Goal: Task Accomplishment & Management: Manage account settings

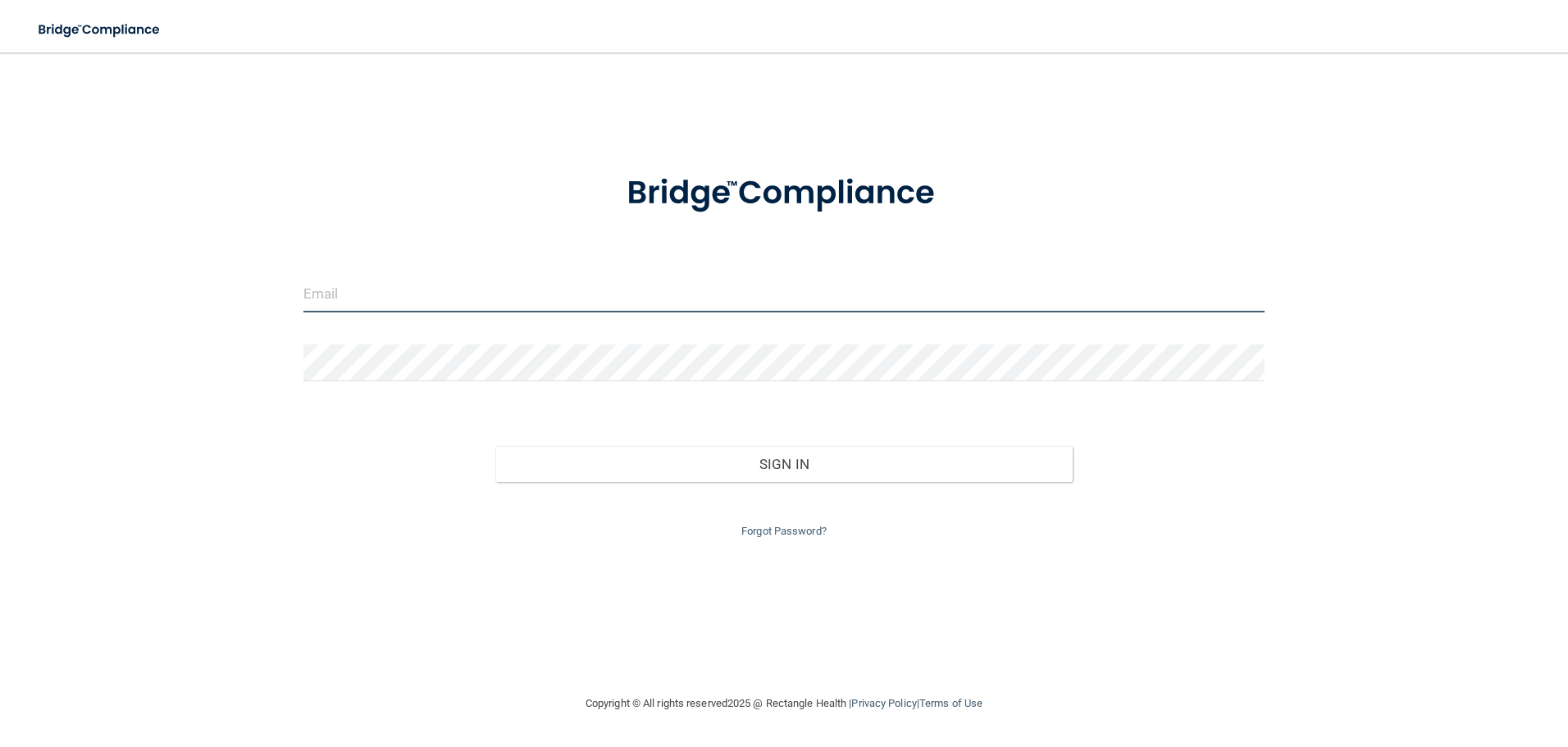
click at [548, 290] on input "email" at bounding box center [784, 294] width 962 height 37
type input "[EMAIL_ADDRESS][DOMAIN_NAME]"
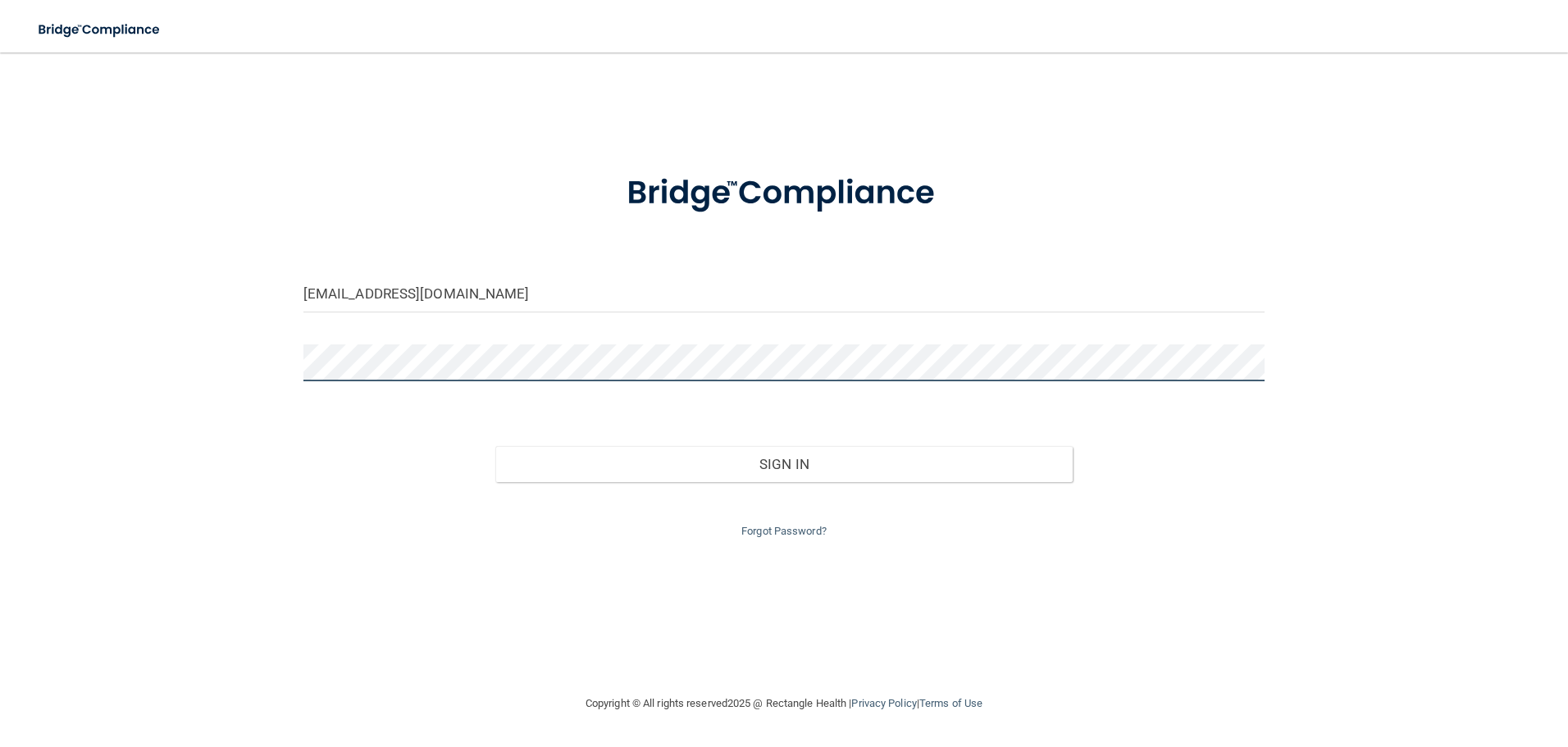
click at [495, 446] on button "Sign In" at bounding box center [784, 464] width 577 height 36
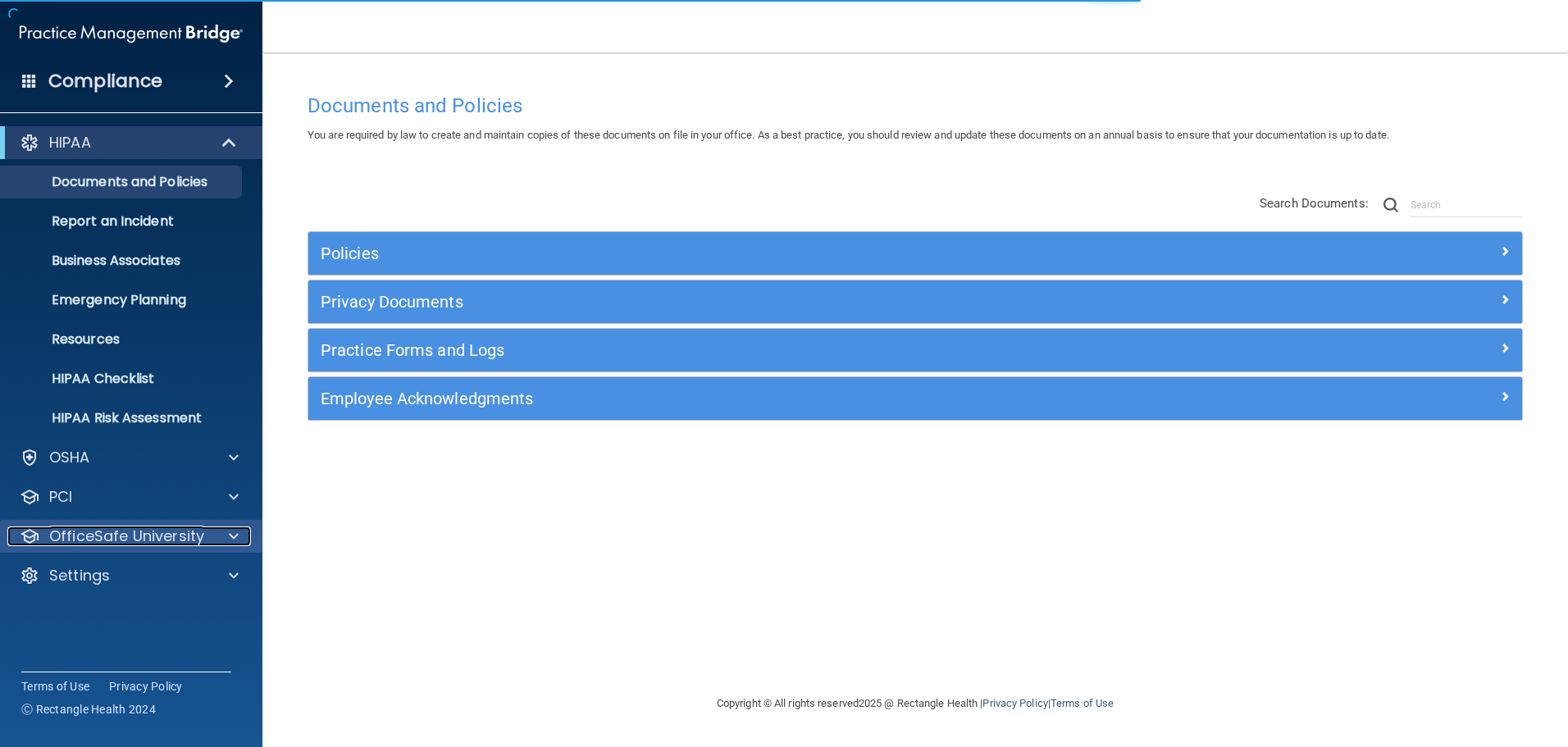
click at [228, 535] on div at bounding box center [231, 535] width 41 height 19
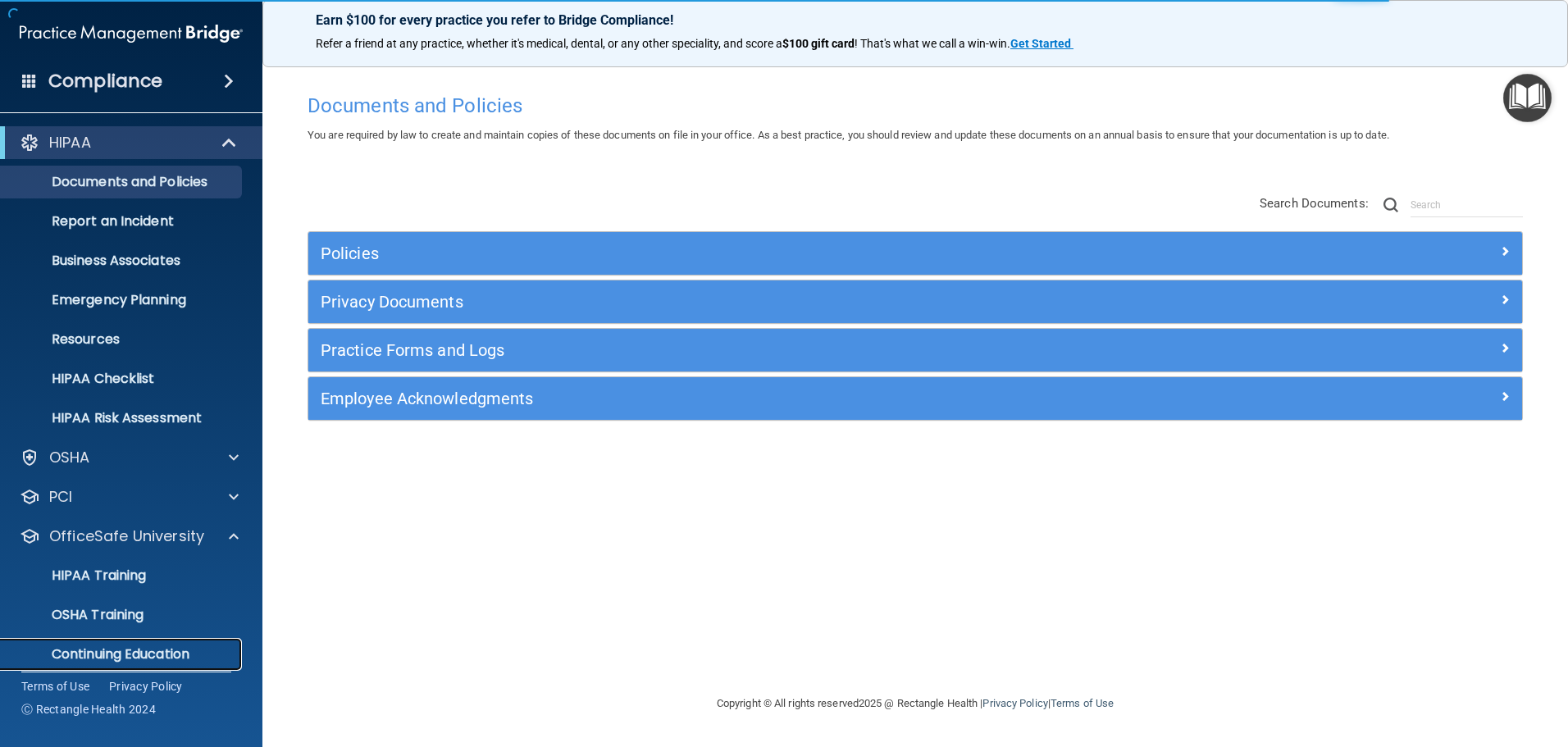
click at [180, 652] on p "Continuing Education" at bounding box center [122, 654] width 224 height 17
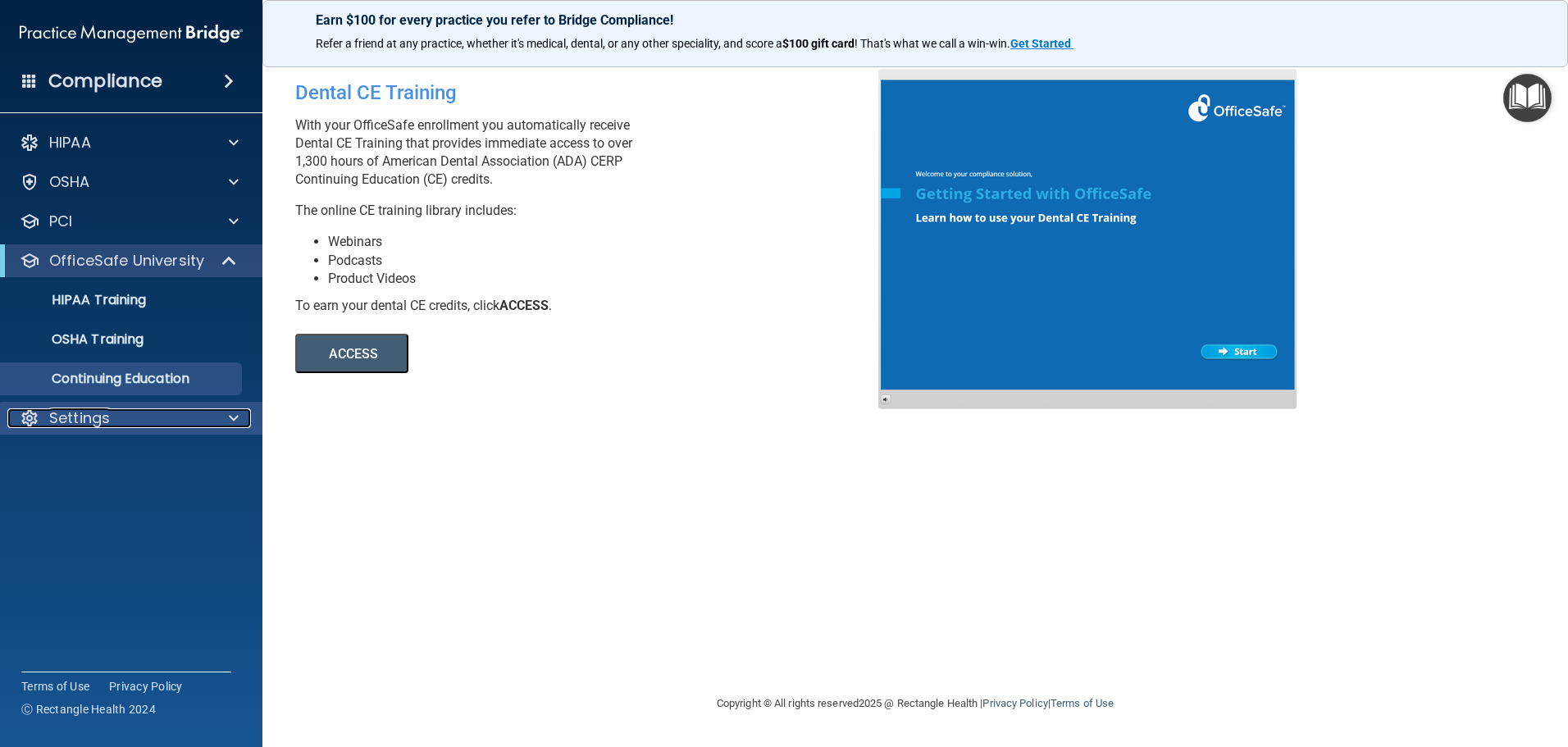
click at [229, 413] on span at bounding box center [234, 418] width 10 height 19
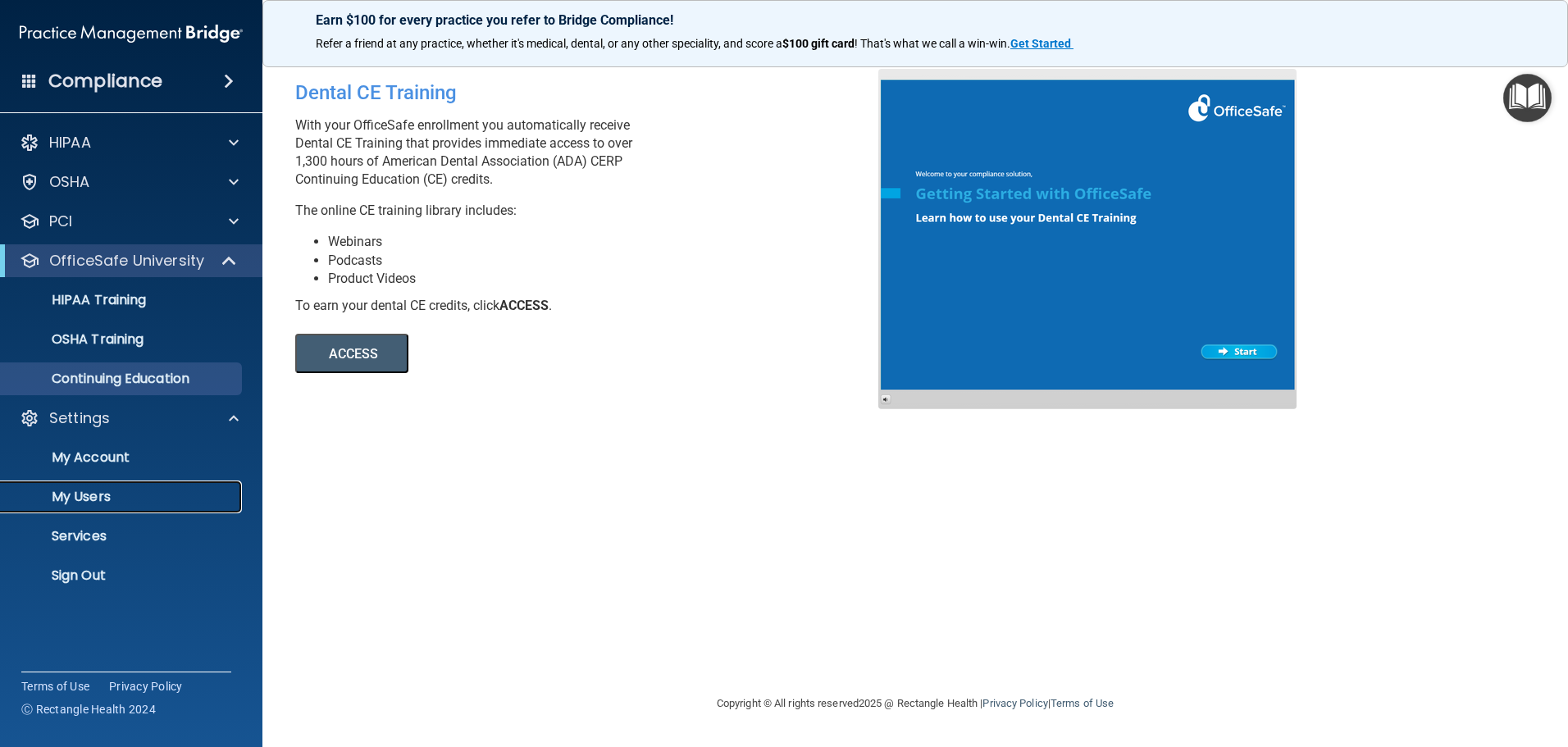
click at [131, 488] on link "My Users" at bounding box center [112, 496] width 258 height 32
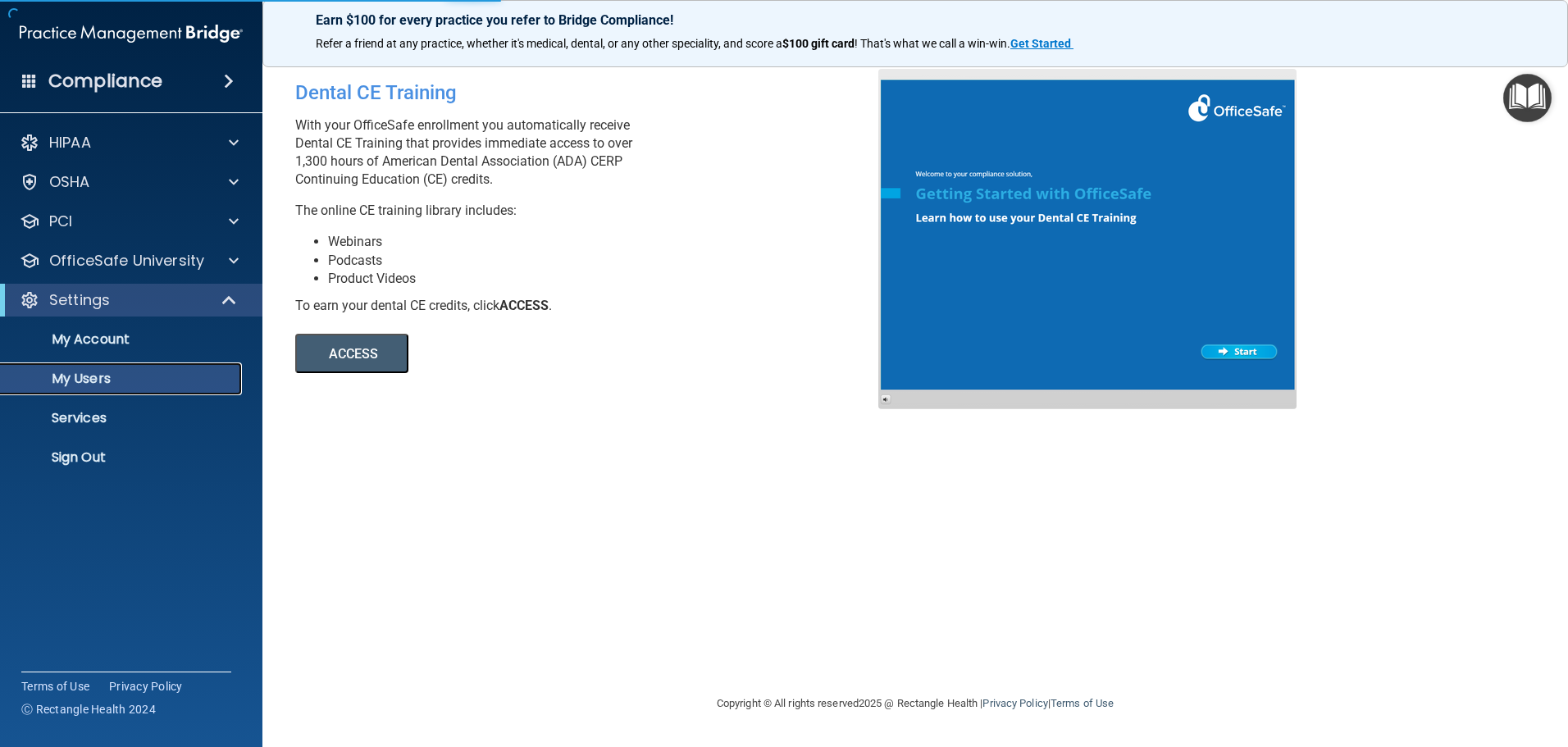
select select "20"
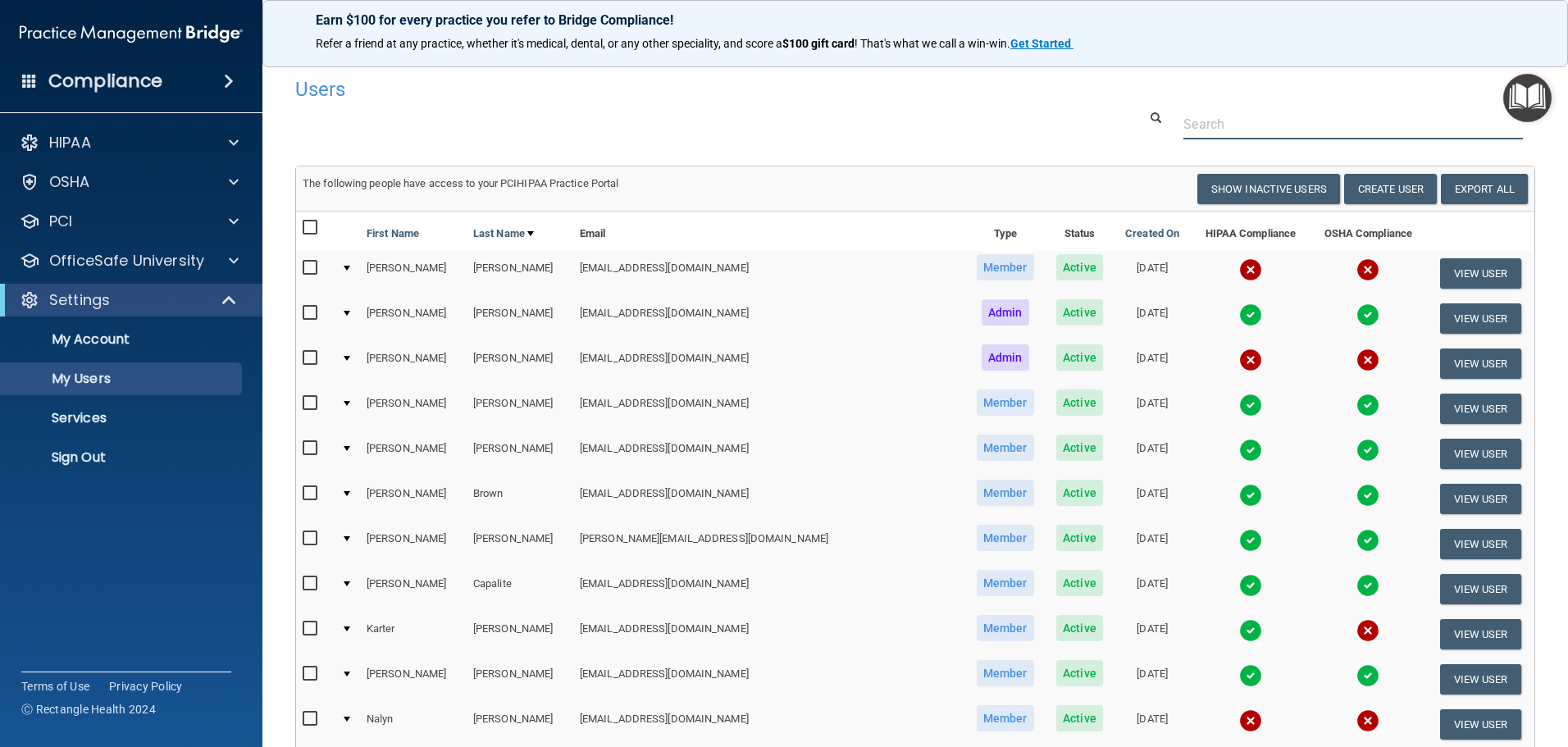
click at [1272, 116] on input "text" at bounding box center [1353, 124] width 340 height 31
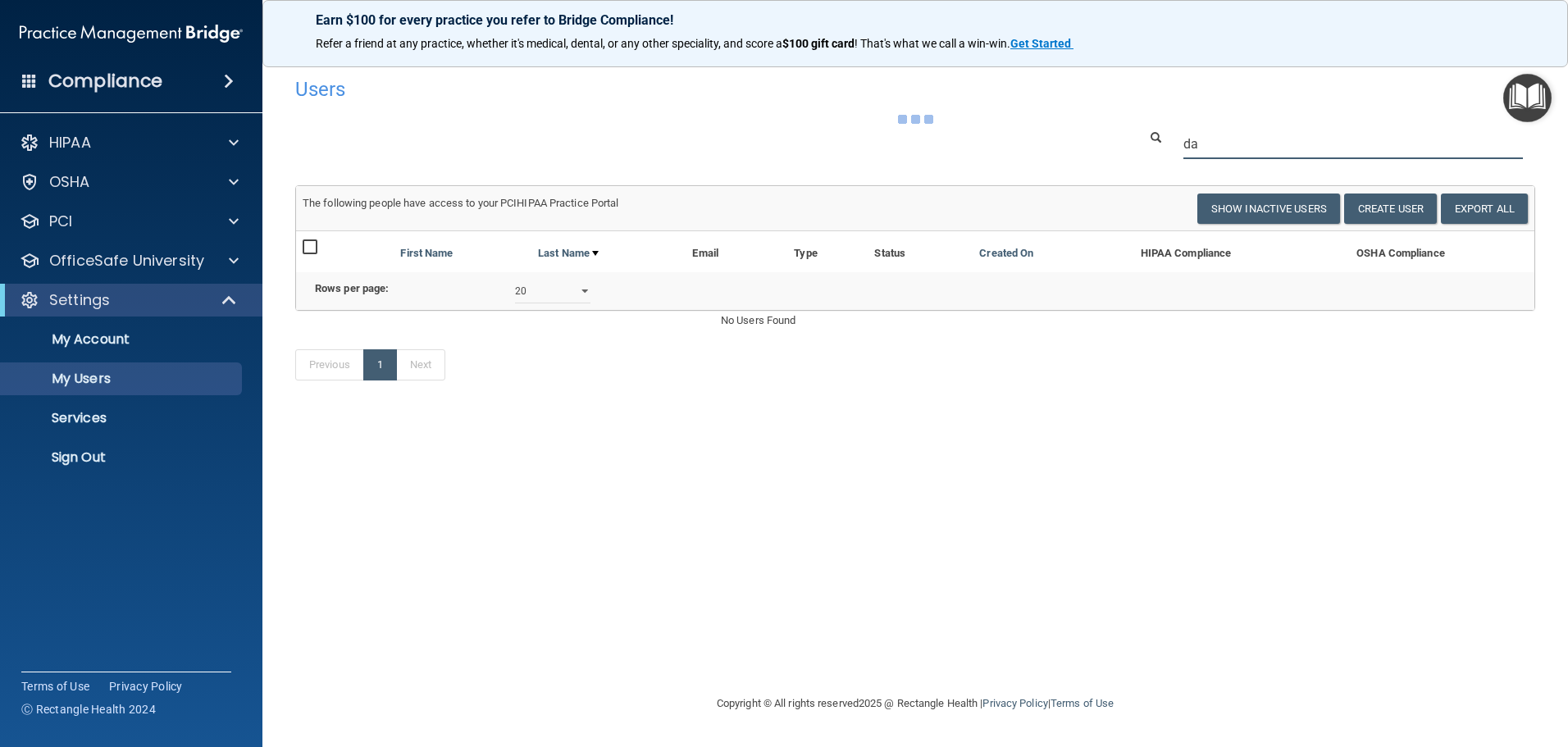
type input "d"
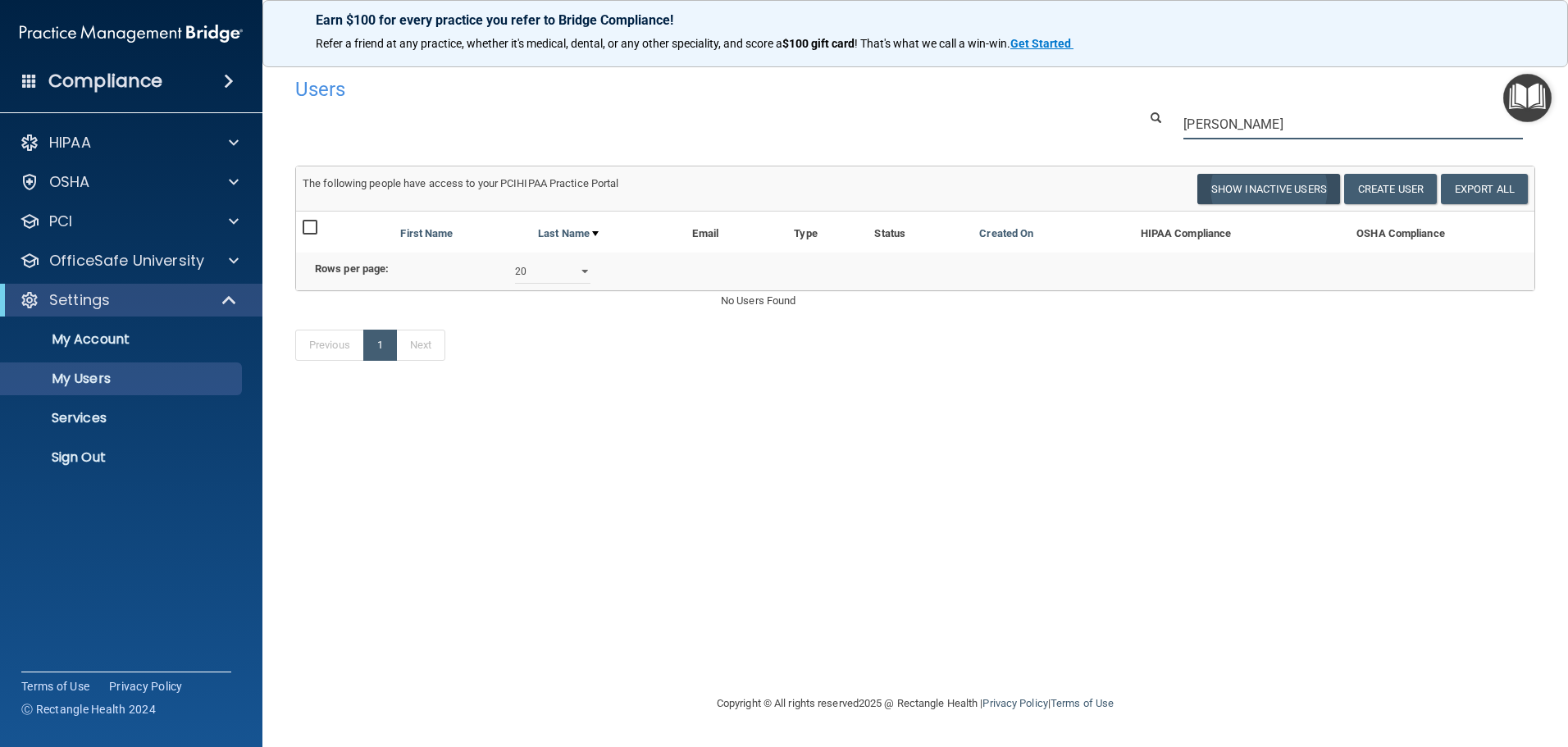
type input "[PERSON_NAME]"
click at [1269, 189] on button "Show Inactive Users" at bounding box center [1268, 188] width 143 height 31
select select "20"
click at [1371, 186] on button "Create User" at bounding box center [1390, 188] width 93 height 31
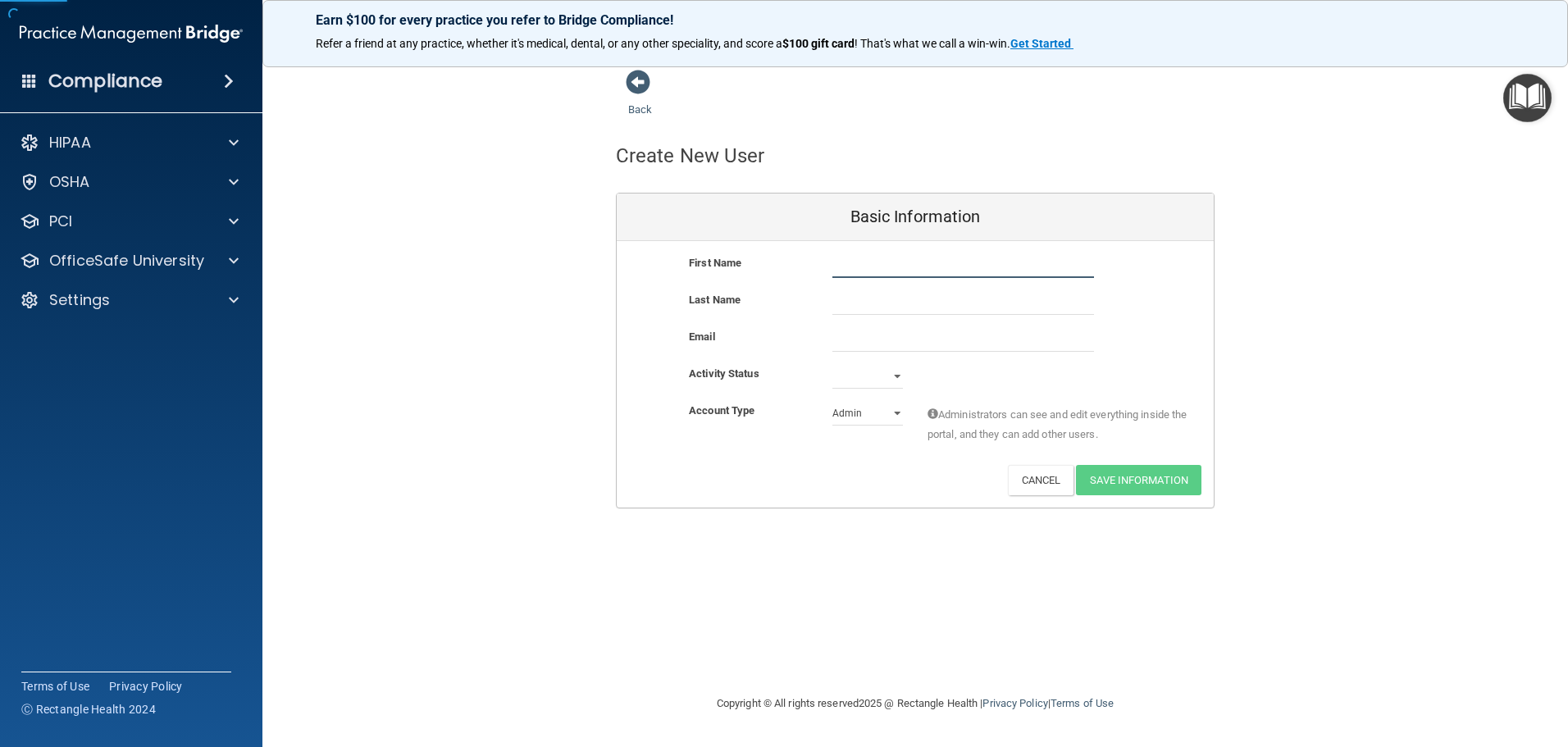
click at [886, 267] on input "text" at bounding box center [963, 265] width 262 height 25
type input "[PERSON_NAME]"
type input "Darroq"
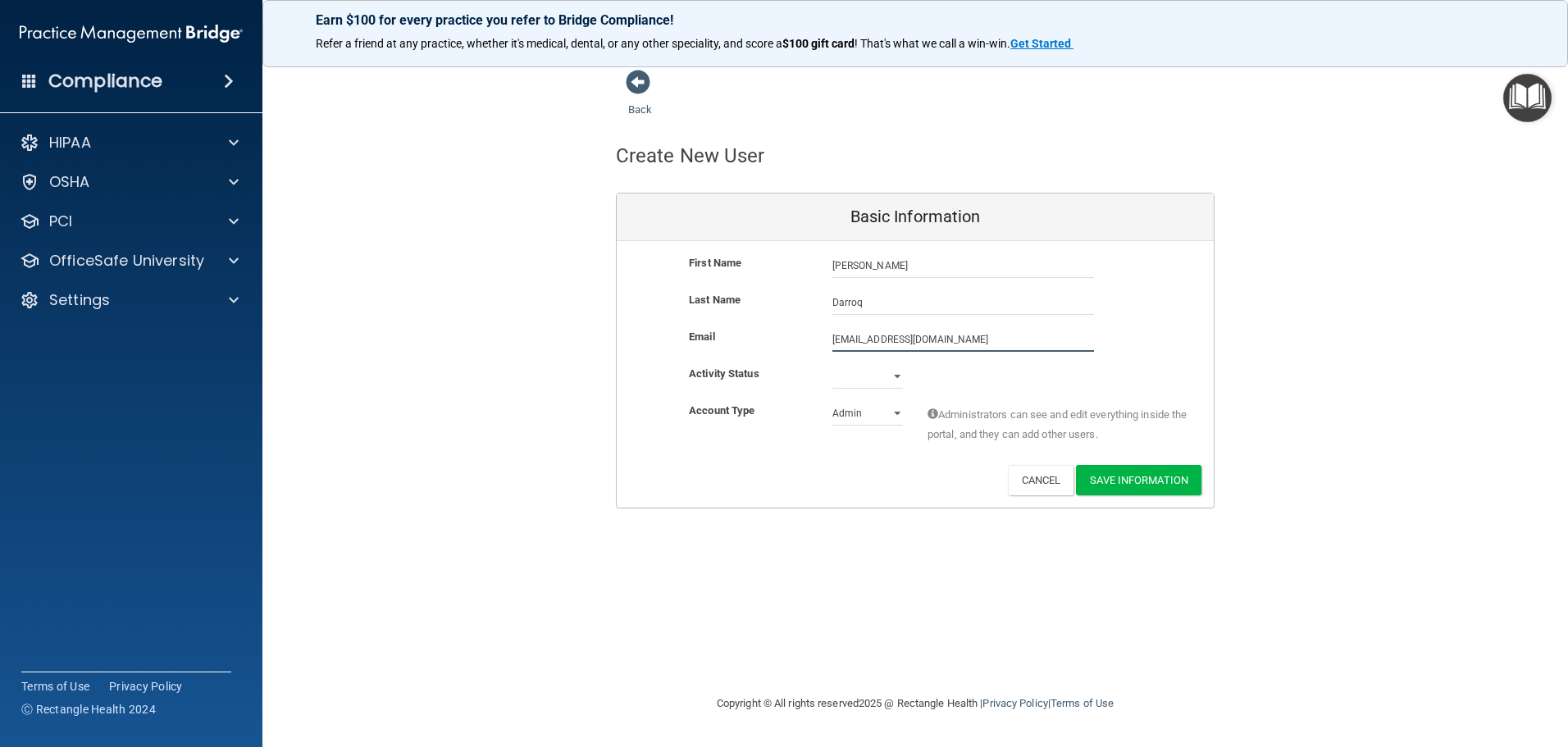
type input "[EMAIL_ADDRESS][DOMAIN_NAME]"
click at [895, 416] on select "Admin Member" at bounding box center [868, 413] width 71 height 25
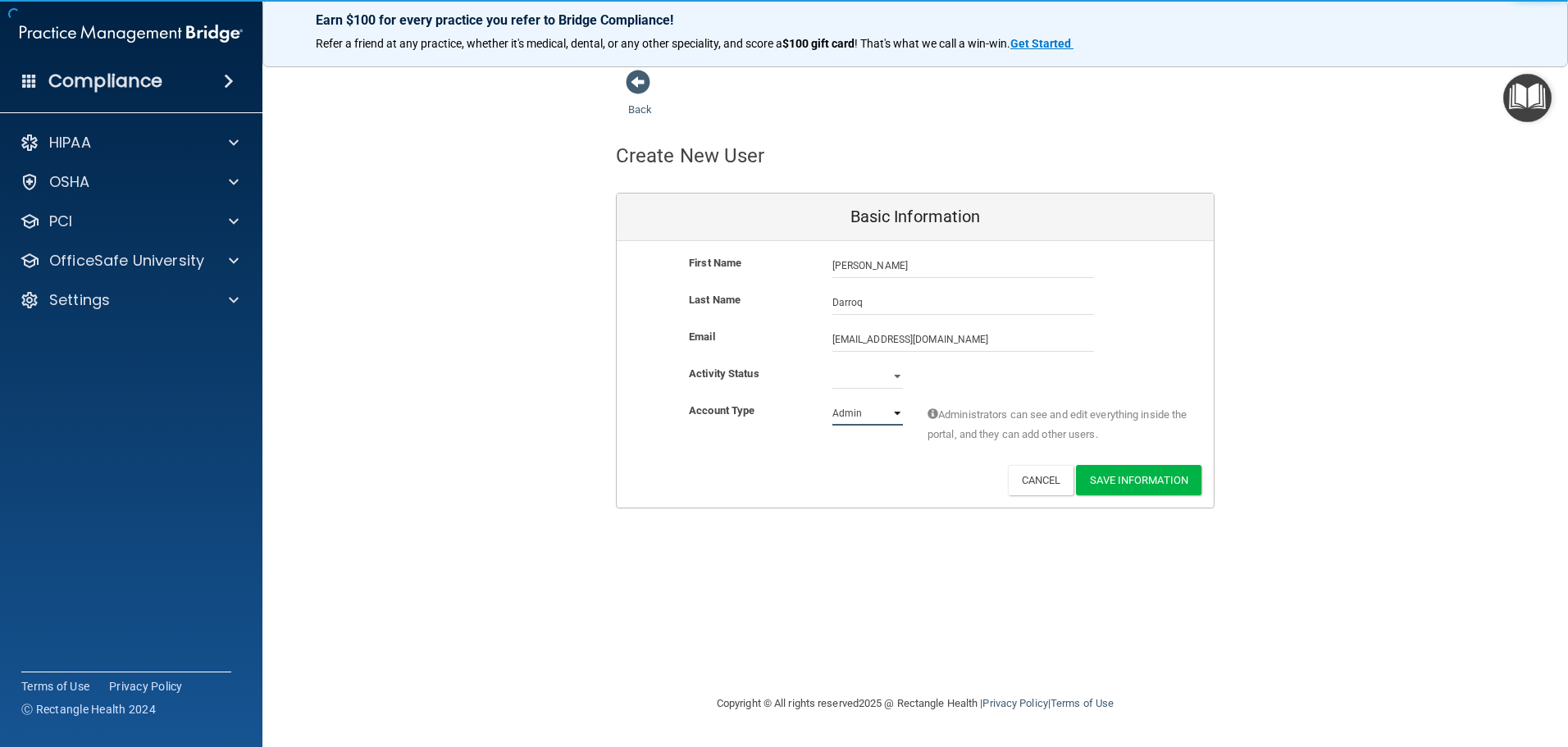
select select "practice_member"
click at [832, 401] on select "Admin Member" at bounding box center [868, 413] width 71 height 25
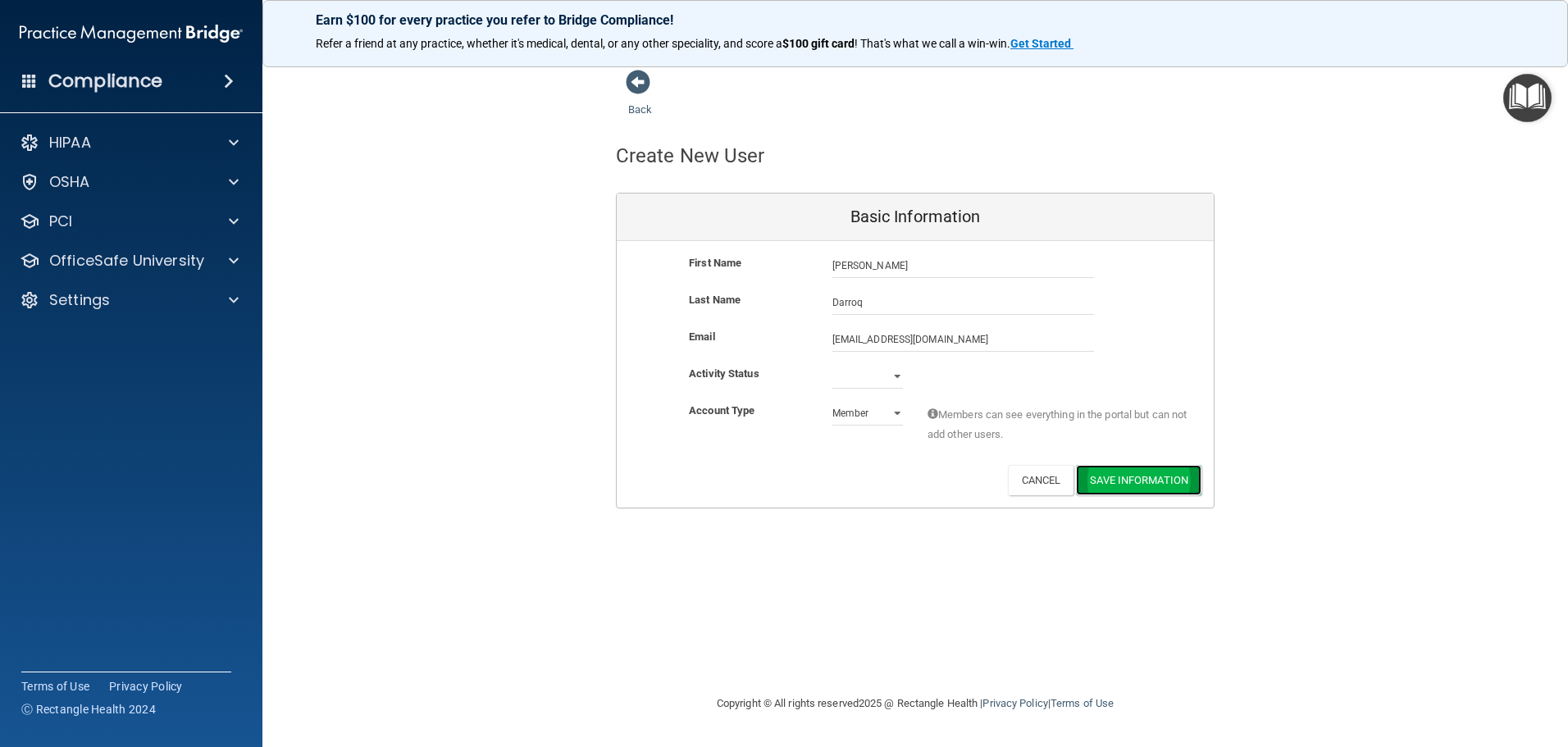
click at [1174, 473] on button "Save Information" at bounding box center [1137, 480] width 125 height 31
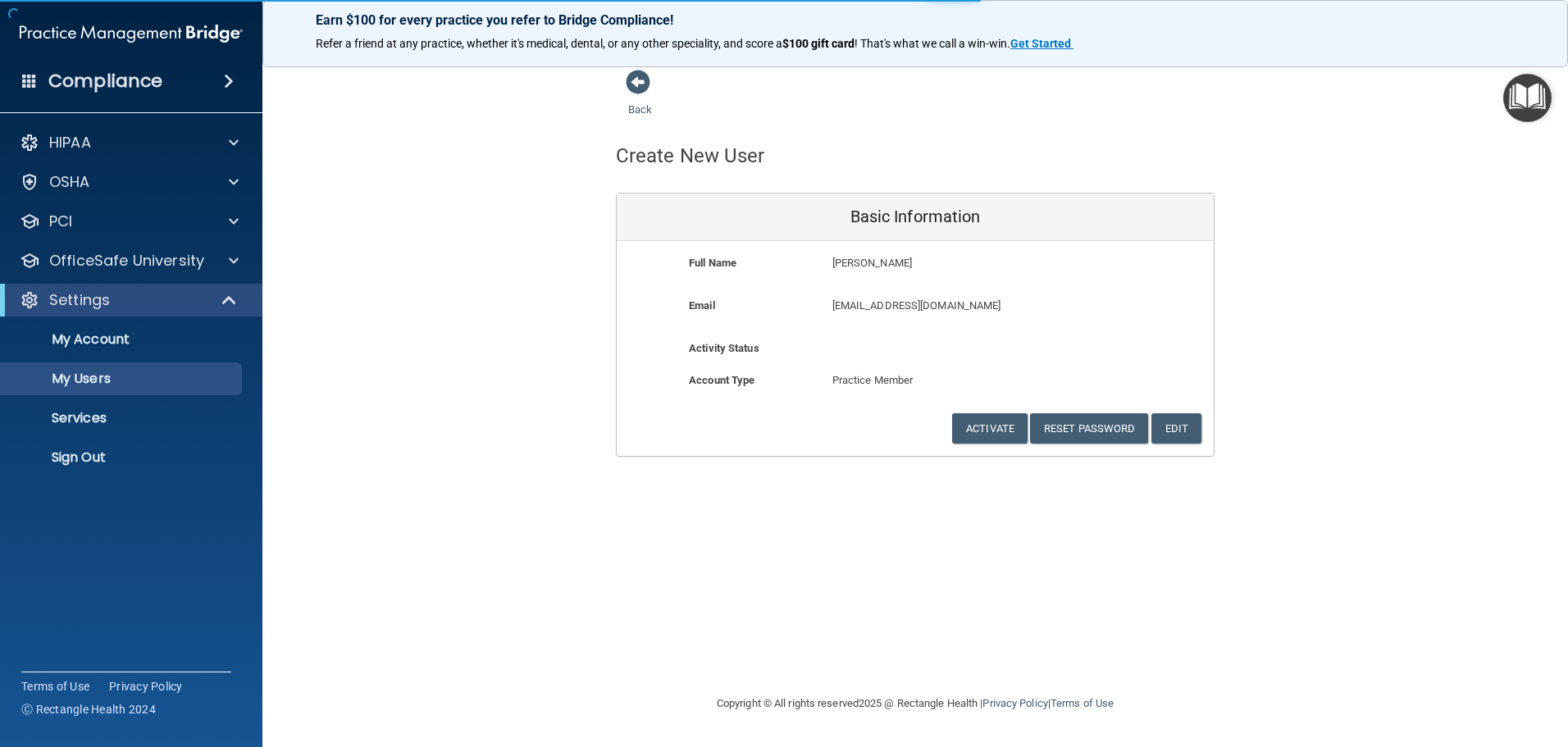
select select "20"
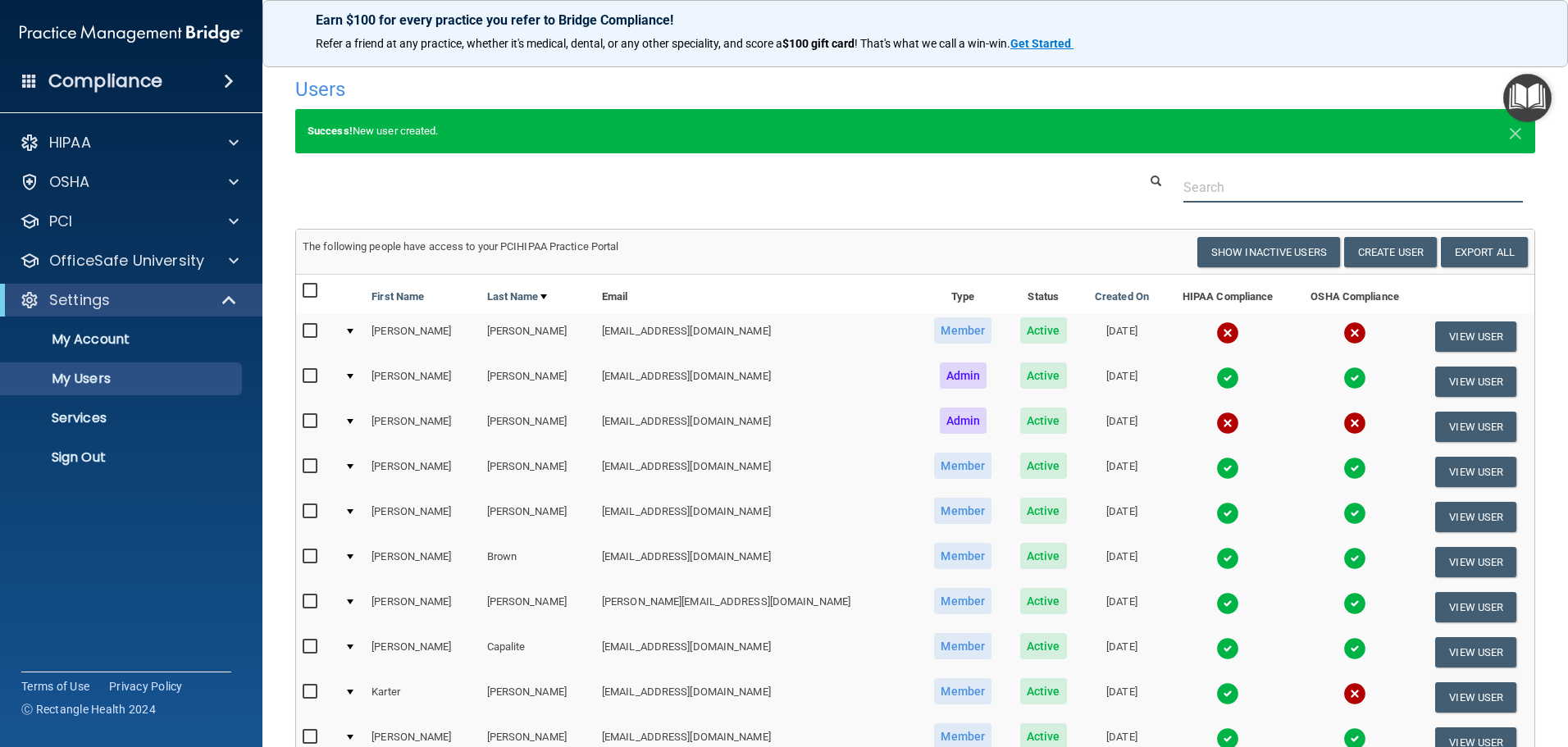
click at [1257, 183] on input "text" at bounding box center [1353, 187] width 340 height 31
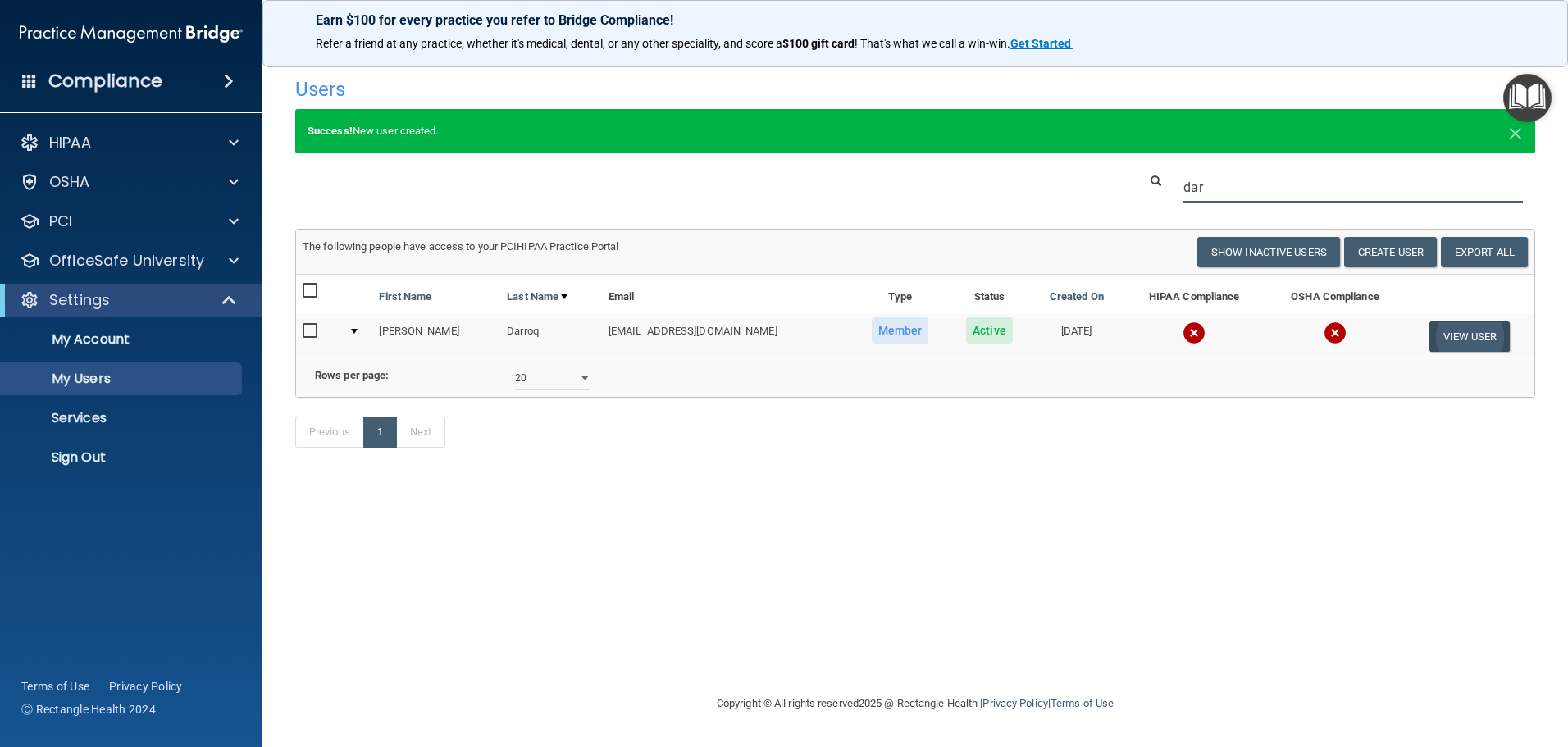
type input "dar"
click at [1459, 339] on button "View User" at bounding box center [1469, 336] width 81 height 31
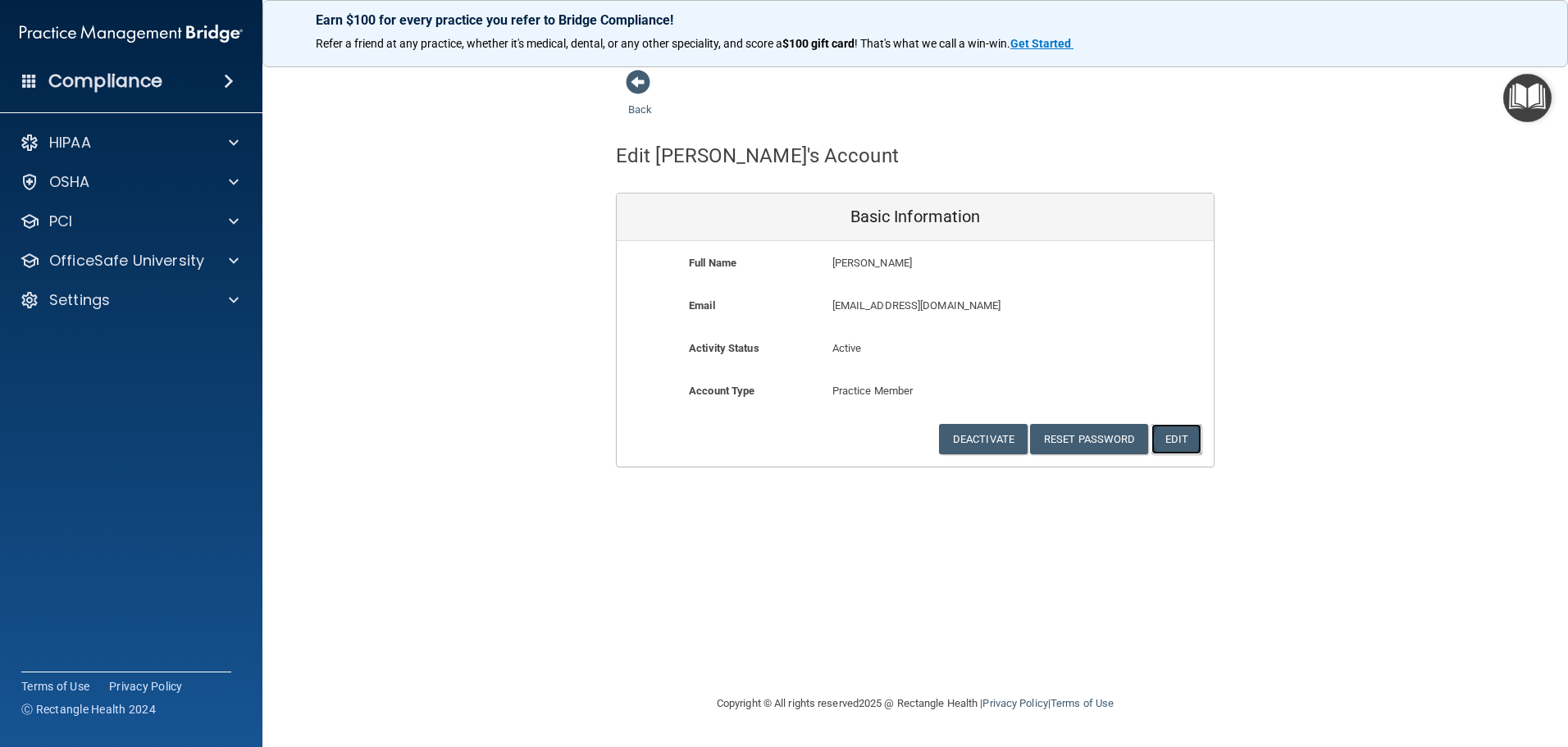
click at [1190, 431] on button "Edit" at bounding box center [1176, 439] width 50 height 31
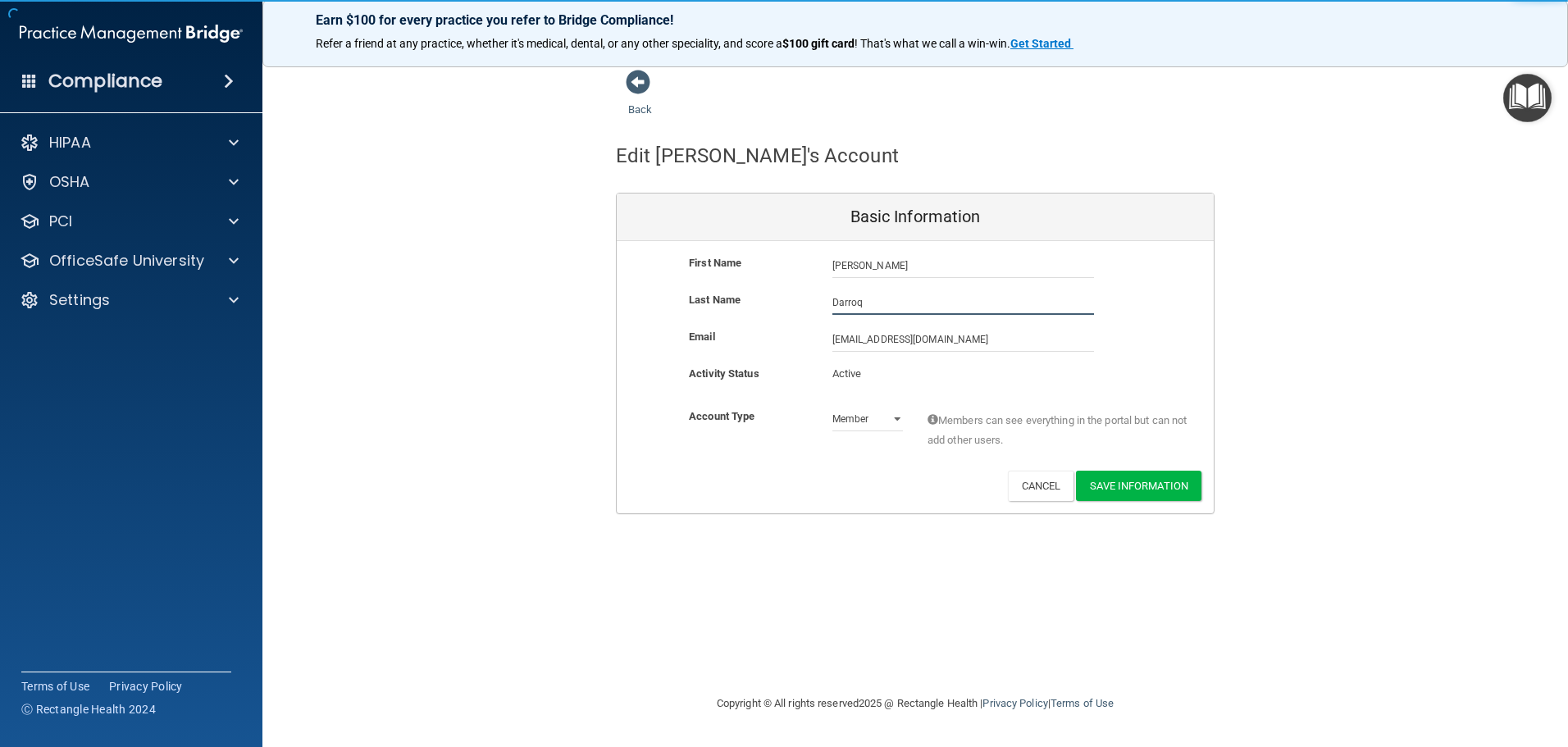
click at [873, 307] on input "Darroq" at bounding box center [963, 303] width 262 height 25
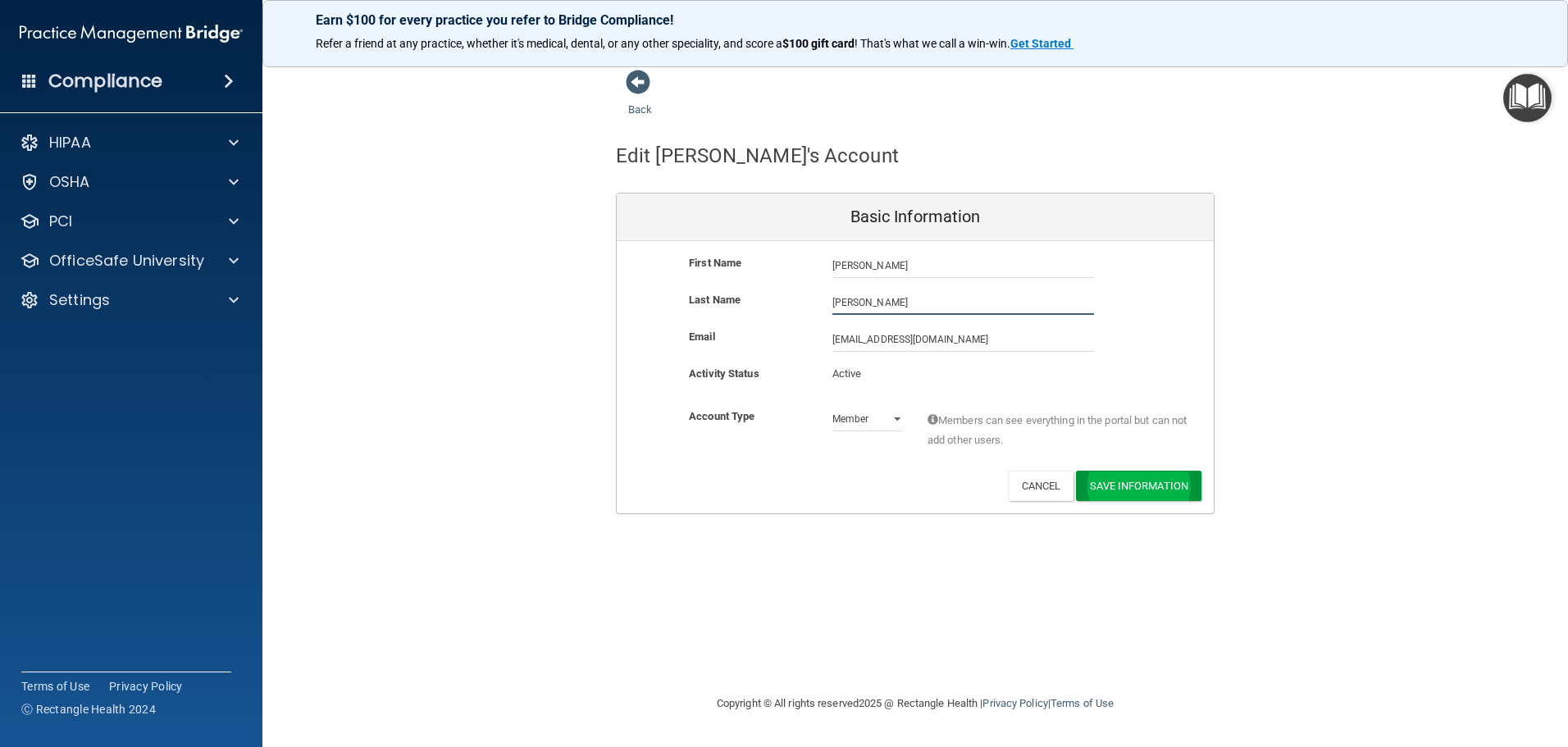
type input "[PERSON_NAME]"
click at [1108, 490] on button "Save Information" at bounding box center [1137, 485] width 125 height 31
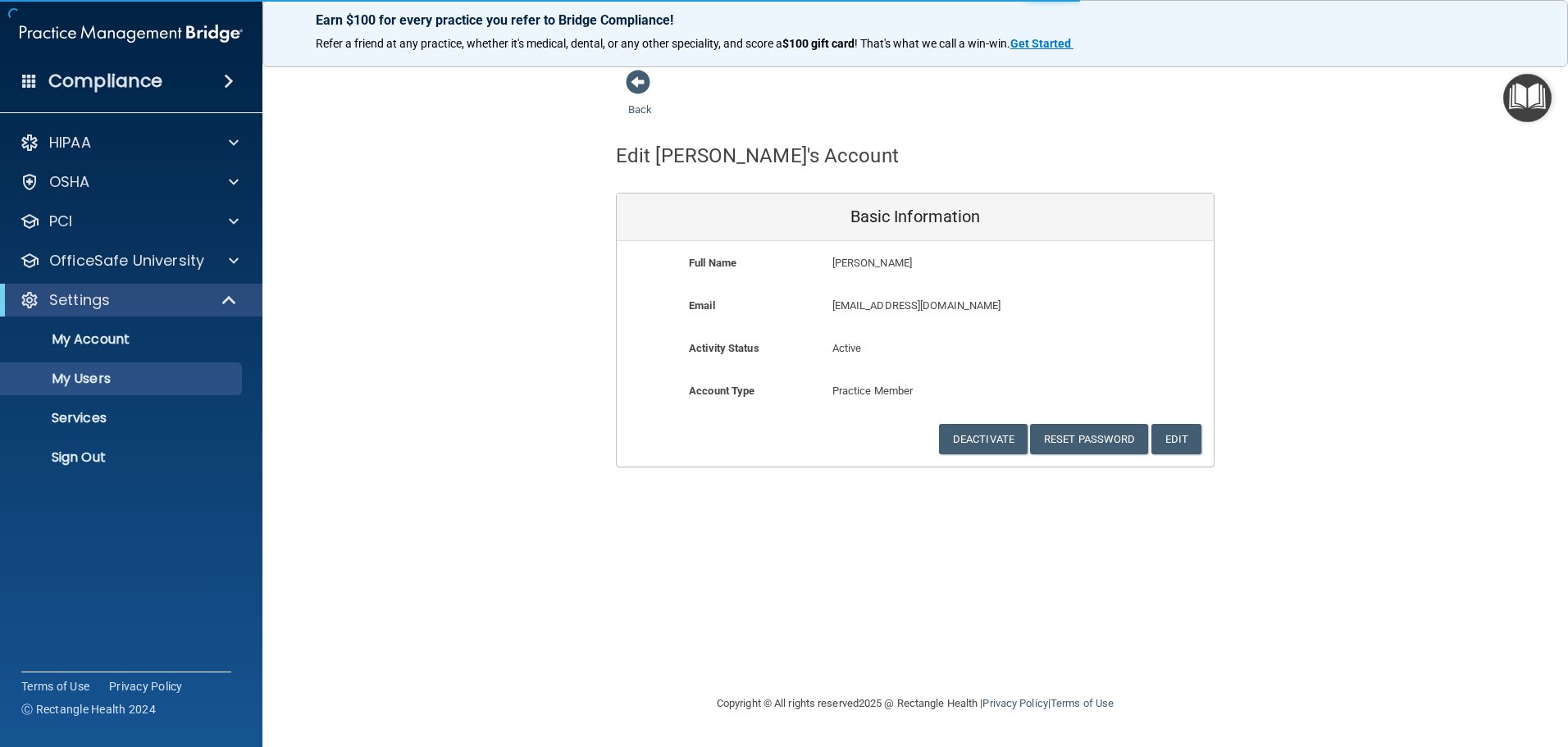
select select "20"
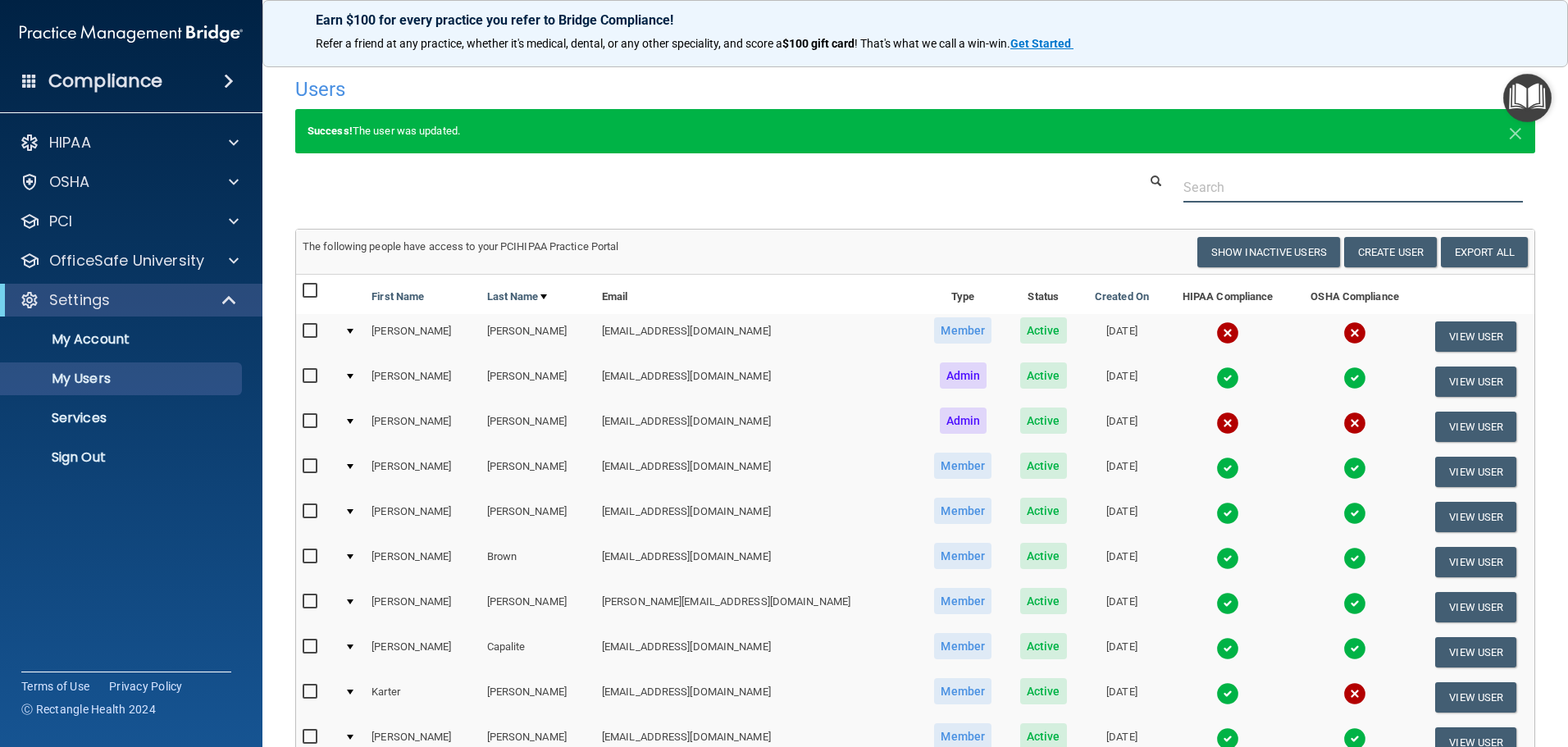
click at [1280, 179] on input "text" at bounding box center [1353, 187] width 340 height 31
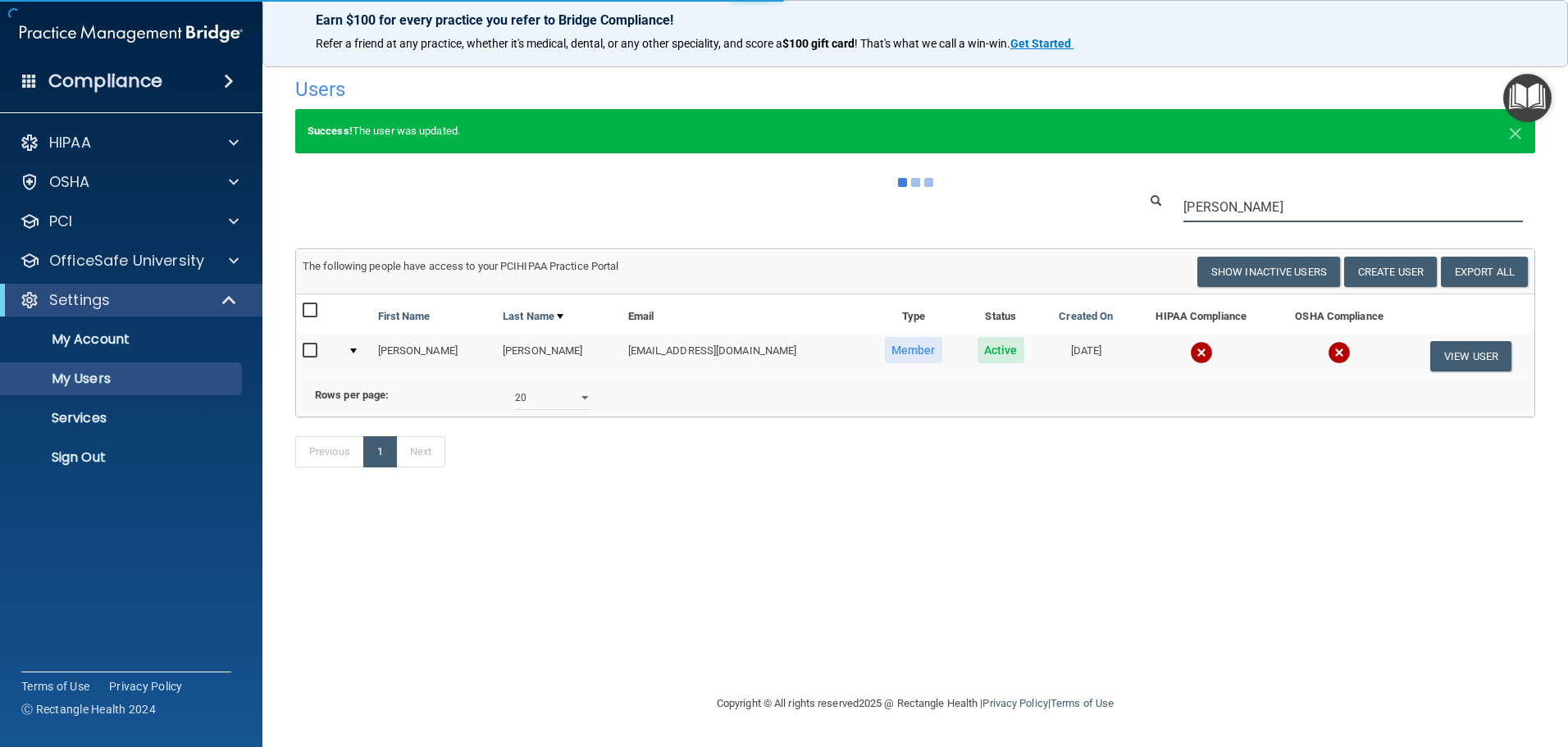
type input "darrow"
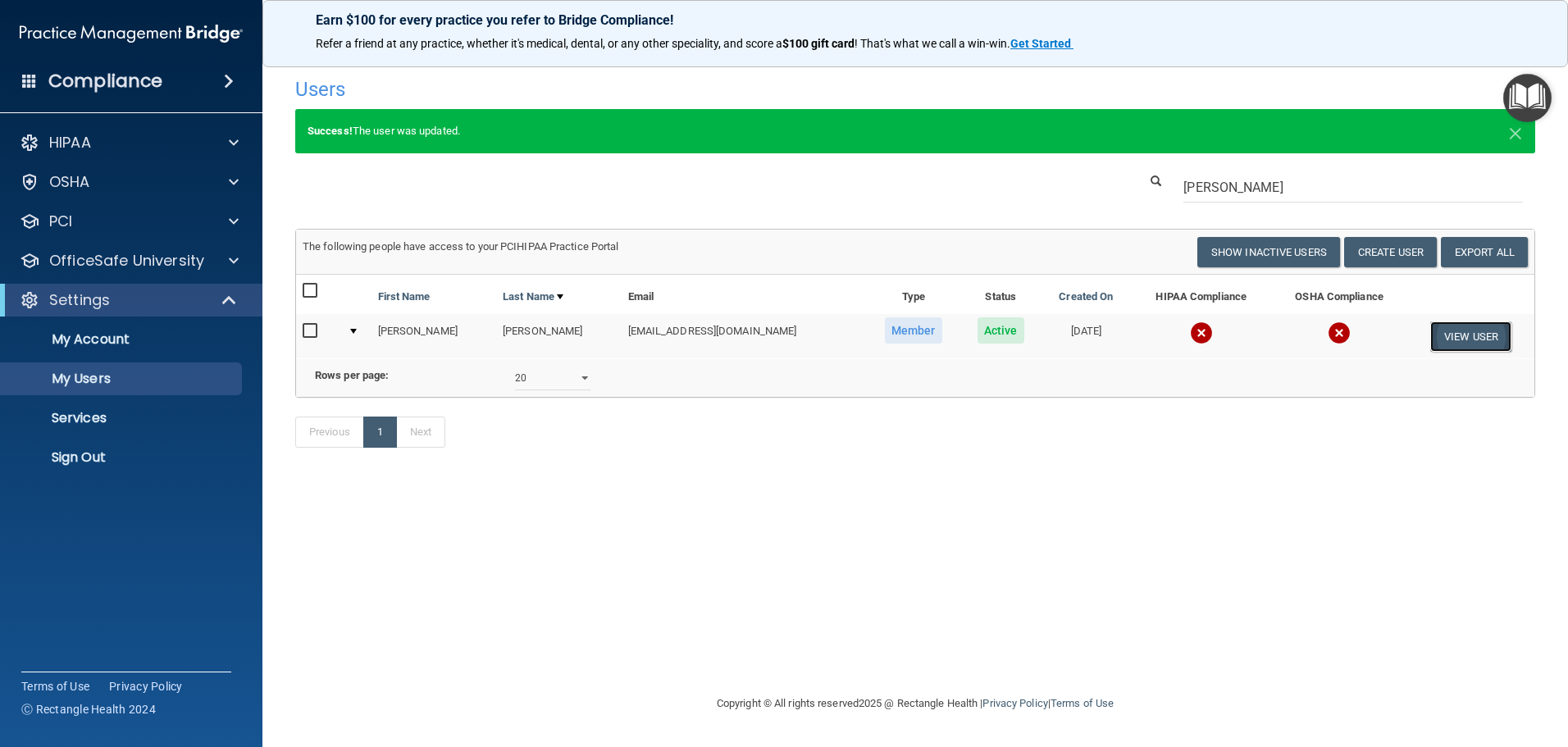
click at [1460, 335] on button "View User" at bounding box center [1470, 336] width 81 height 31
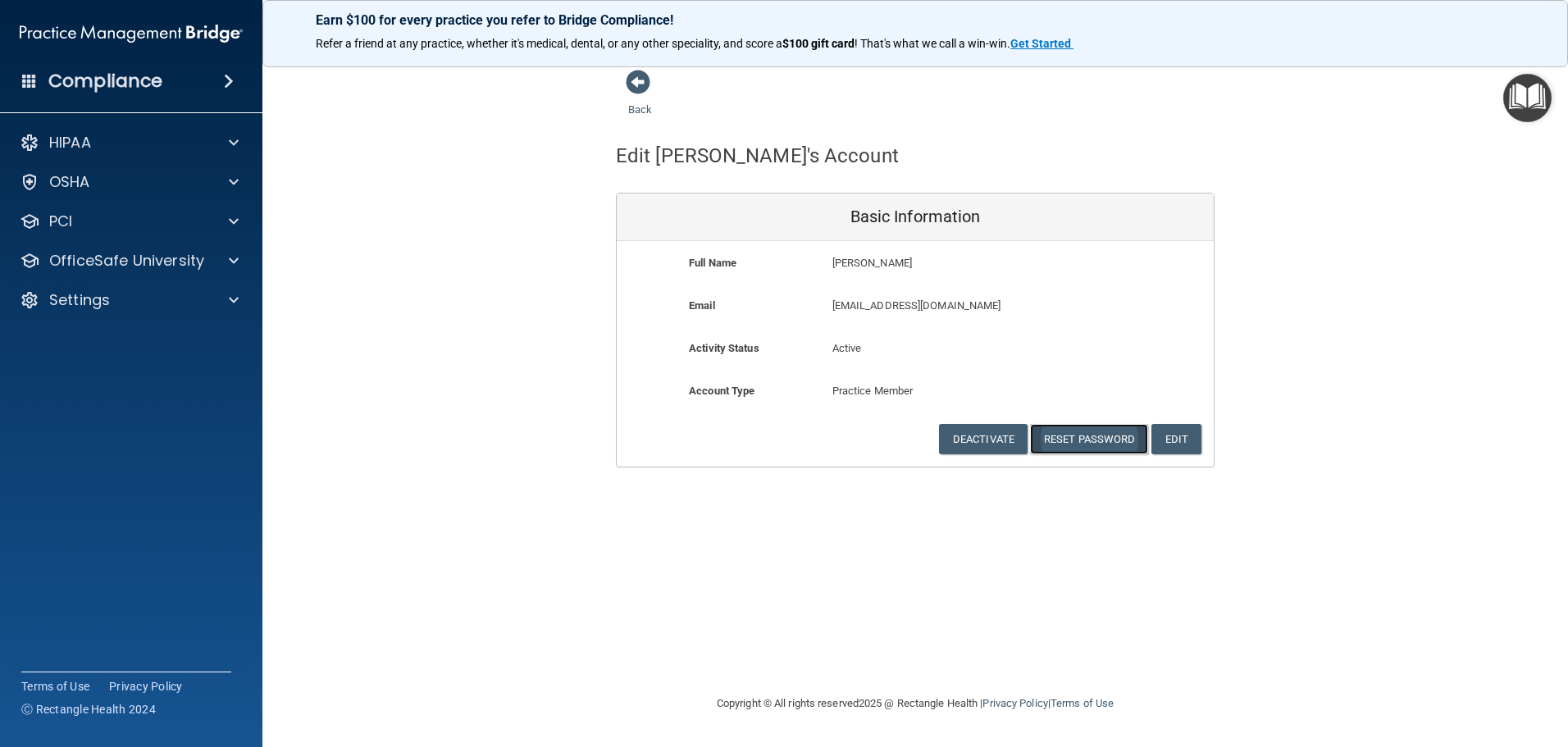
click at [1069, 439] on button "Reset Password" at bounding box center [1088, 439] width 118 height 31
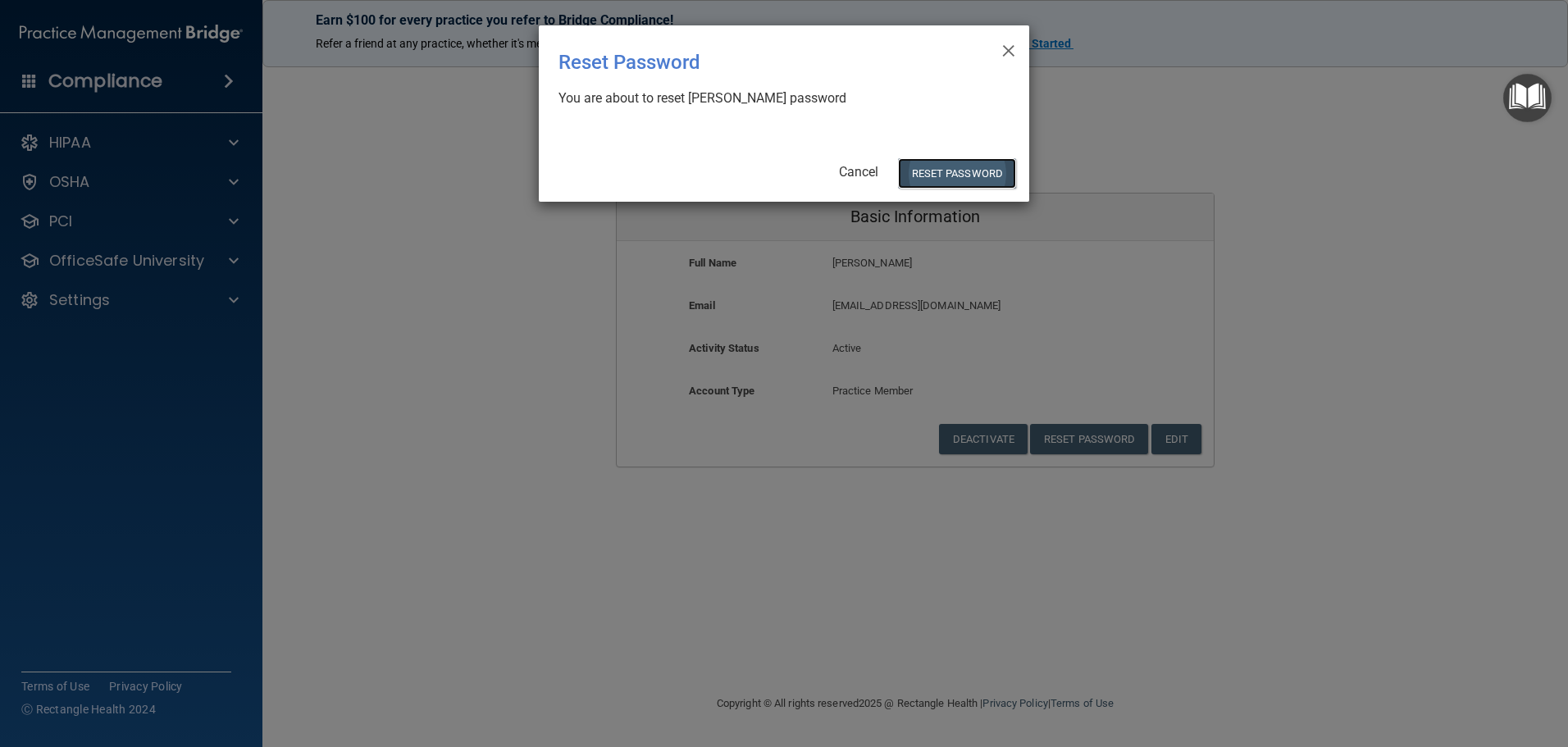
click at [1000, 173] on button "Reset Password" at bounding box center [957, 174] width 118 height 31
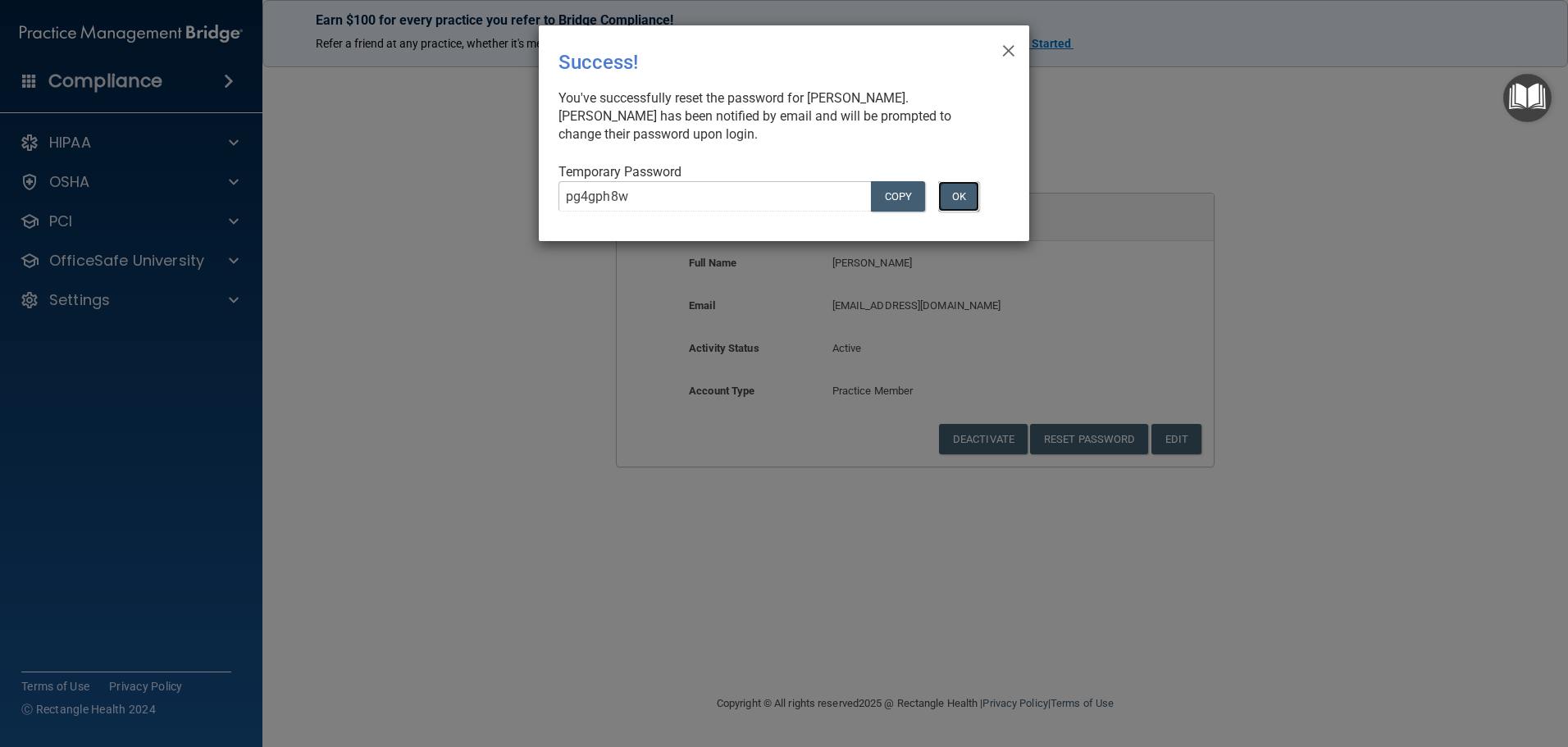
click at [955, 192] on button "OK" at bounding box center [958, 196] width 41 height 31
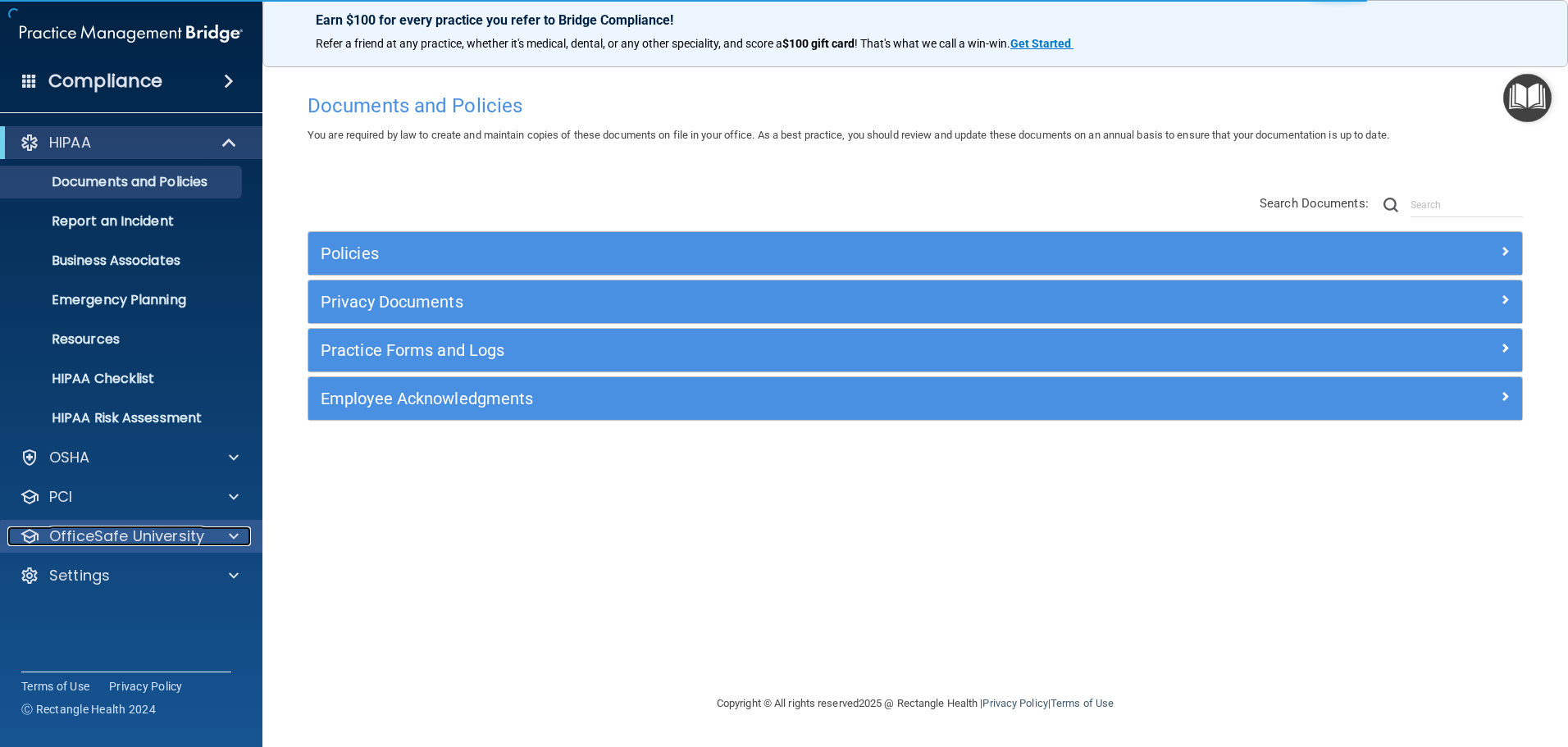
click at [229, 533] on span at bounding box center [234, 535] width 10 height 19
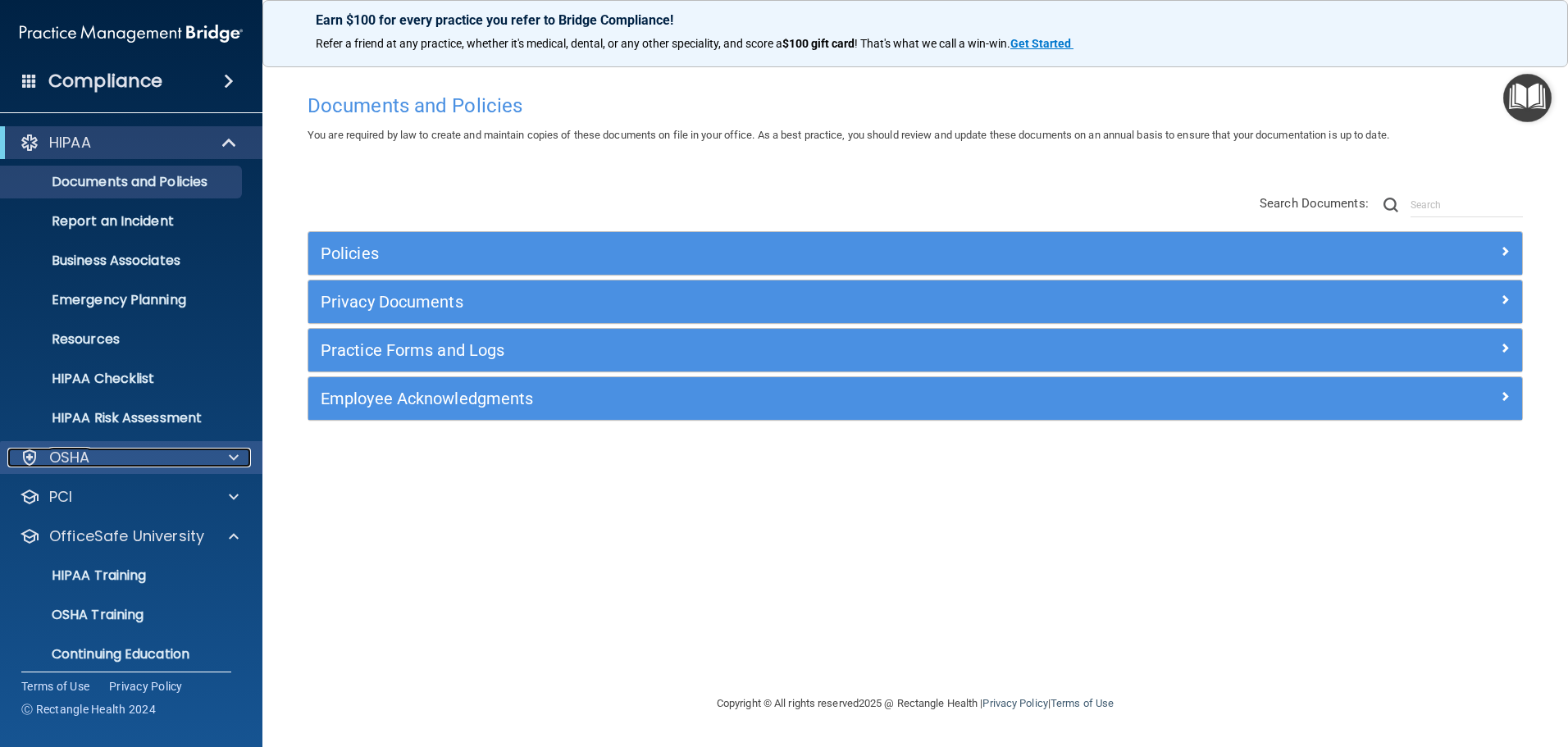
click at [236, 462] on span at bounding box center [234, 457] width 10 height 19
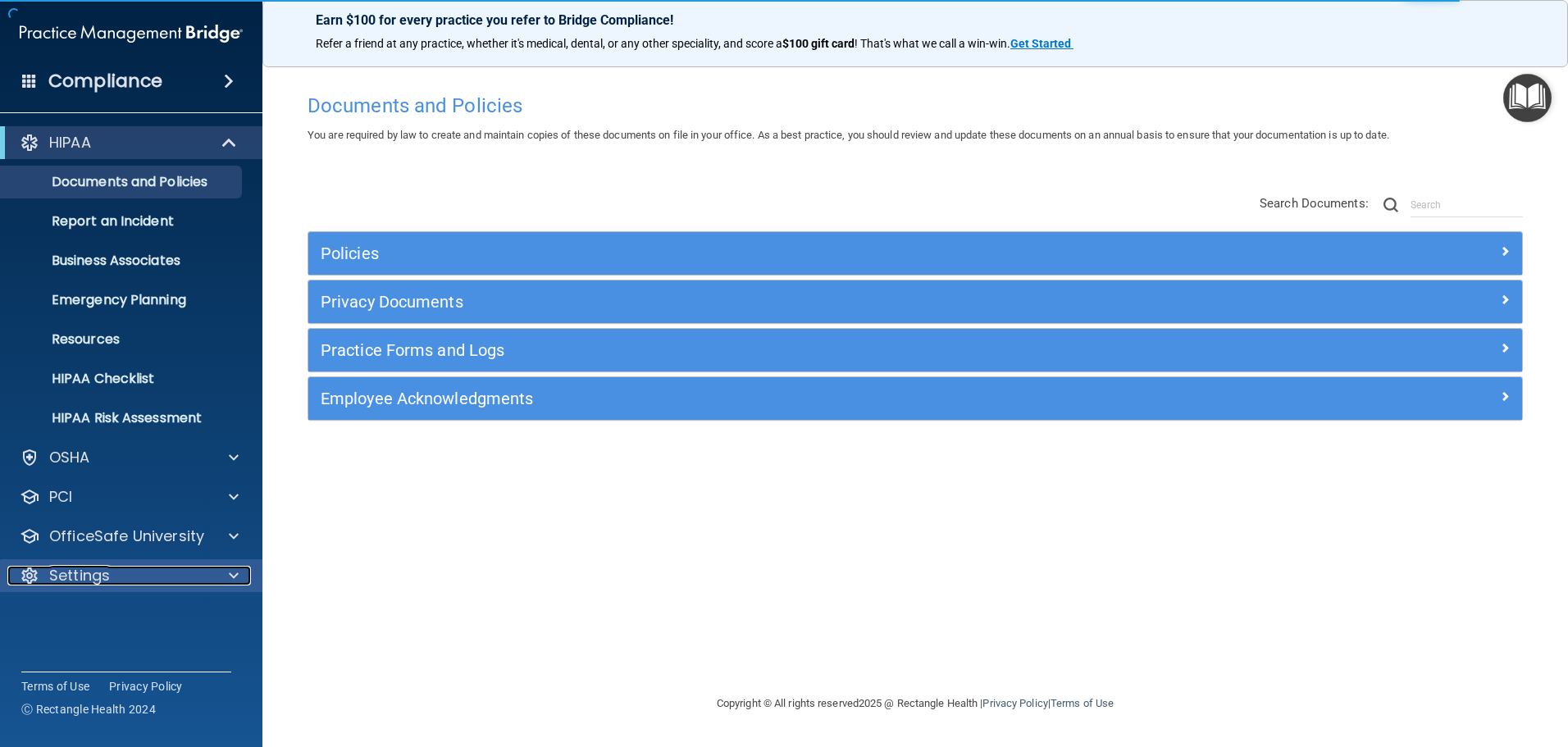
click at [225, 574] on div at bounding box center [231, 575] width 41 height 19
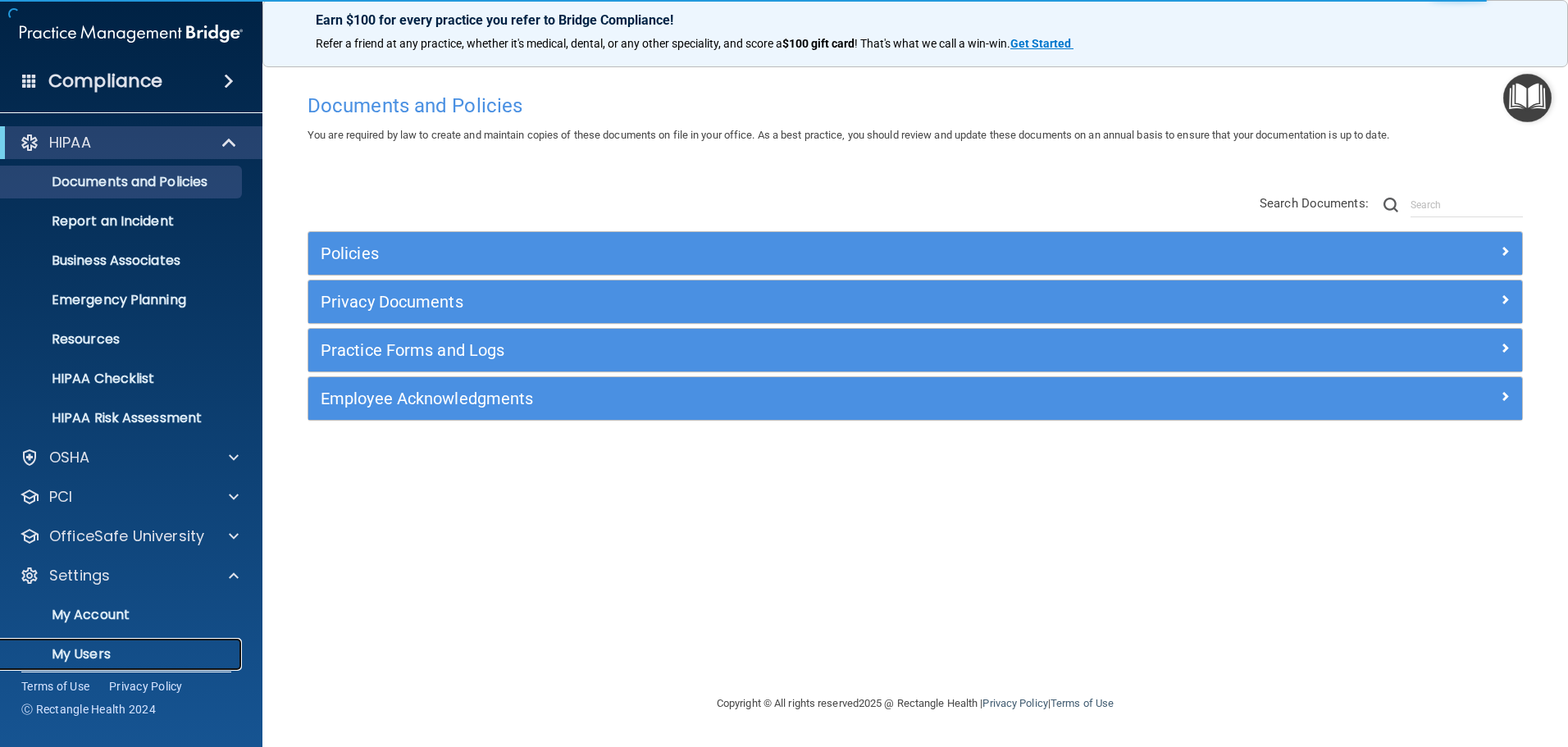
click at [144, 654] on p "My Users" at bounding box center [122, 654] width 224 height 17
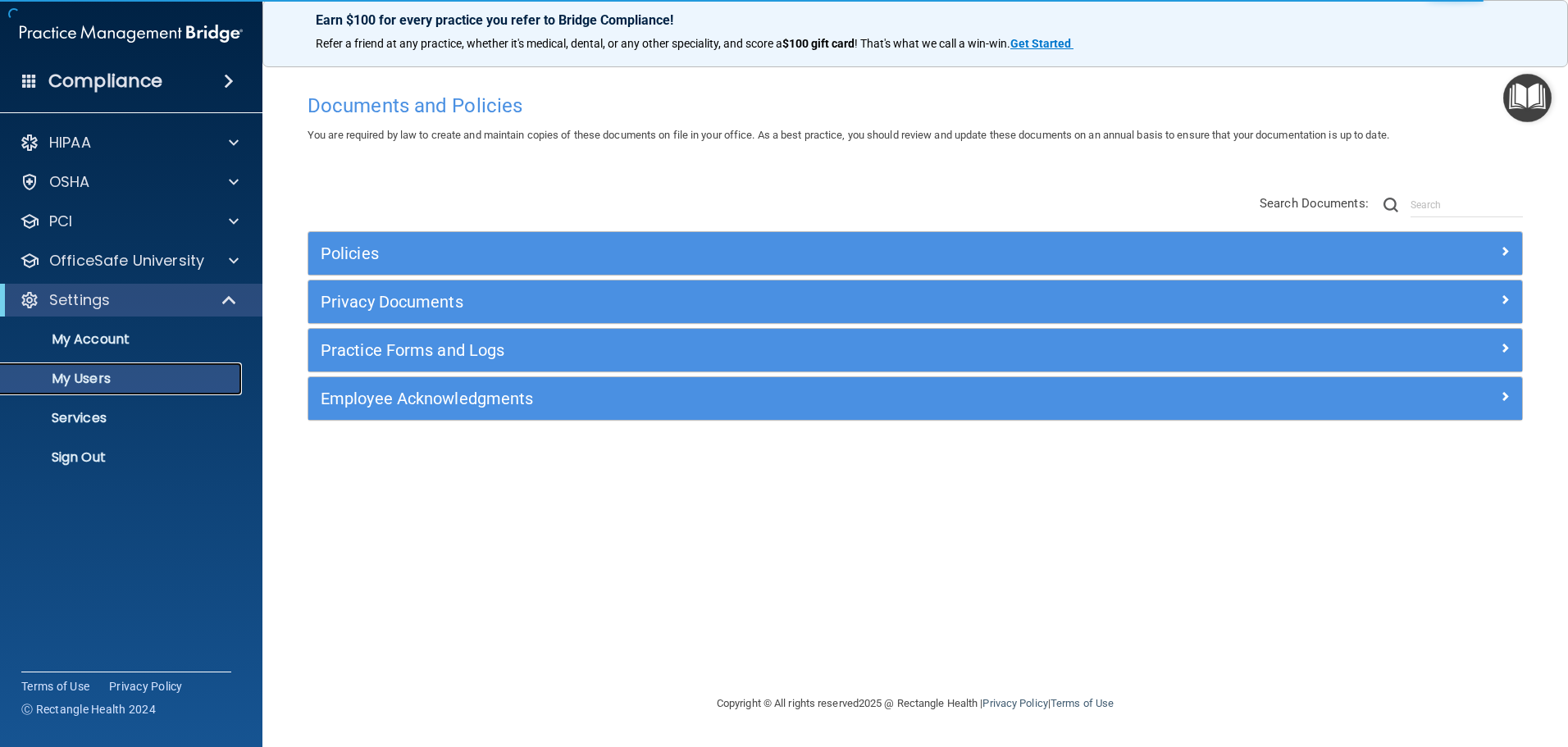
select select "20"
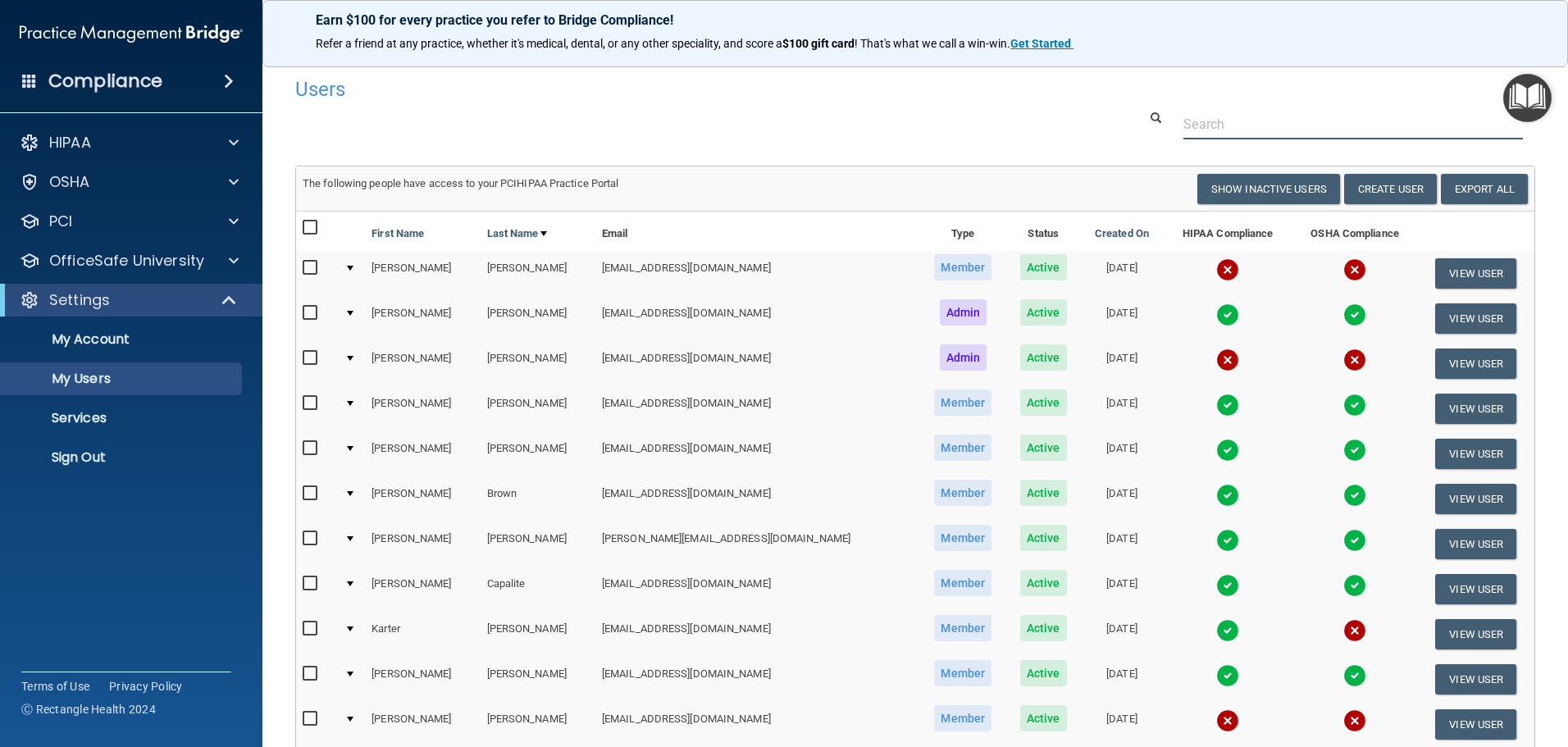
click at [1244, 127] on input "text" at bounding box center [1353, 124] width 340 height 31
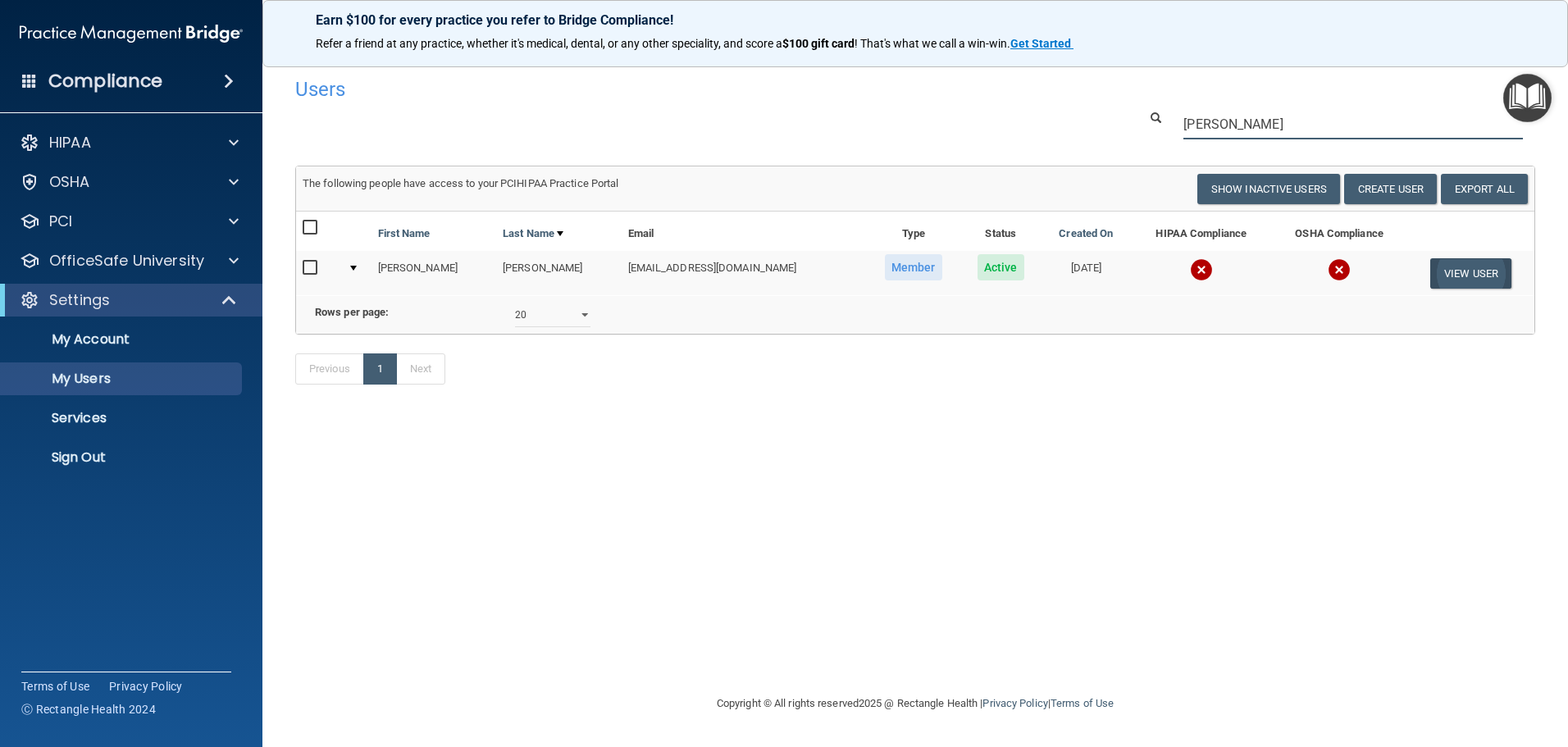
type input "[PERSON_NAME]"
click at [1469, 277] on button "View User" at bounding box center [1470, 273] width 81 height 31
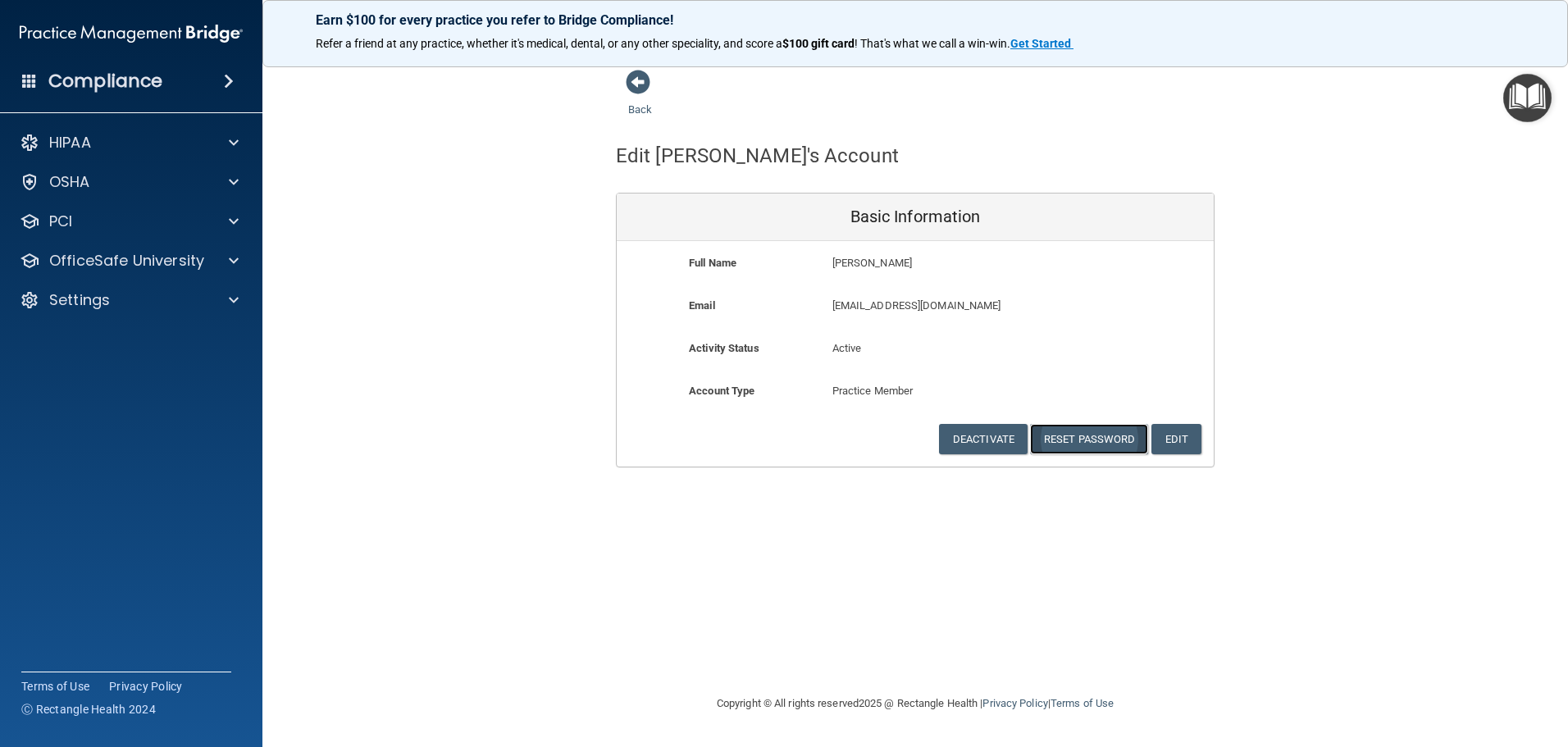
click at [1120, 441] on button "Reset Password" at bounding box center [1088, 439] width 118 height 31
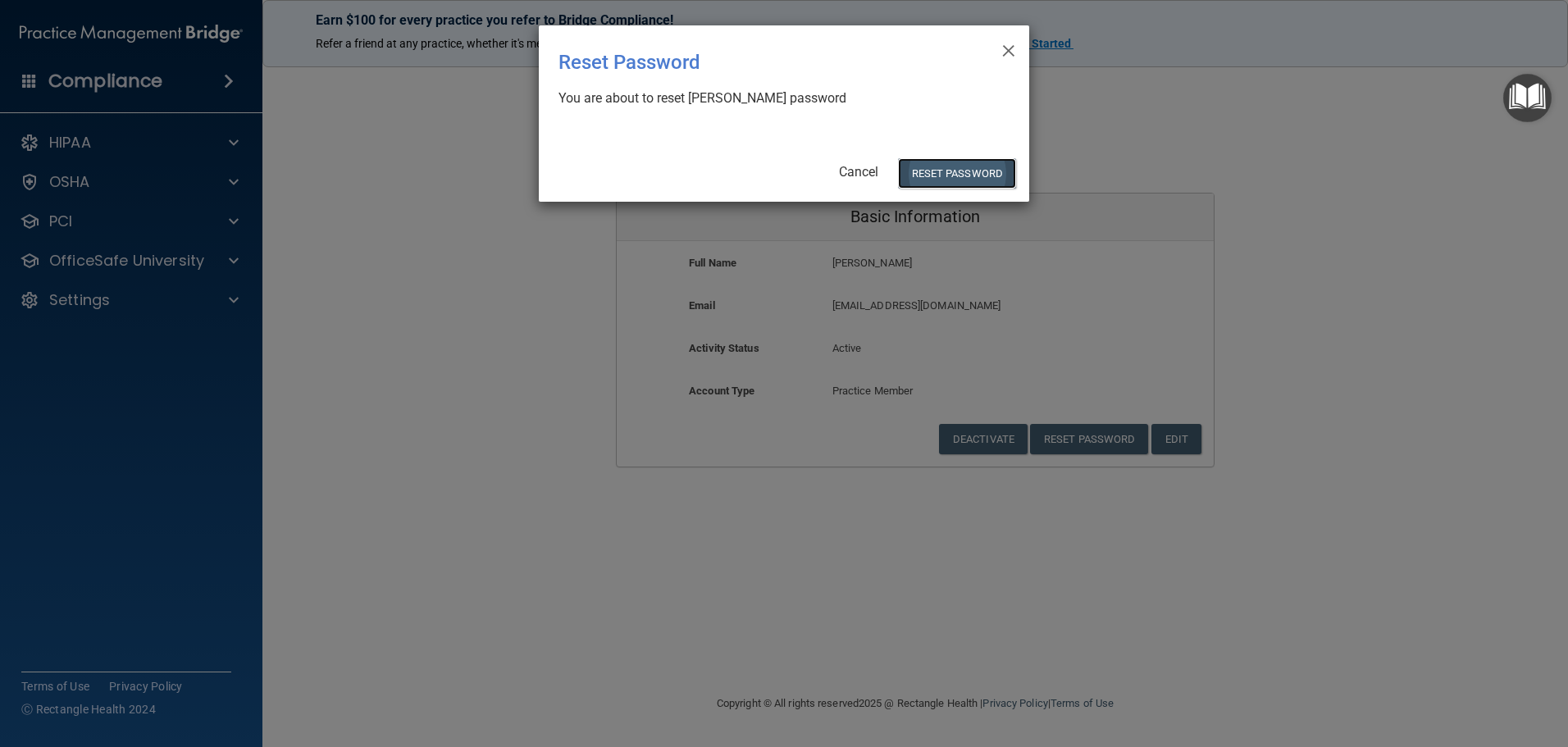
click at [983, 173] on button "Reset Password" at bounding box center [957, 174] width 118 height 31
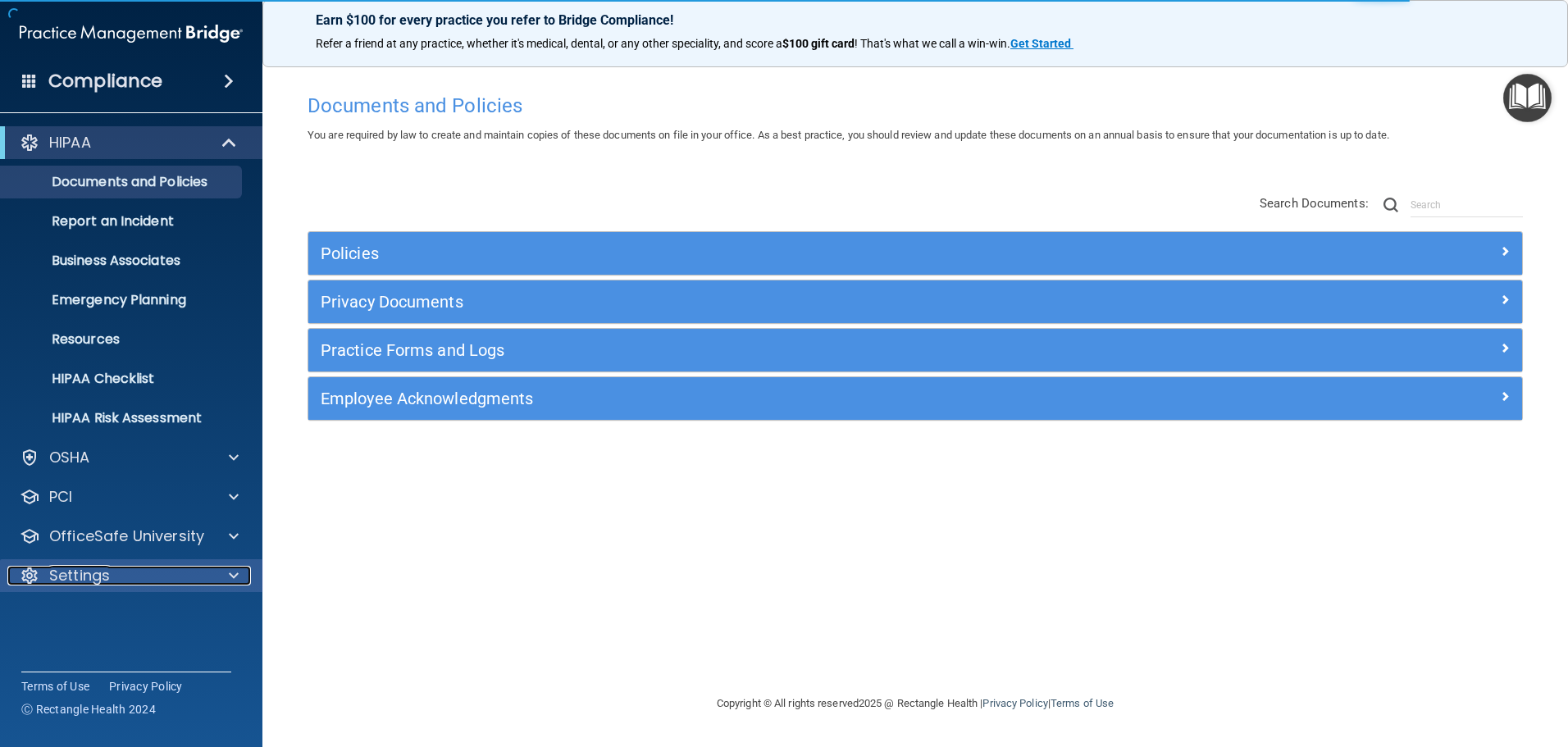
click at [234, 576] on span at bounding box center [234, 575] width 10 height 19
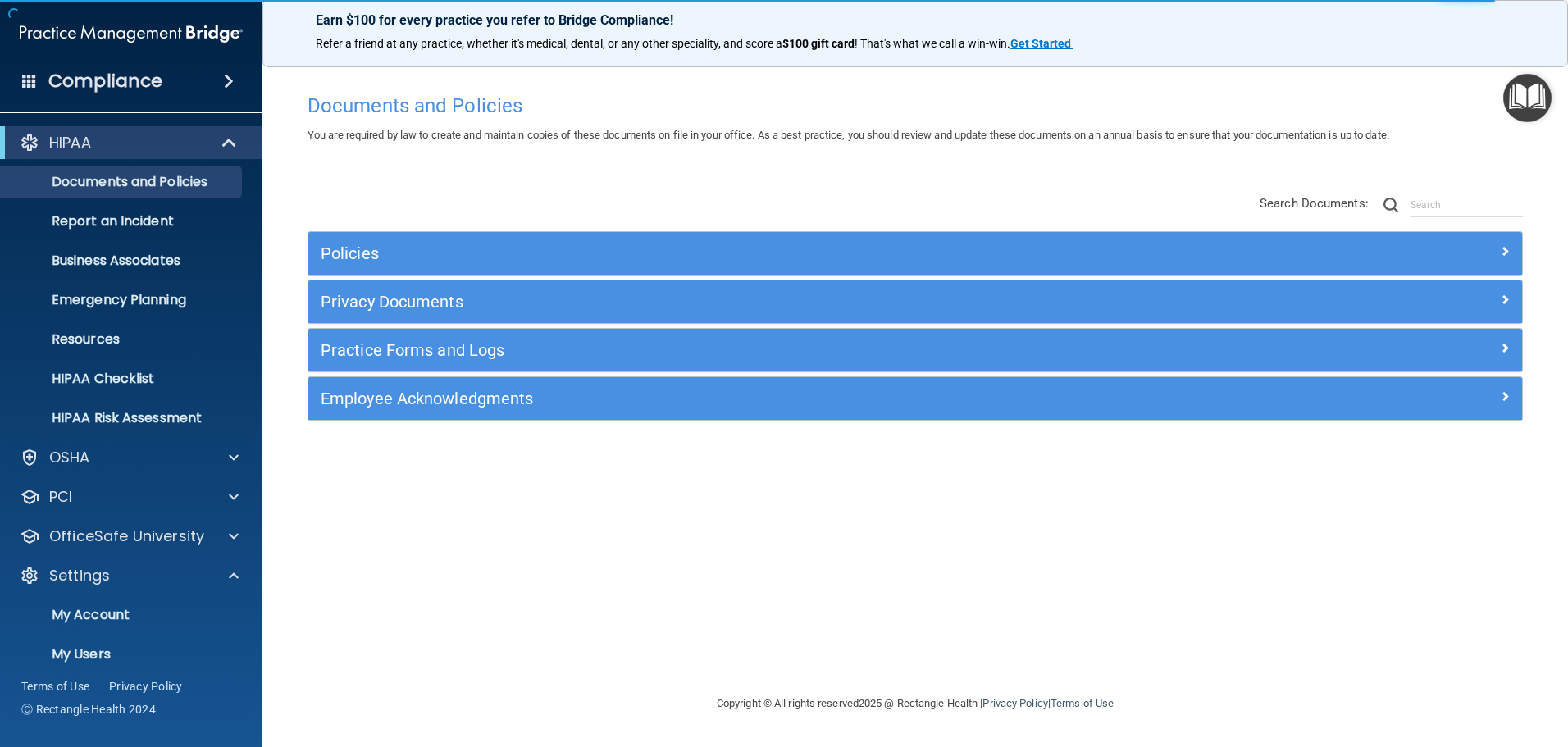
click at [353, 631] on div "Documents and Policies You are required by law to create and maintain copies of…" at bounding box center [915, 390] width 1240 height 609
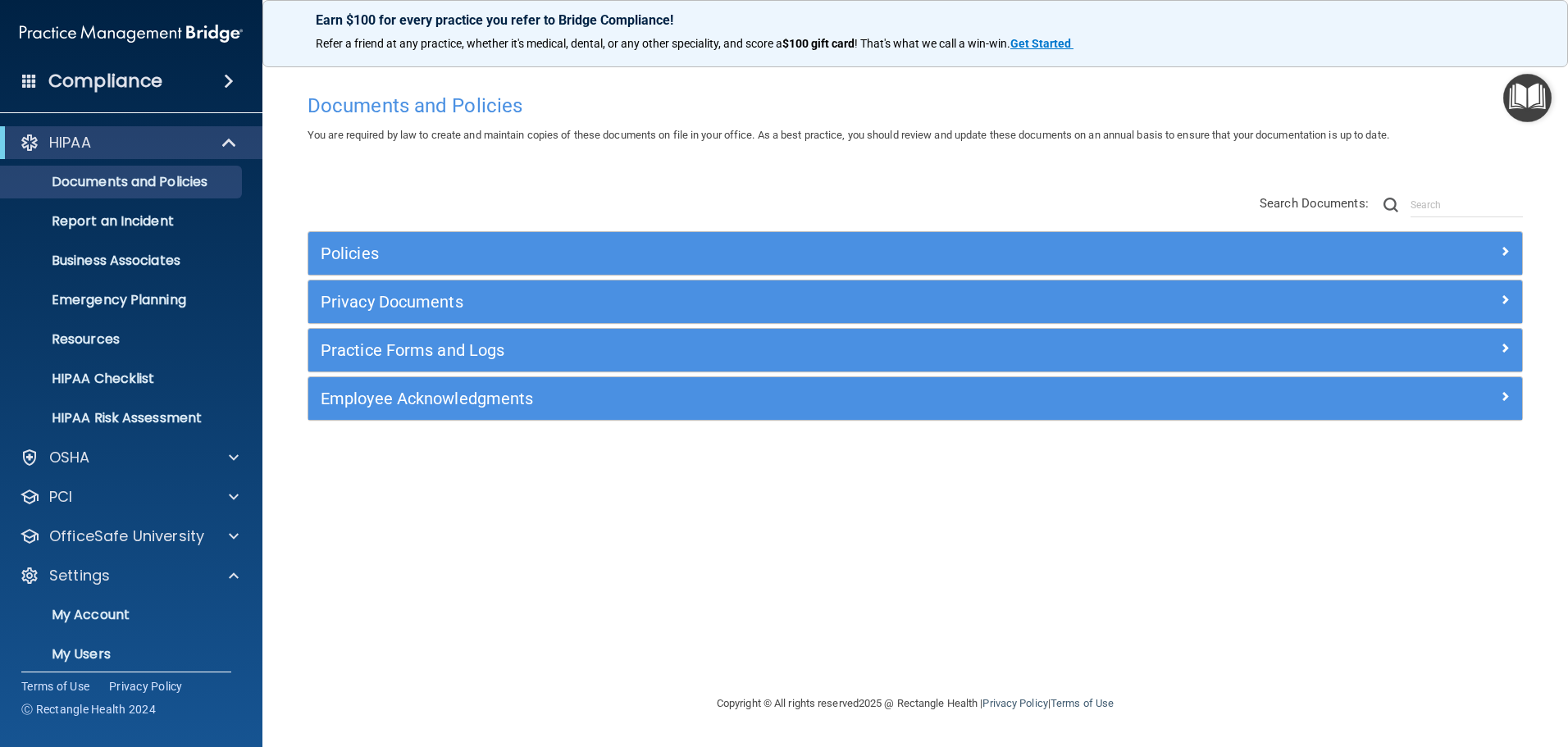
click at [767, 498] on div "Documents and Policies You are required by law to create and maintain copies of…" at bounding box center [915, 390] width 1240 height 609
click at [229, 535] on span at bounding box center [234, 535] width 10 height 19
click at [131, 533] on p "OfficeSafe University" at bounding box center [126, 535] width 155 height 19
click at [120, 643] on link "My Users" at bounding box center [112, 654] width 258 height 32
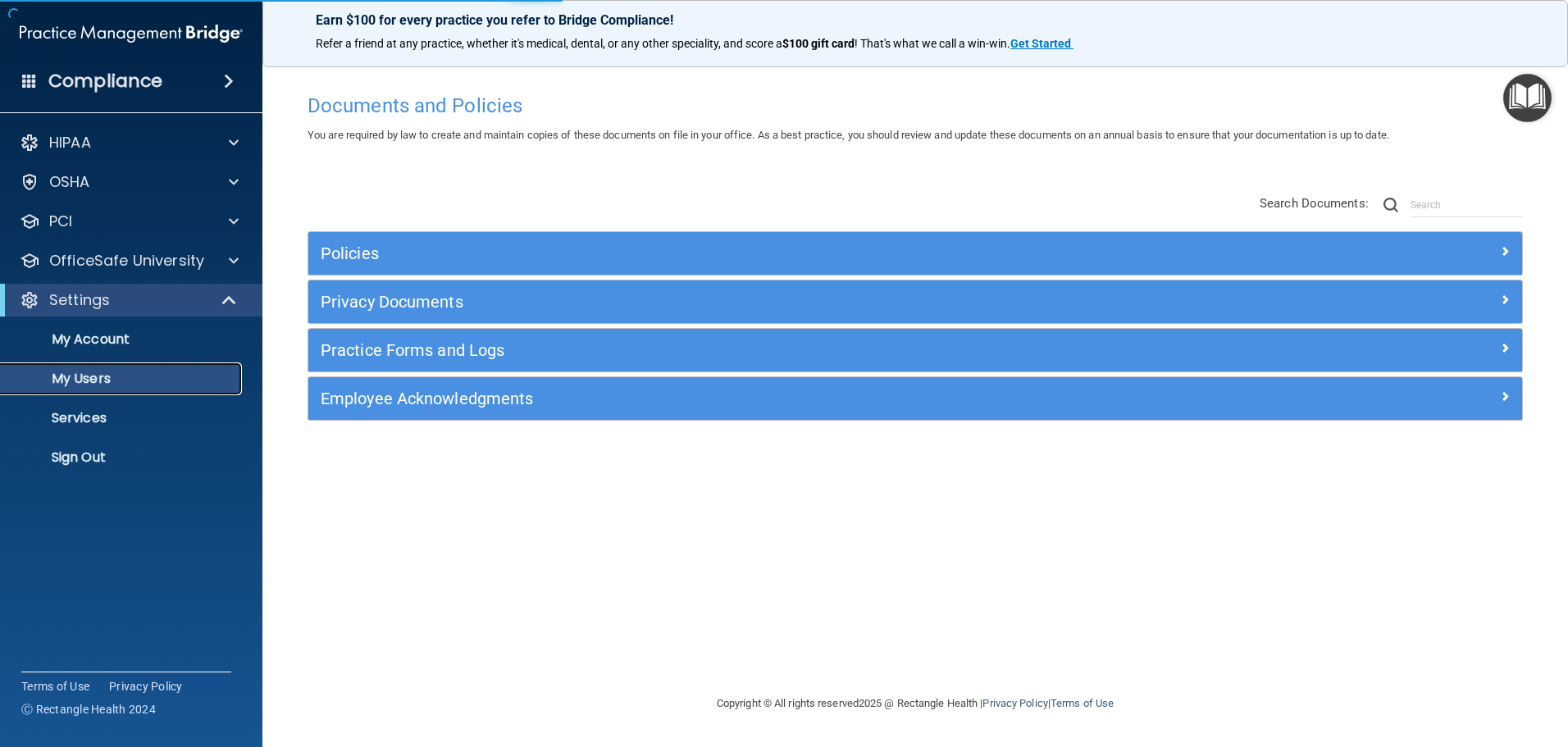
select select "20"
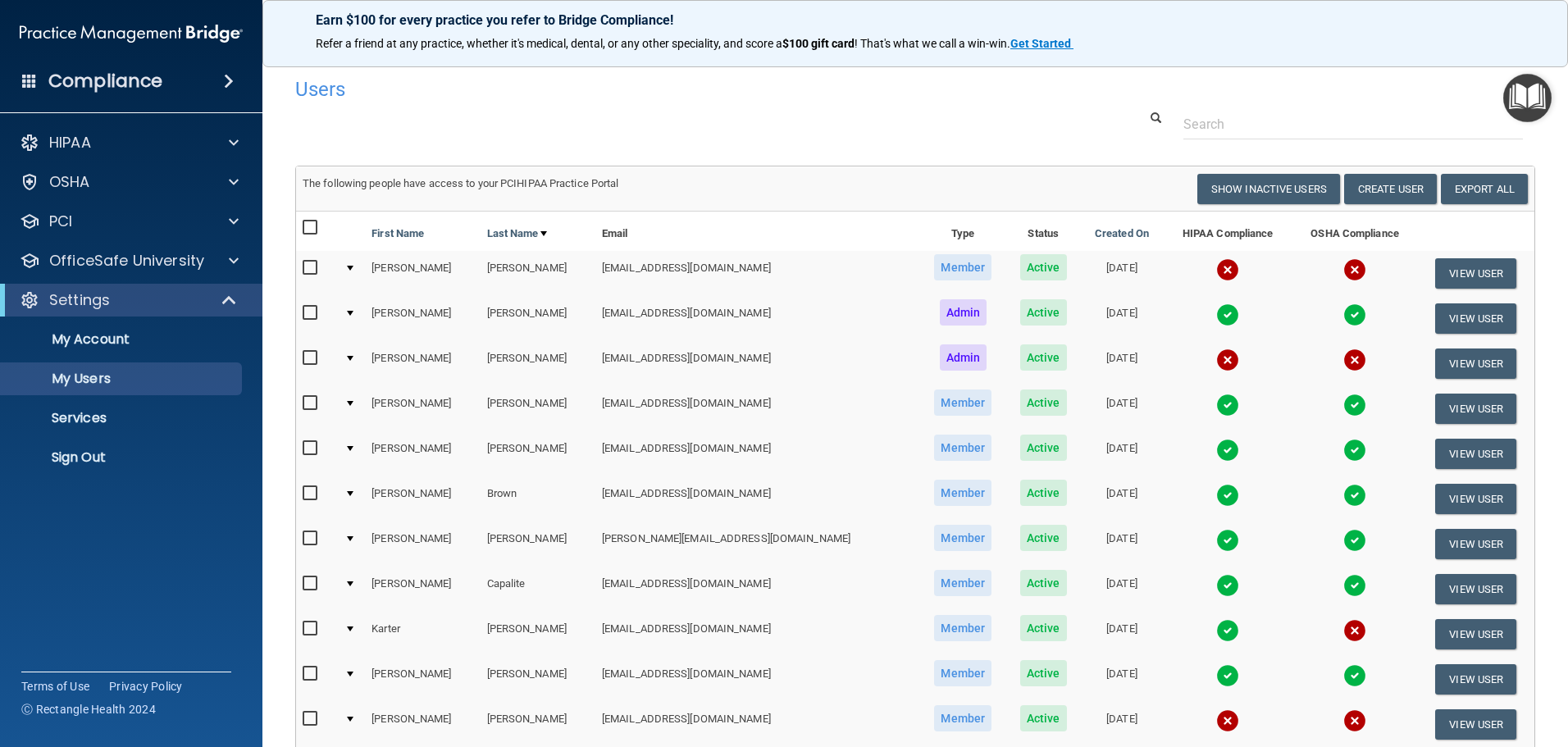
click at [1394, 102] on div "Users" at bounding box center [915, 88] width 1265 height 40
click at [1320, 120] on input "text" at bounding box center [1353, 124] width 340 height 31
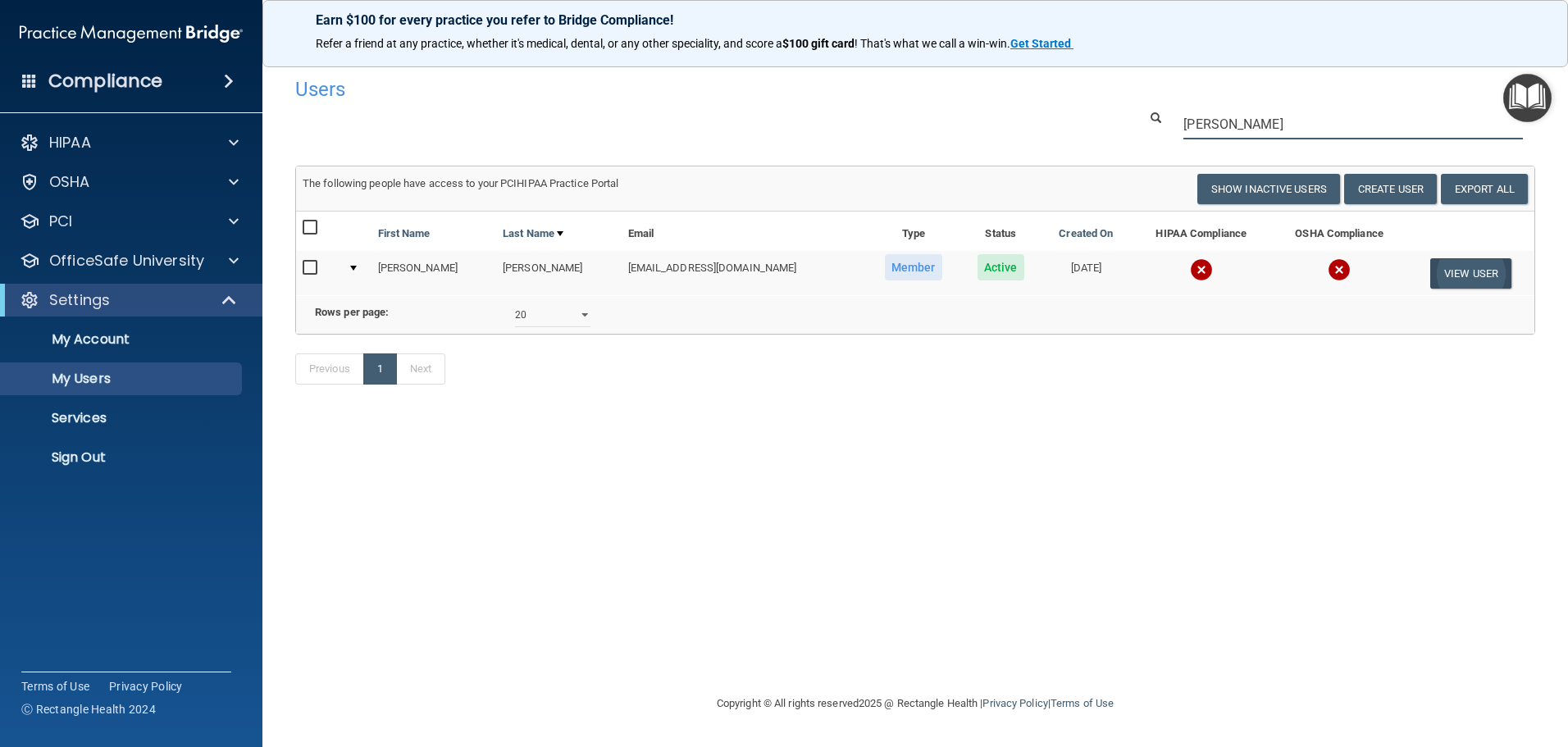
type input "darr"
click at [1461, 273] on button "View User" at bounding box center [1470, 273] width 81 height 31
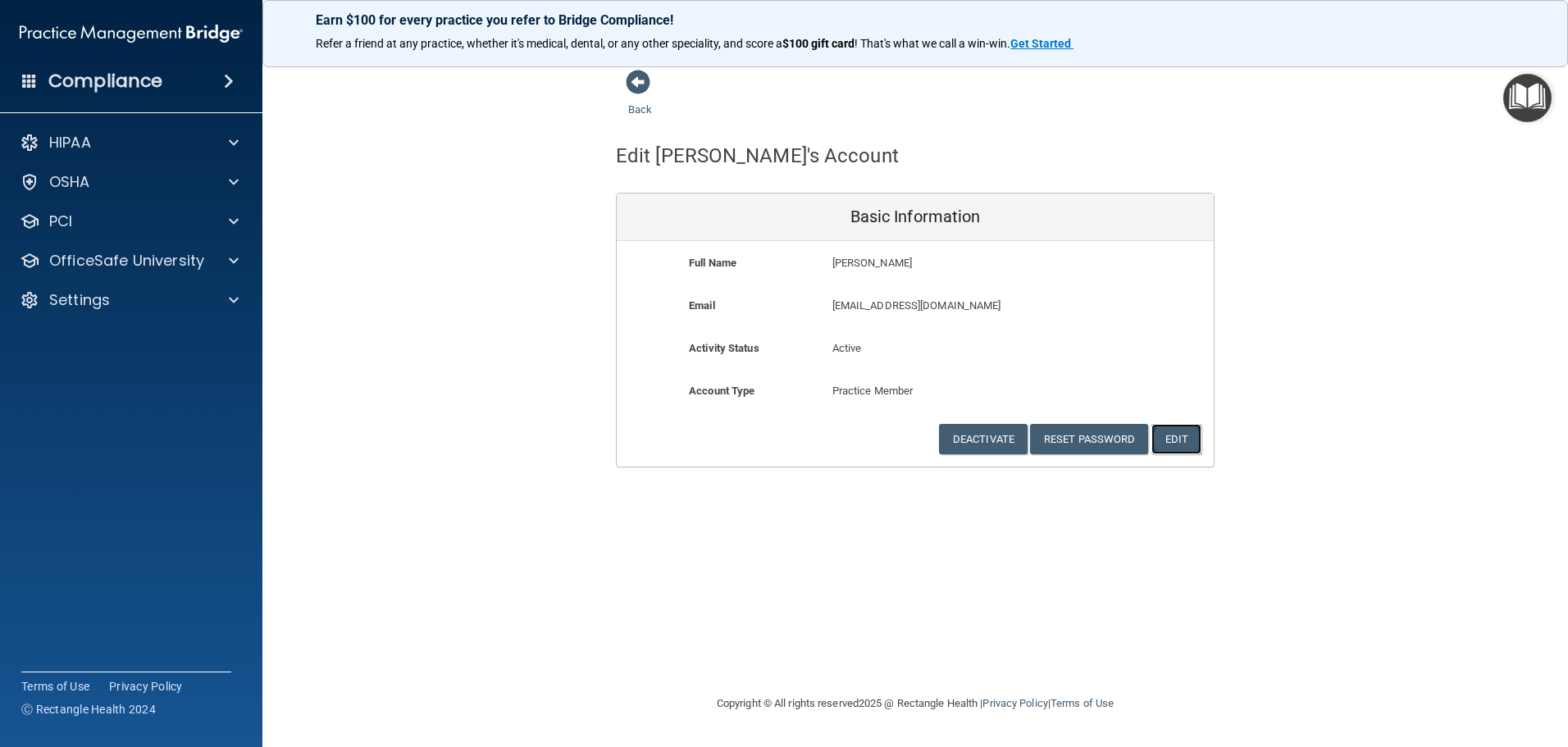
click at [1174, 435] on button "Edit" at bounding box center [1176, 439] width 50 height 31
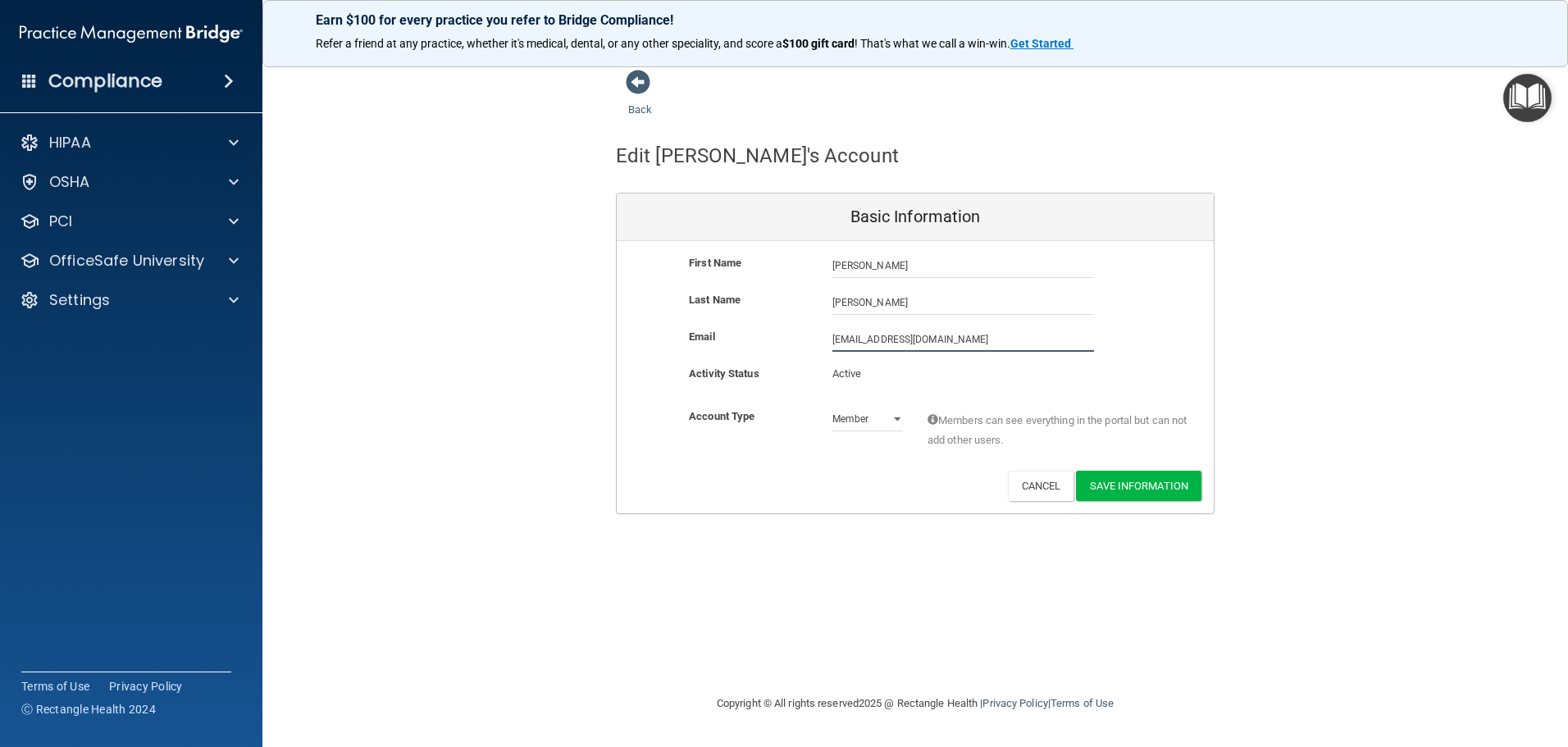
click at [954, 340] on input "[EMAIL_ADDRESS][DOMAIN_NAME]" at bounding box center [963, 340] width 262 height 25
drag, startPoint x: 954, startPoint y: 340, endPoint x: 445, endPoint y: 300, distance: 510.6
click at [463, 300] on div "Back Edit Angela's Account Basic Information First Name Angela Darrow Angela La…" at bounding box center [915, 291] width 1240 height 445
type input "djgurl1@hotmail.com"
click at [1165, 480] on button "Save Information" at bounding box center [1137, 489] width 125 height 31
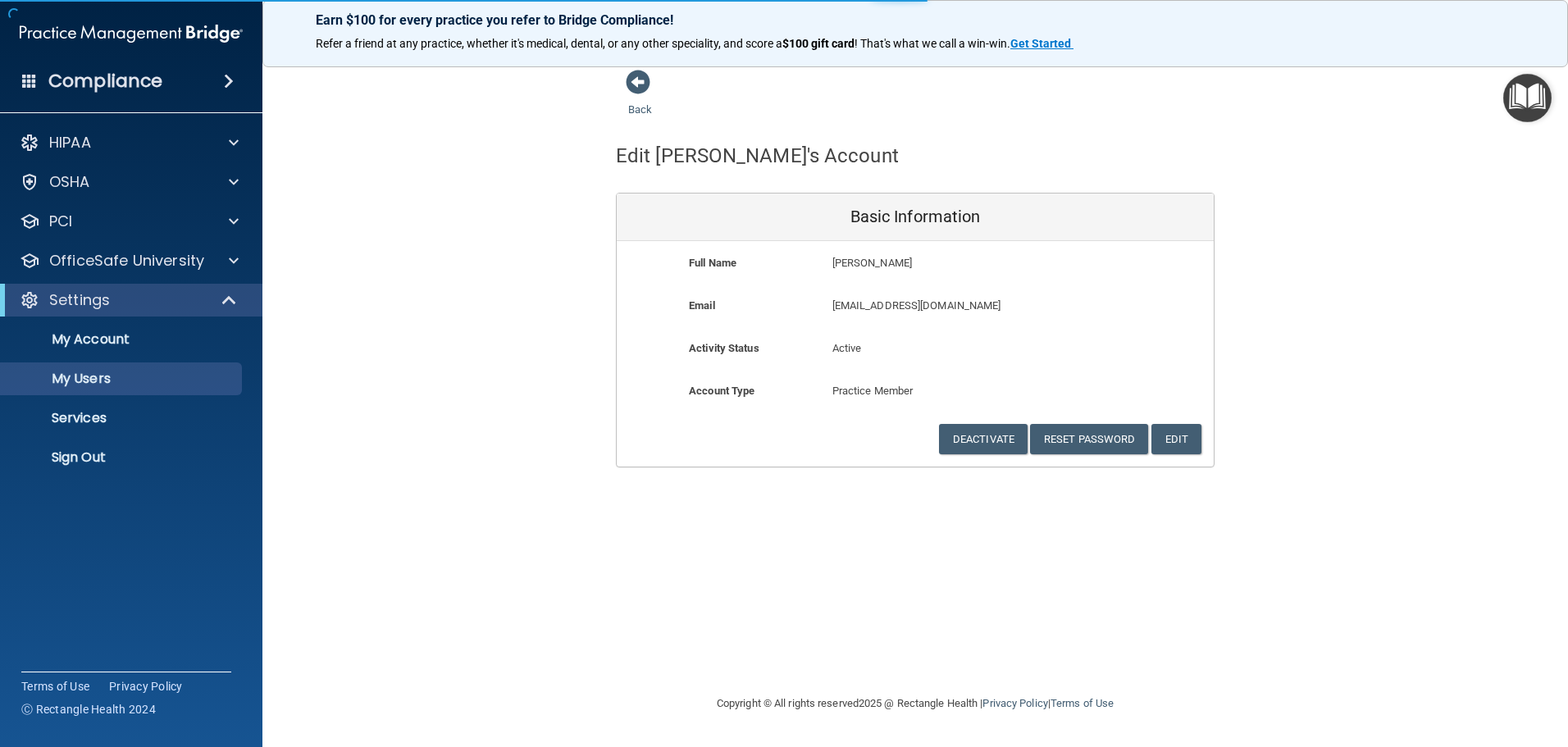
select select "20"
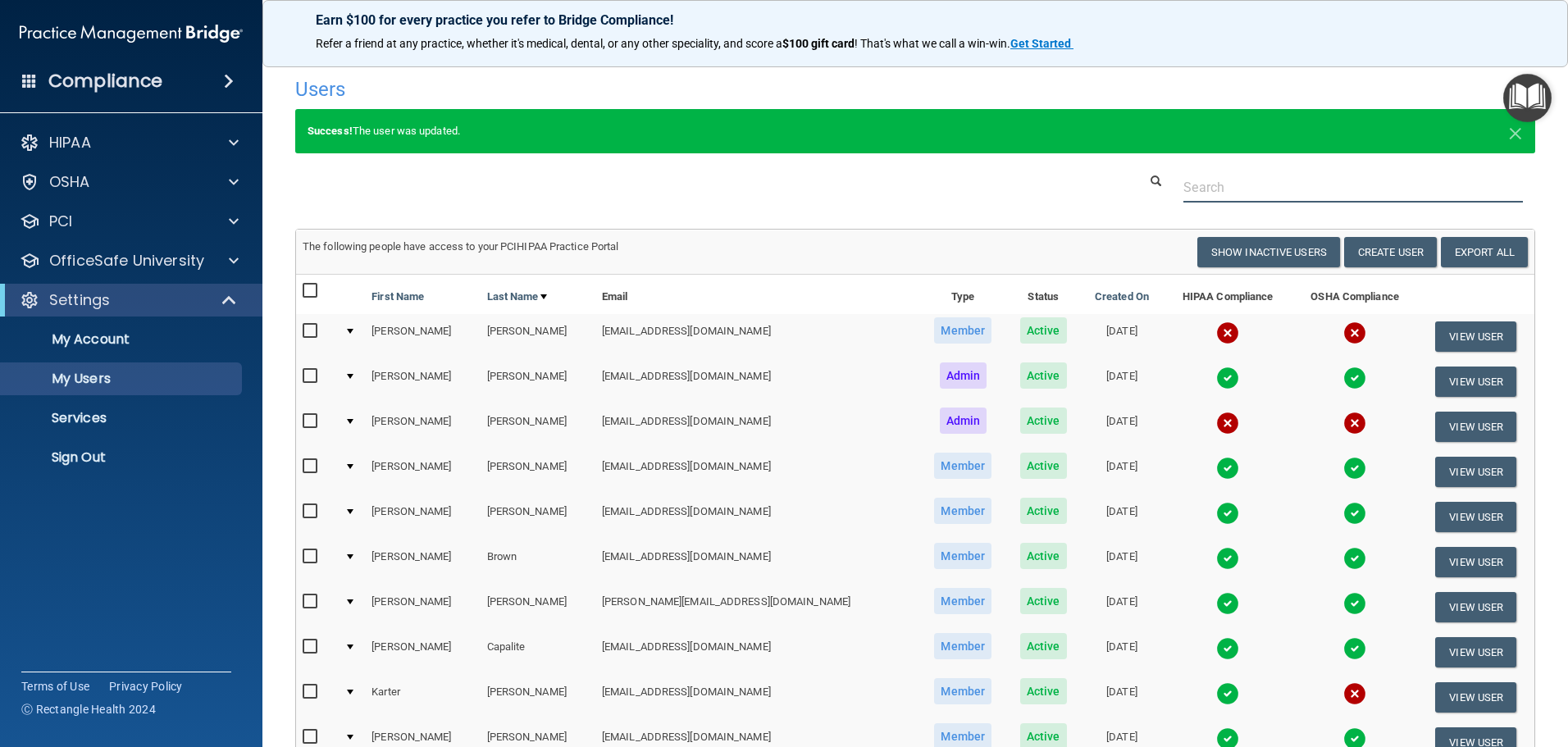
click at [1215, 185] on input "text" at bounding box center [1353, 187] width 340 height 31
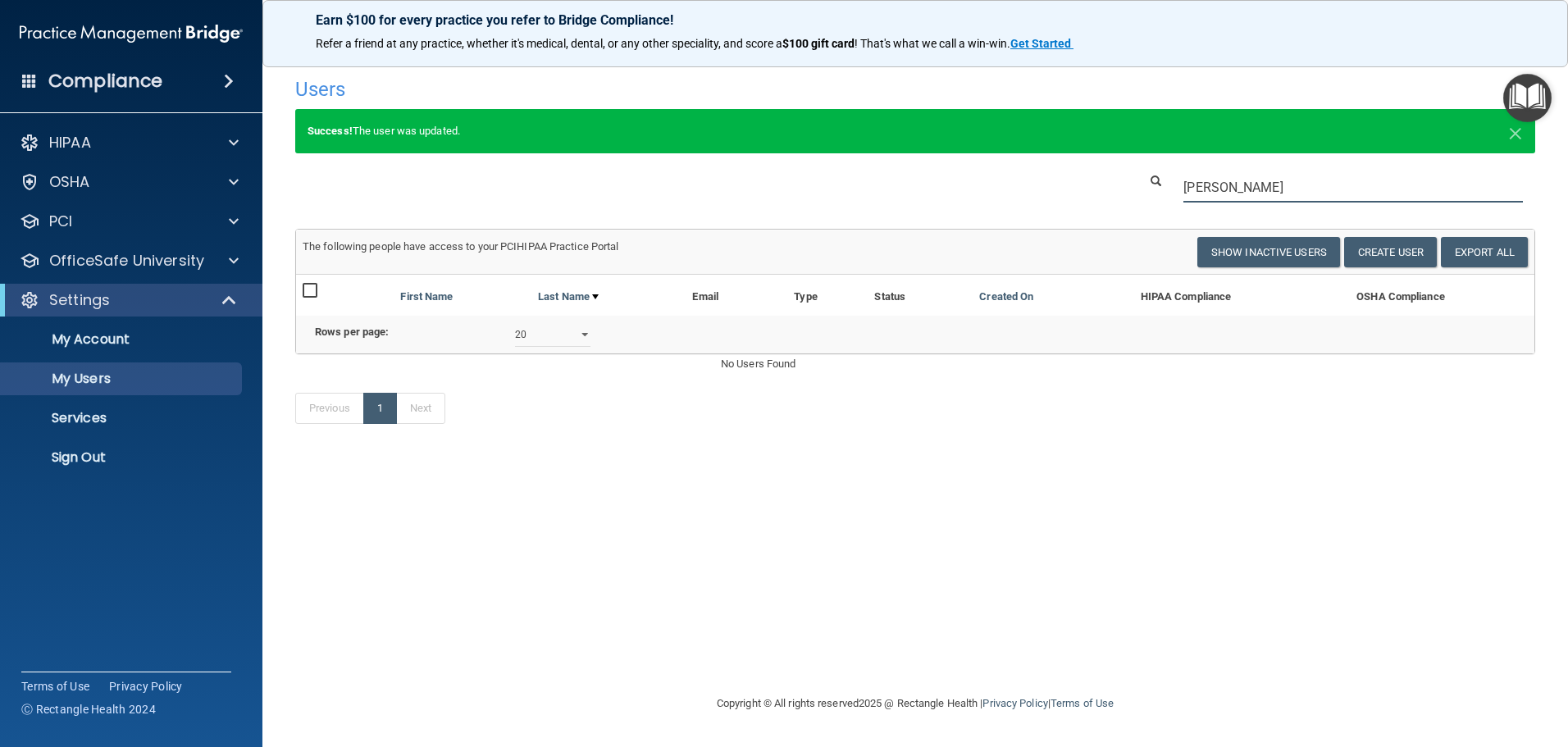
drag, startPoint x: 1291, startPoint y: 187, endPoint x: 1044, endPoint y: 152, distance: 249.5
click at [1047, 154] on div "Users Success! New user created. × Error! The user couldn't be created. × Succe…" at bounding box center [915, 259] width 1240 height 380
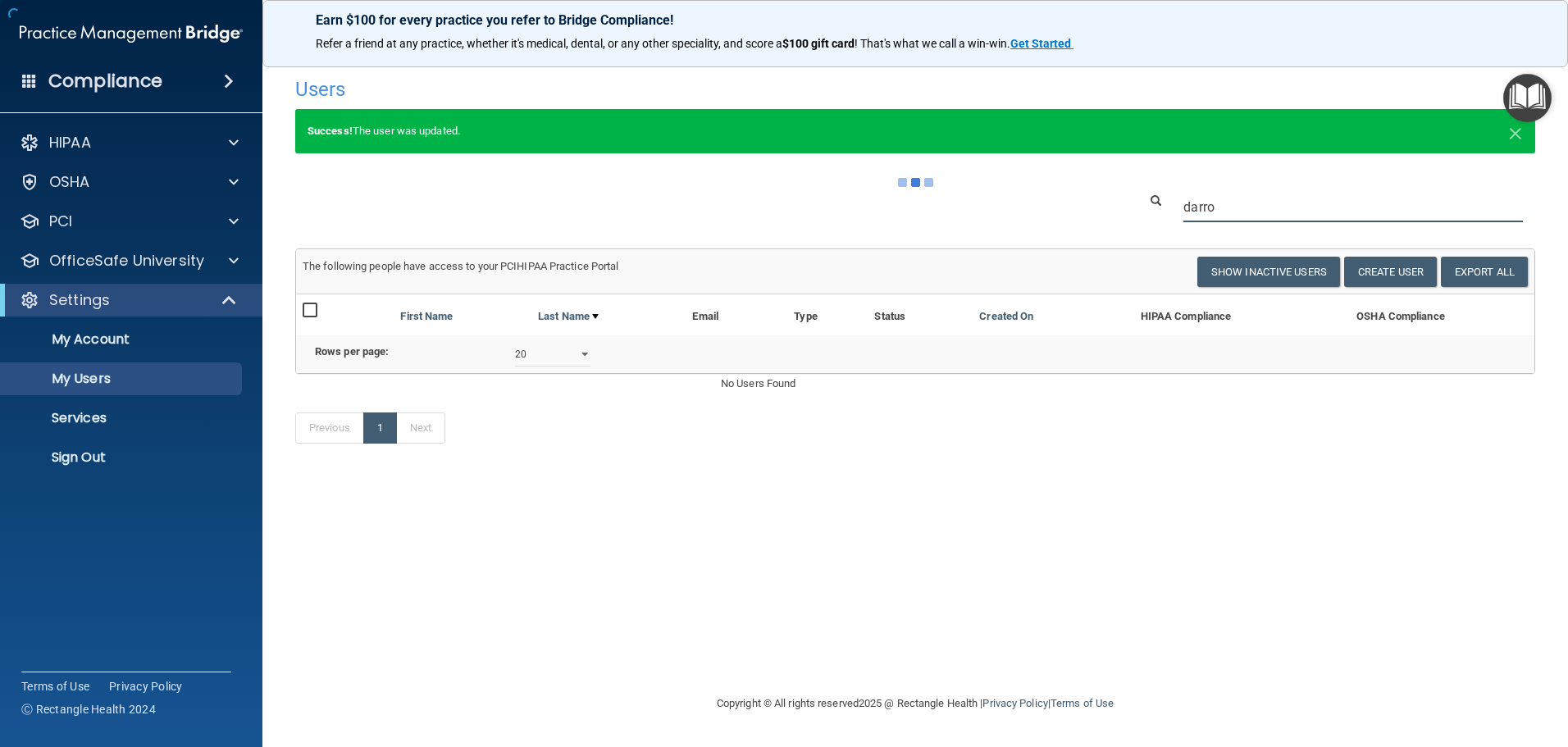
type input "darrow"
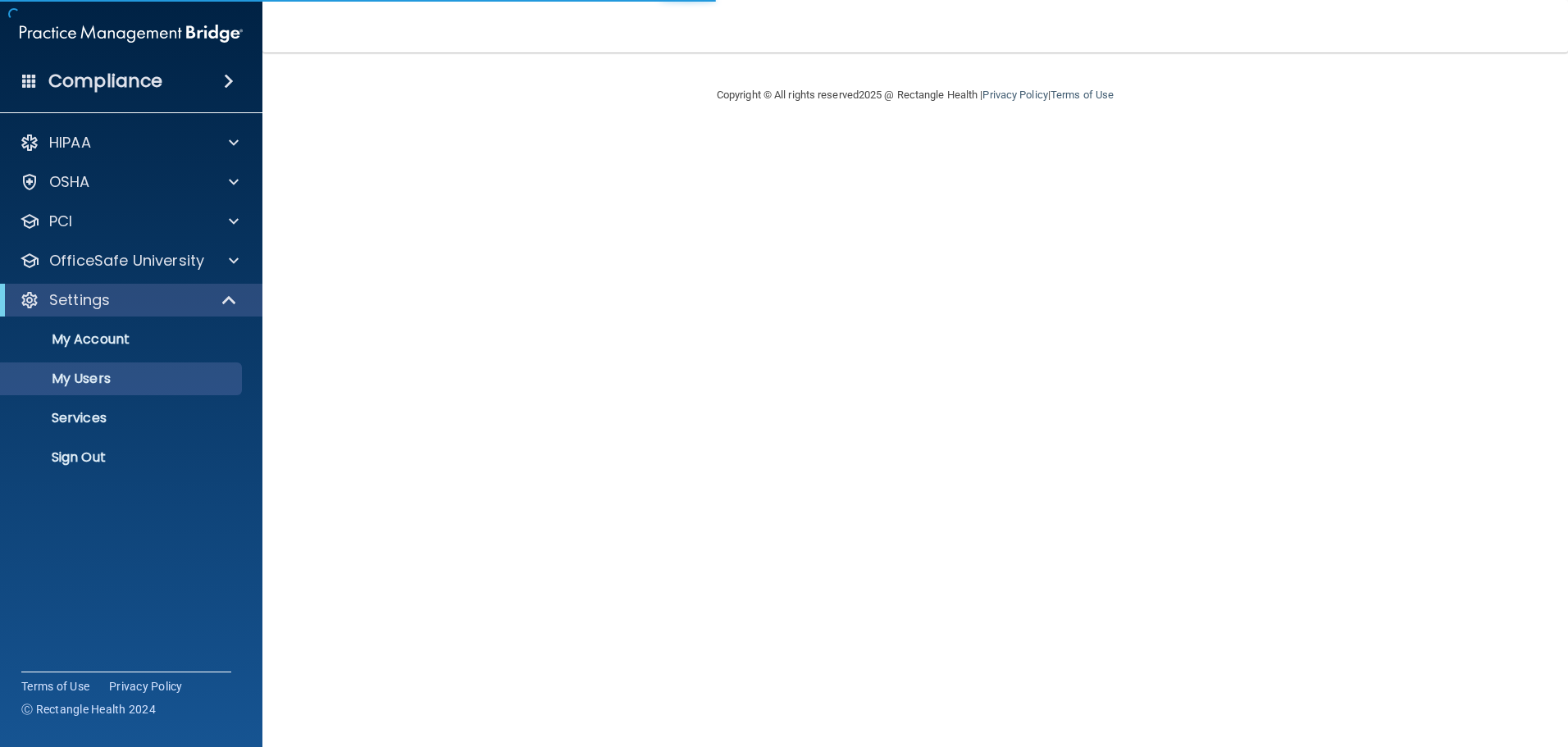
select select "20"
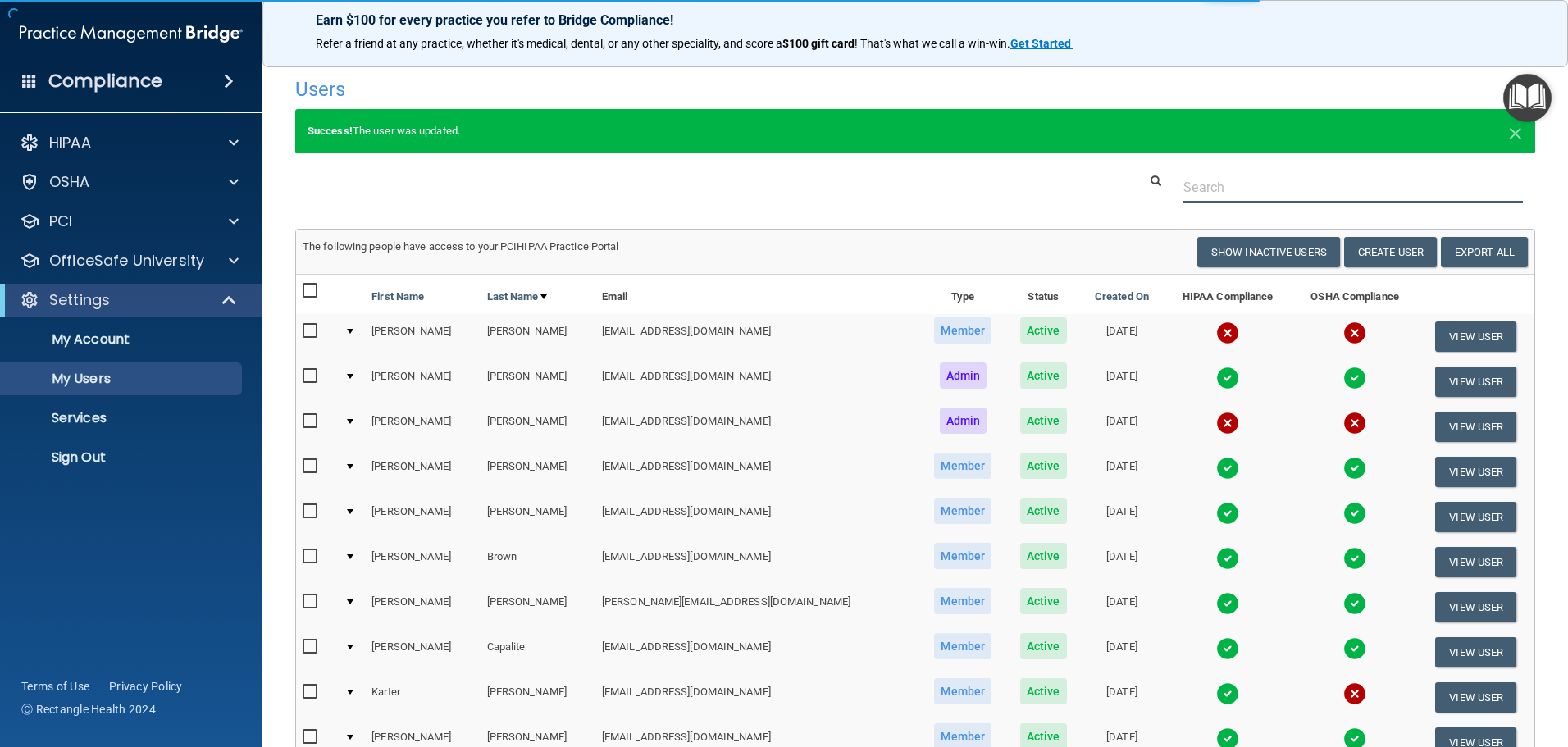
click at [1269, 187] on input "text" at bounding box center [1353, 187] width 340 height 31
type input "[PERSON_NAME]"
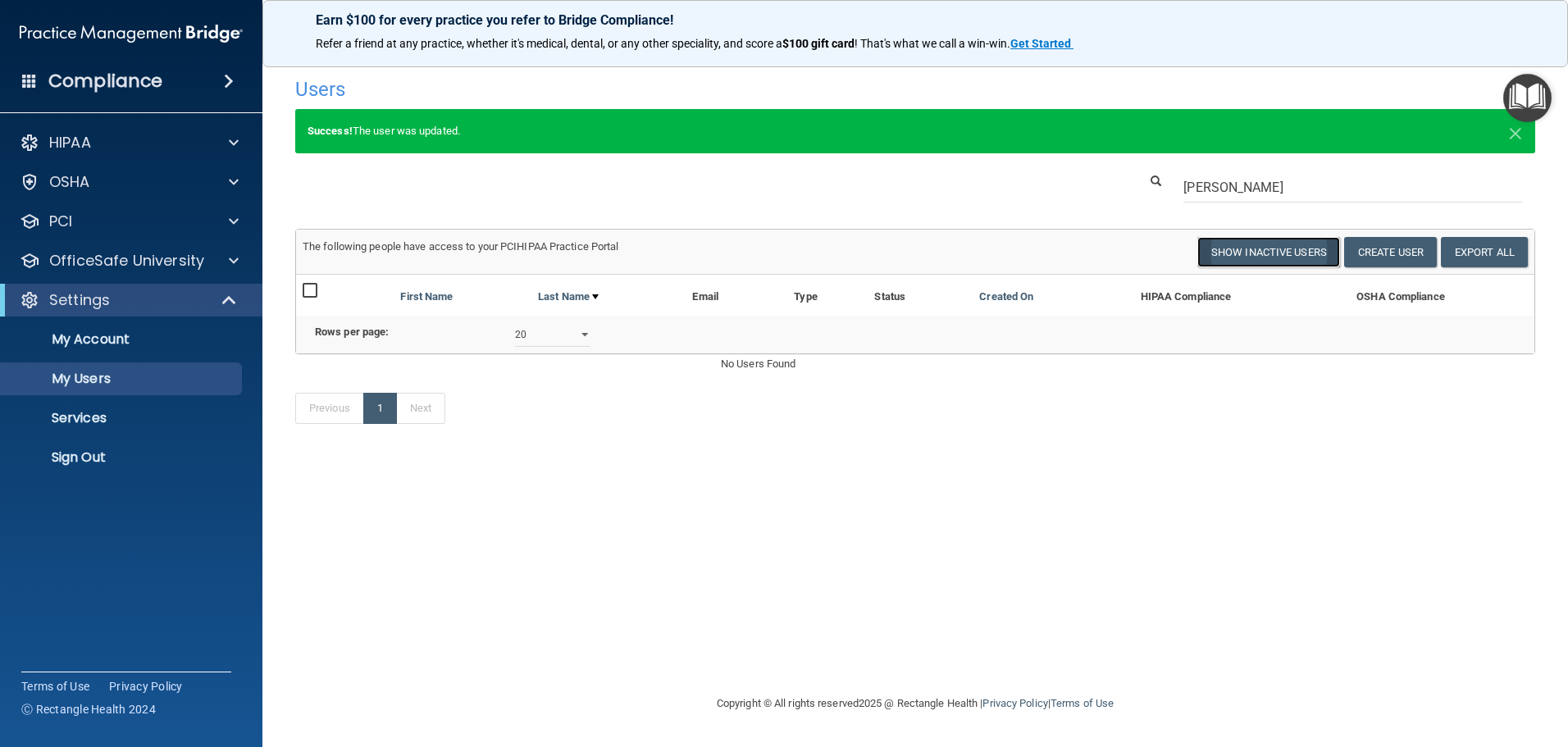
click at [1278, 250] on button "Show Inactive Users" at bounding box center [1268, 251] width 143 height 31
select select "20"
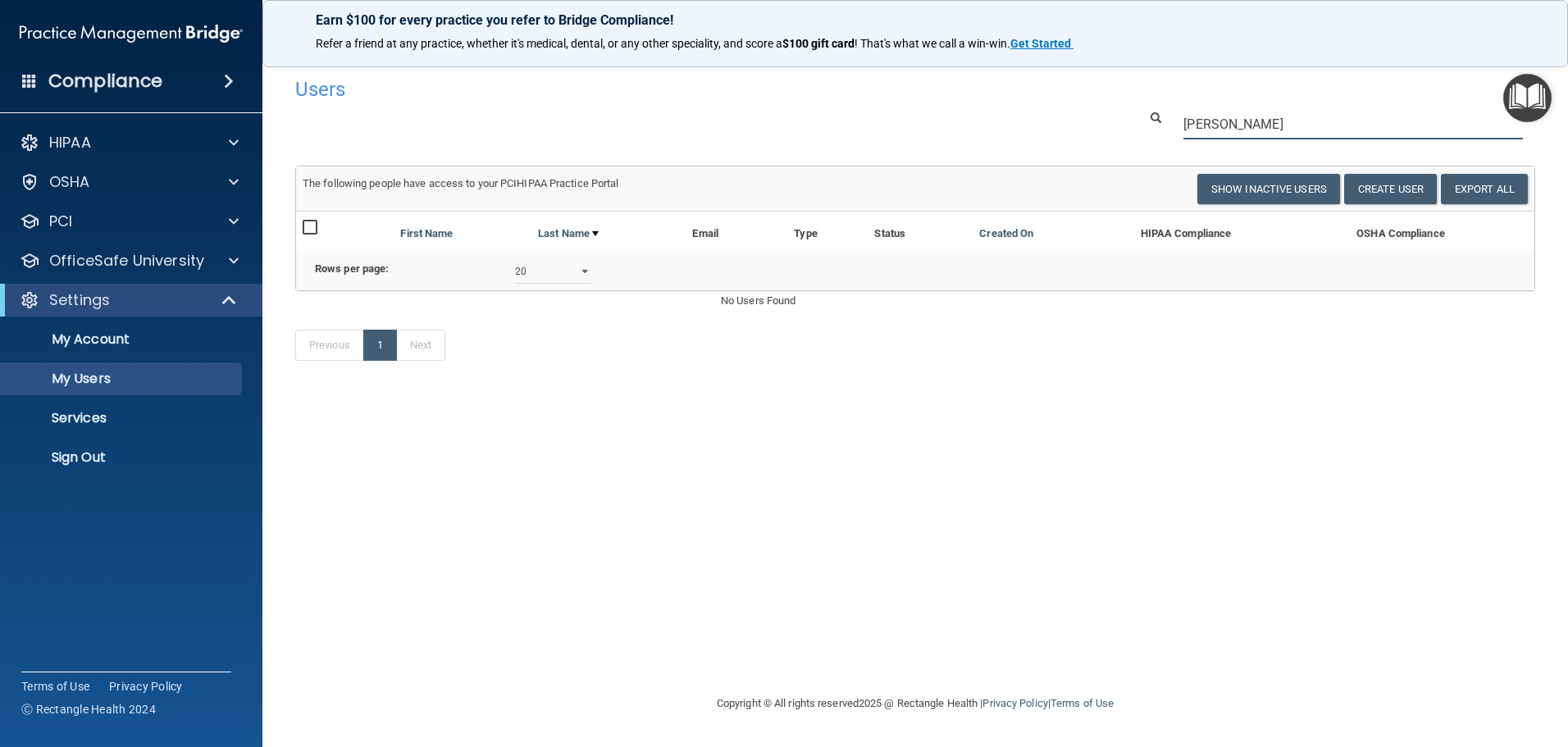
drag, startPoint x: 1188, startPoint y: 121, endPoint x: 966, endPoint y: 82, distance: 225.4
click at [982, 84] on div "Users Success! New user created. × Error! The user couldn't be created. × Succe…" at bounding box center [915, 227] width 1240 height 317
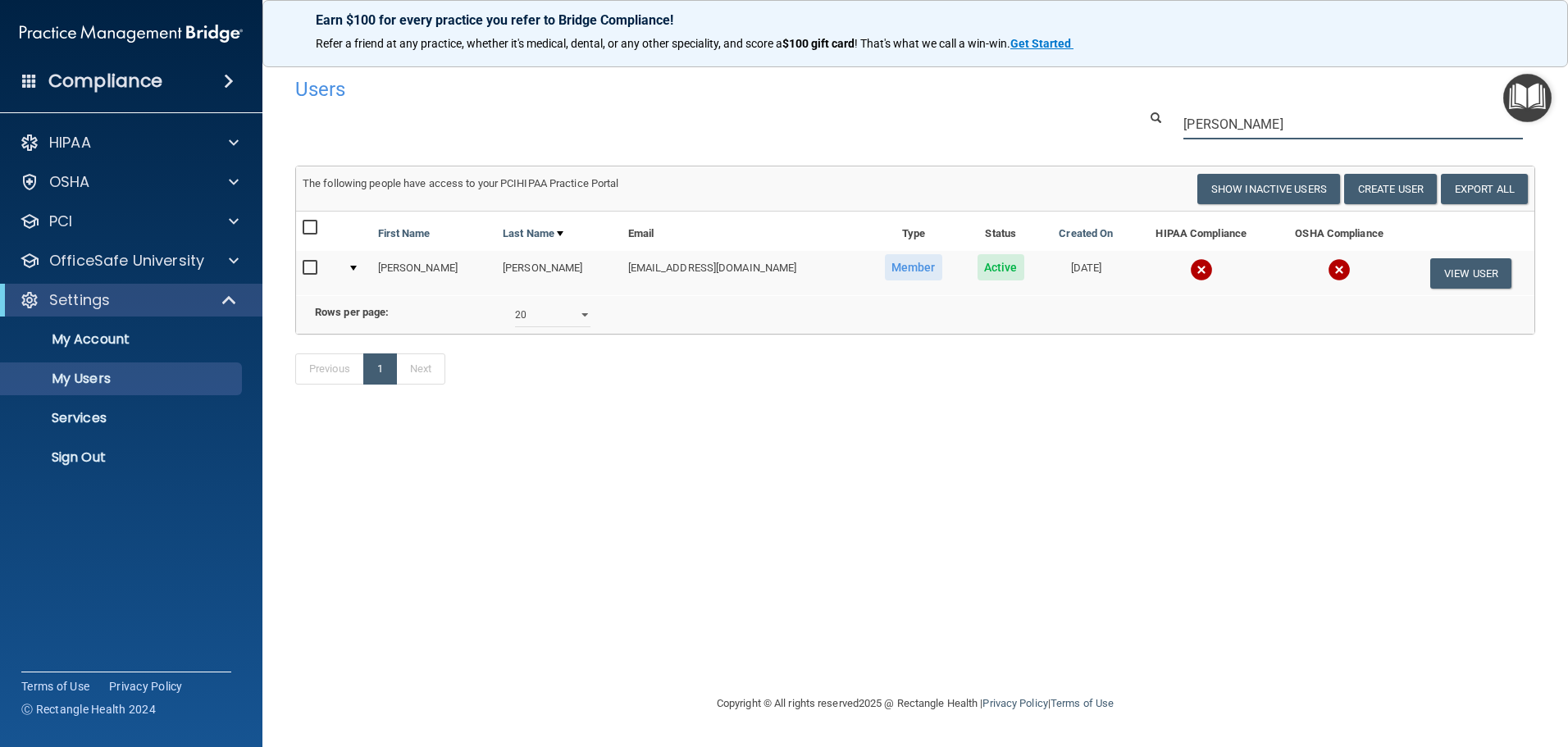
type input "[PERSON_NAME]"
click at [356, 265] on div at bounding box center [353, 267] width 6 height 5
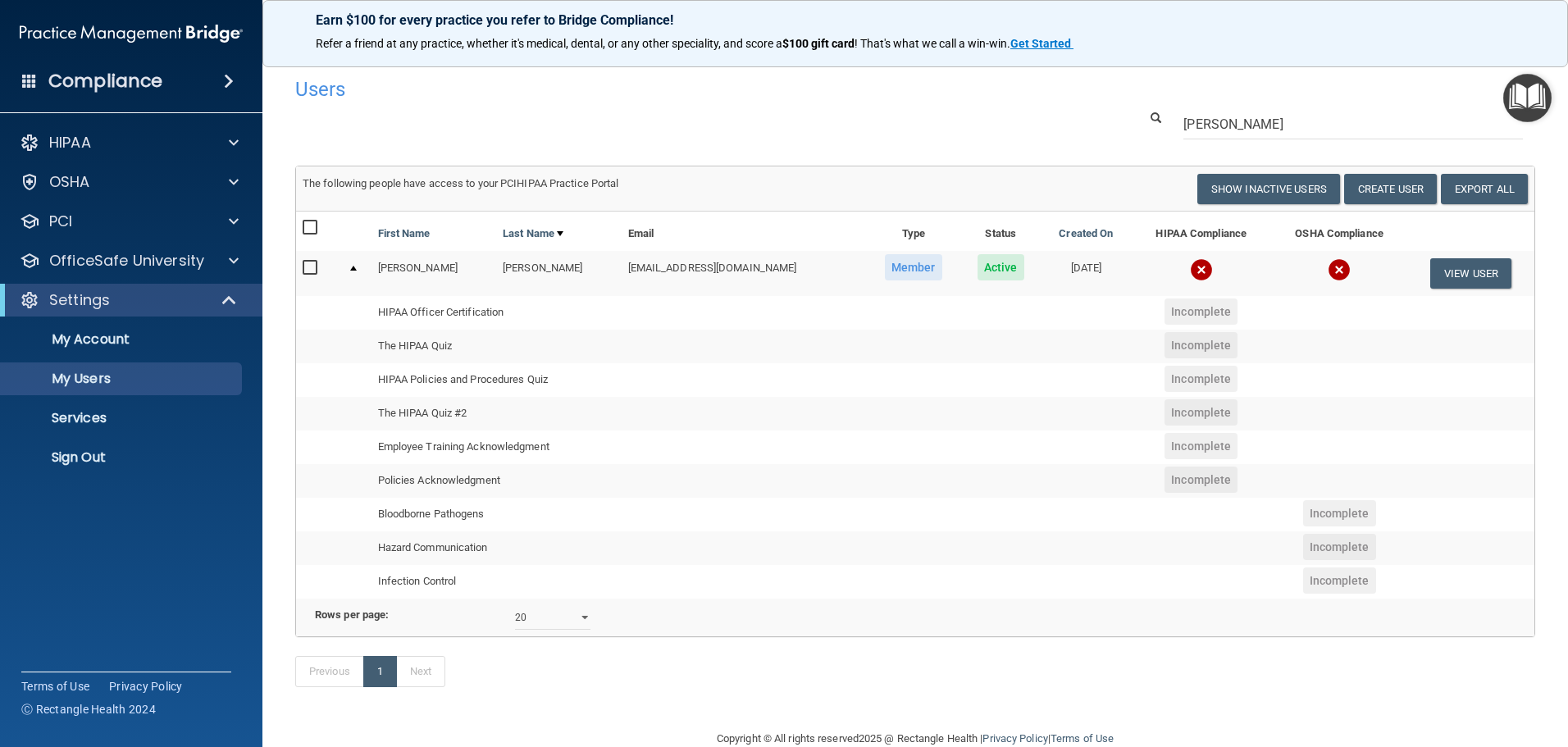
click at [617, 702] on div "Previous 1 Next" at bounding box center [915, 675] width 1265 height 75
click at [1442, 267] on button "View User" at bounding box center [1470, 273] width 81 height 31
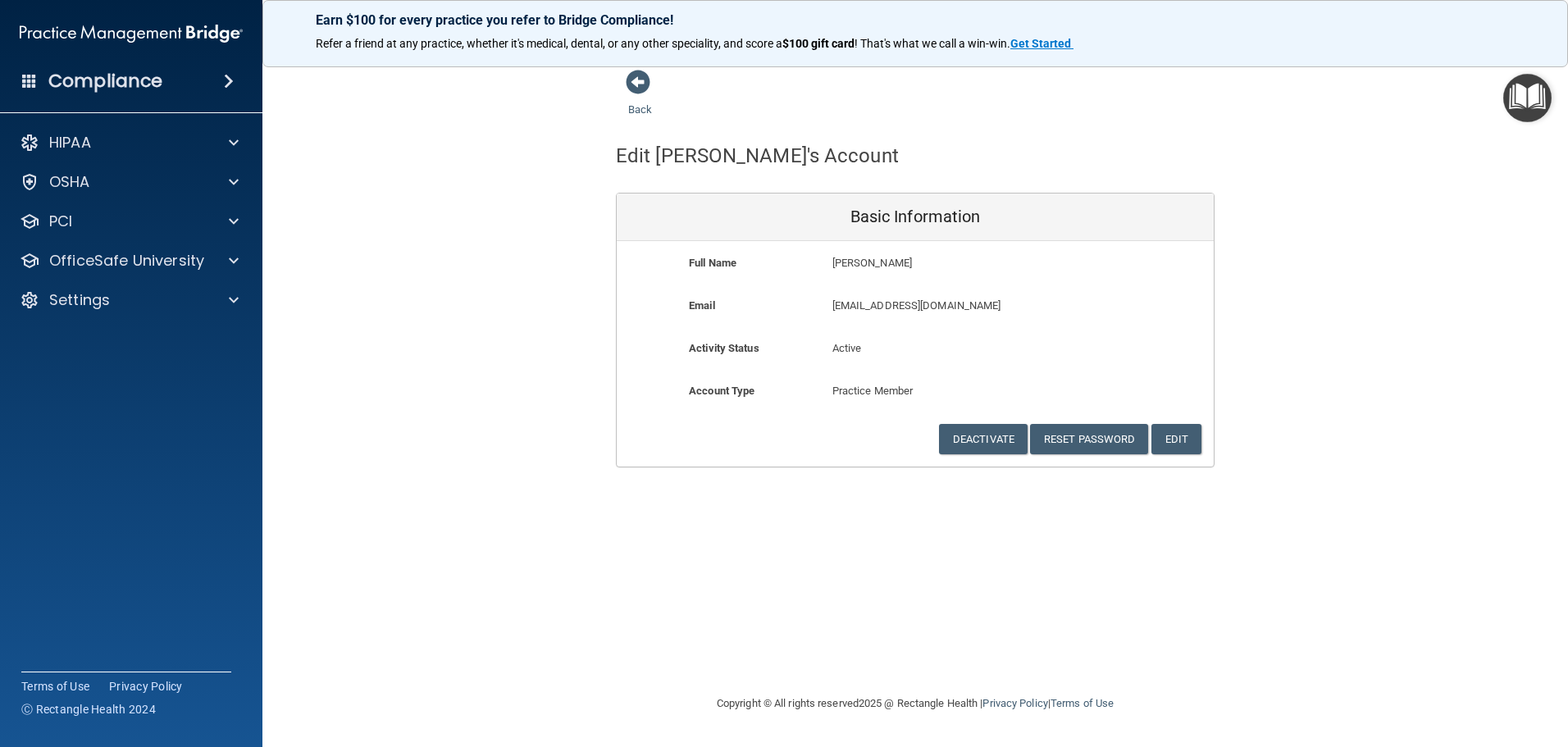
click at [1141, 310] on div "Email djgurl1@hotmail.com djgurl1@hotmail.com" at bounding box center [915, 311] width 597 height 31
click at [1185, 441] on button "Edit" at bounding box center [1176, 439] width 50 height 31
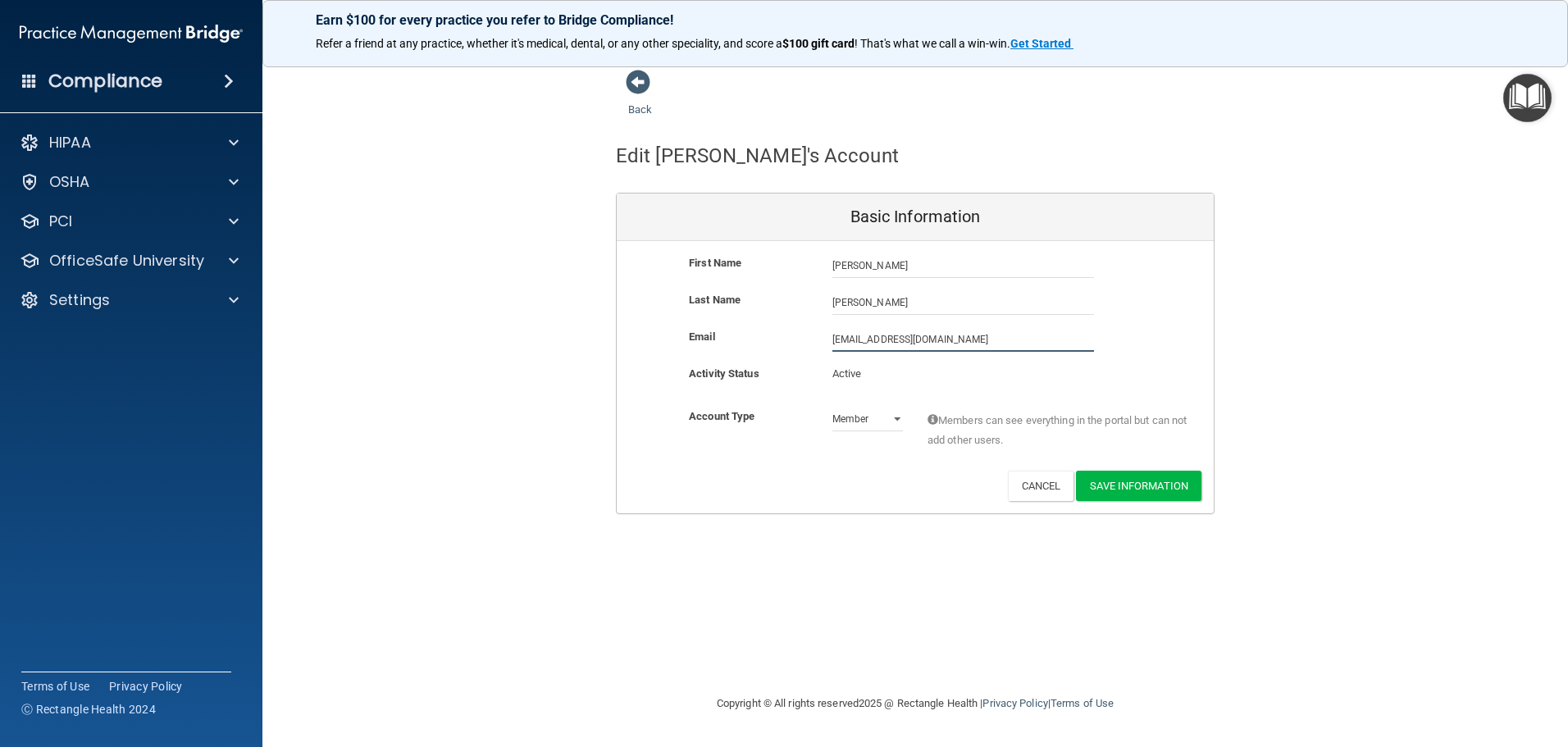
drag, startPoint x: 968, startPoint y: 340, endPoint x: 379, endPoint y: 236, distance: 598.1
click at [379, 236] on div "Back Edit Angela's Account Basic Information First Name Angela Darrow Angela La…" at bounding box center [915, 291] width 1240 height 445
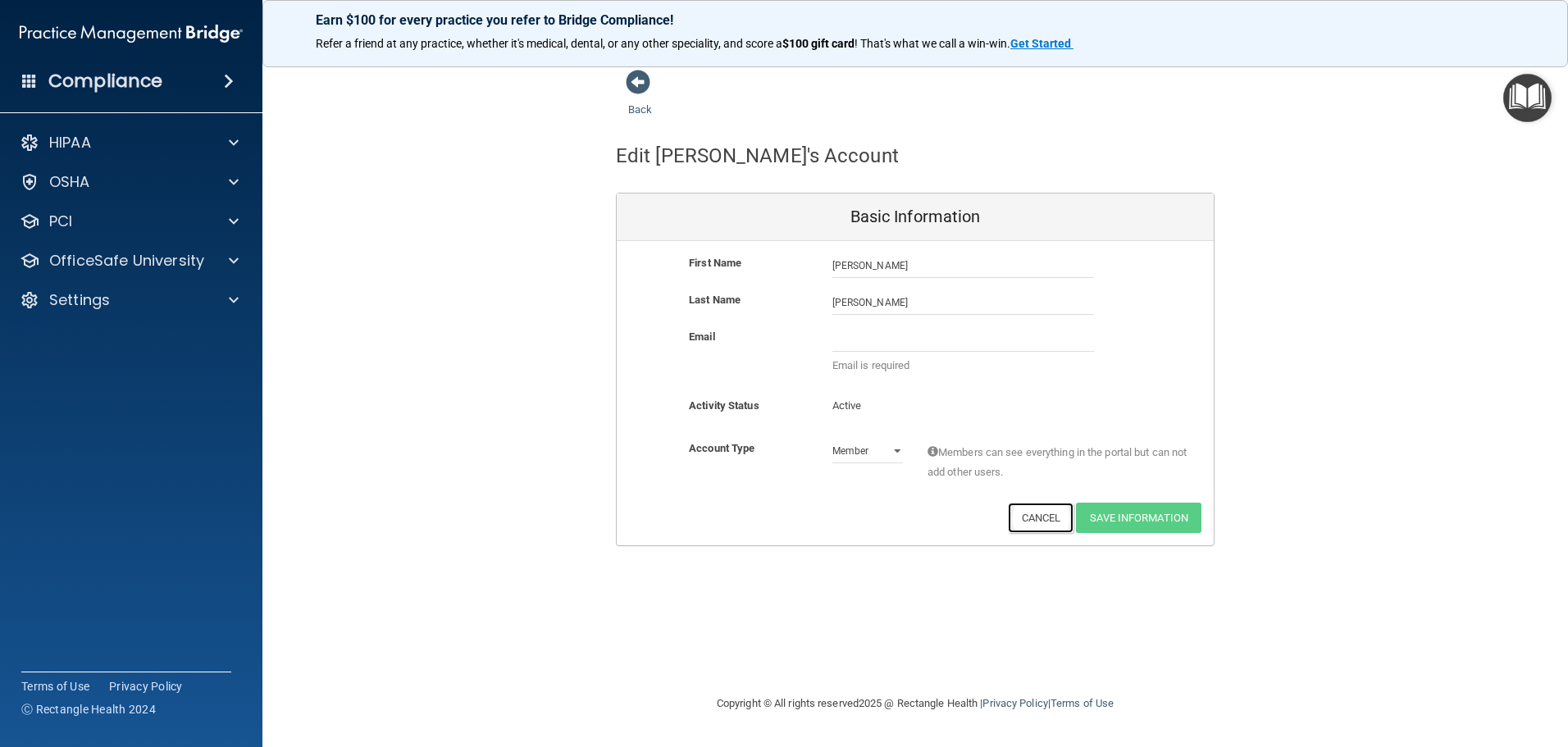
click at [1036, 518] on button "Cancel" at bounding box center [1041, 518] width 67 height 31
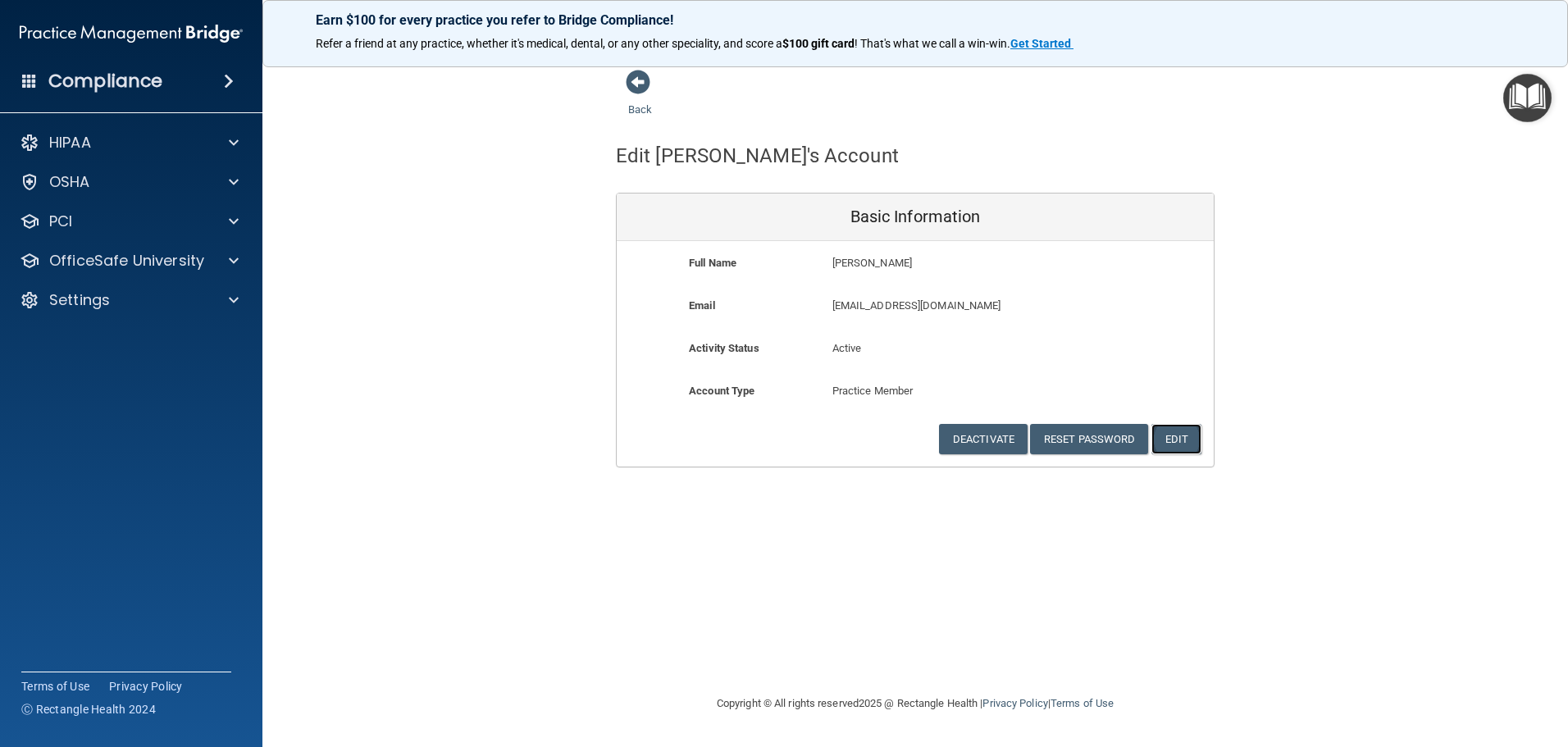
click at [1181, 439] on button "Edit" at bounding box center [1176, 439] width 50 height 31
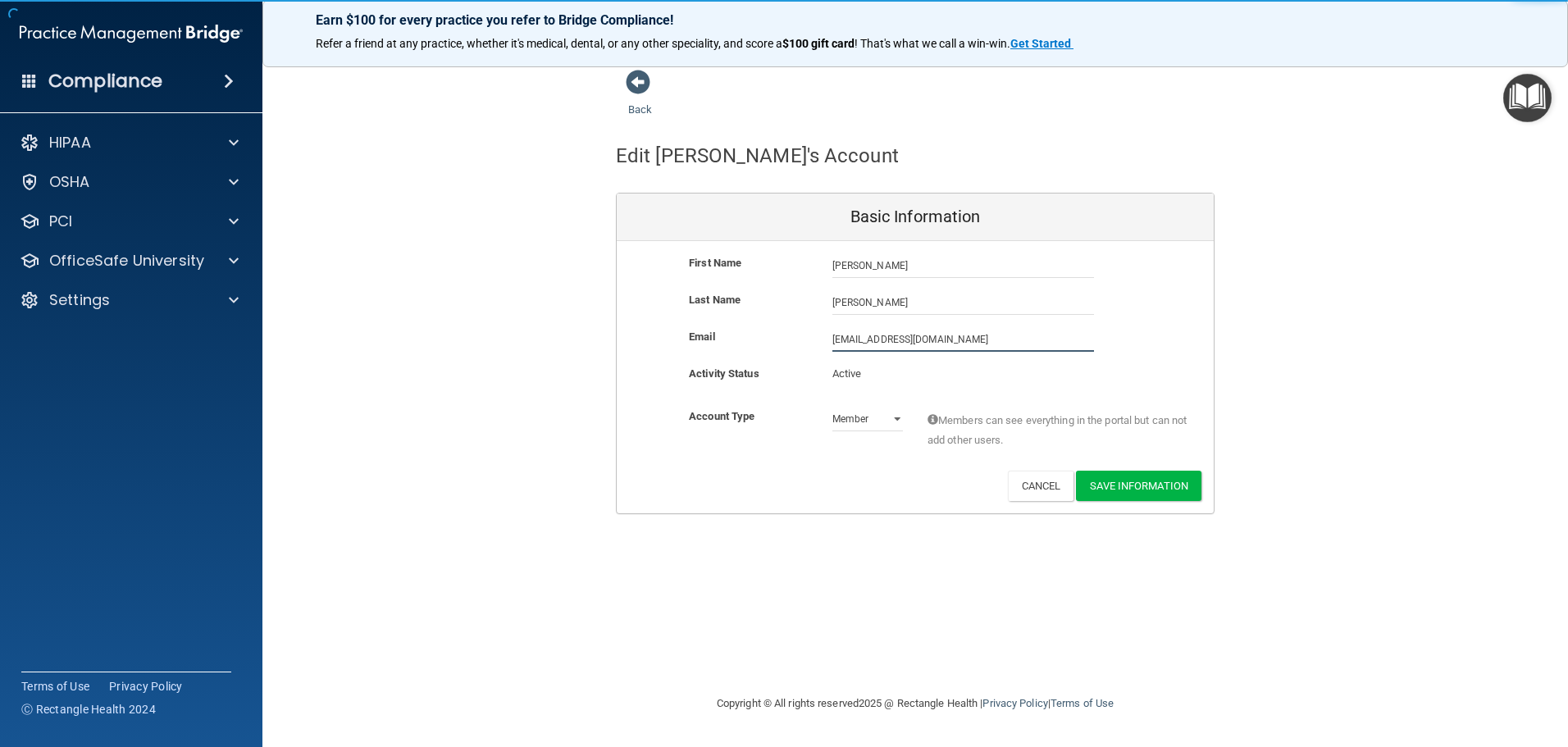
click at [1011, 339] on input "djgurl1@hotmail.com" at bounding box center [963, 340] width 262 height 25
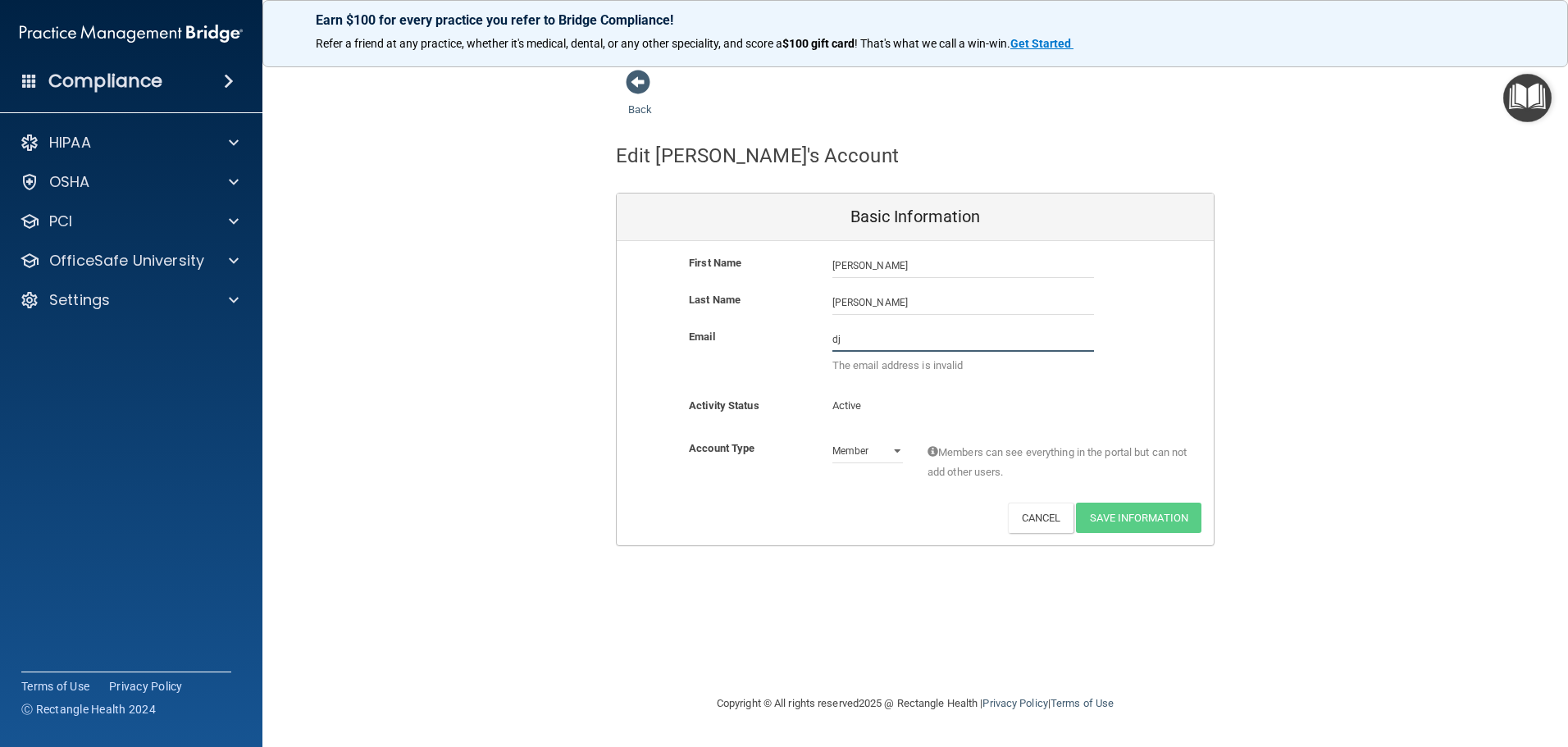
type input "d"
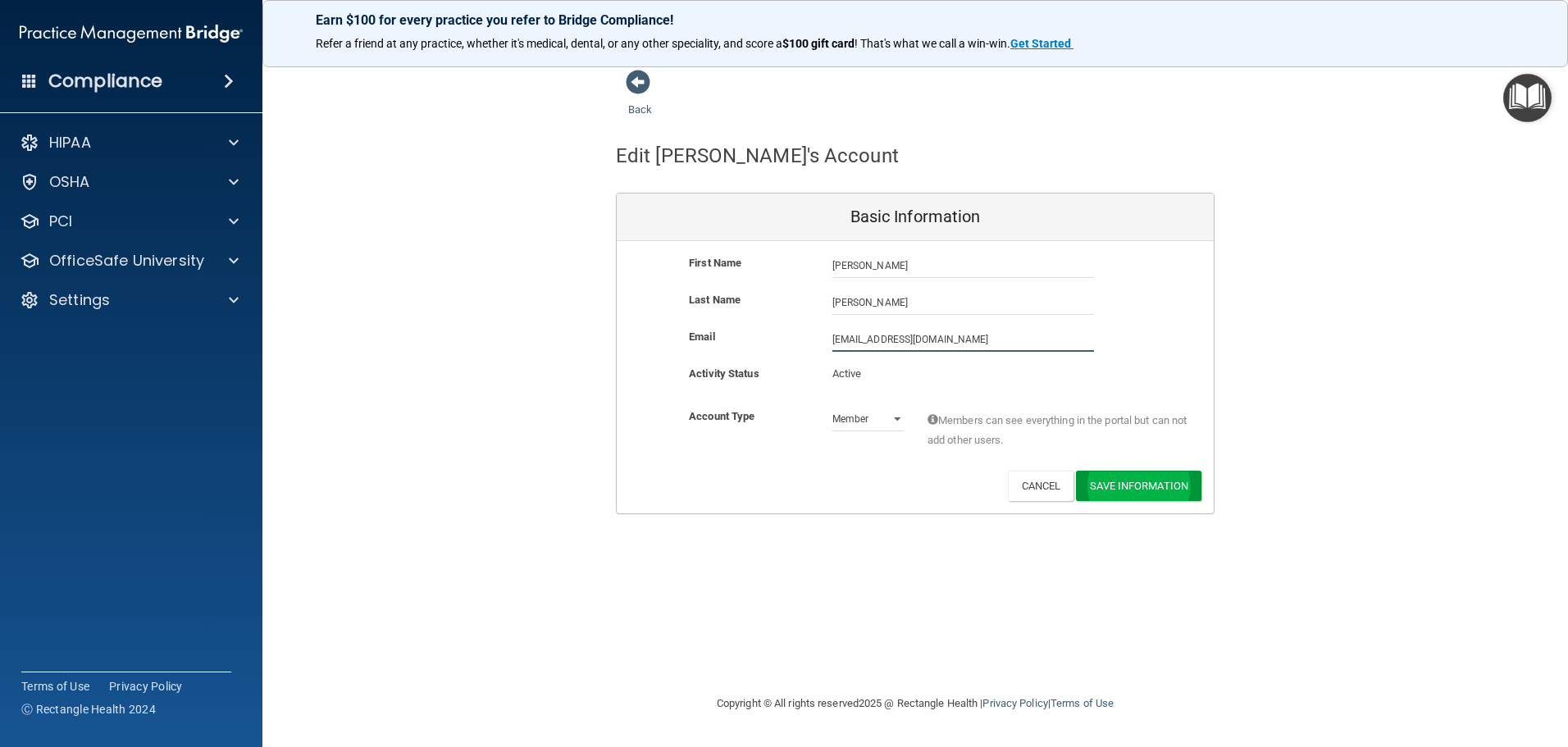
type input "djgirl5330@gmail.com"
click at [1127, 490] on button "Save Information" at bounding box center [1137, 489] width 125 height 31
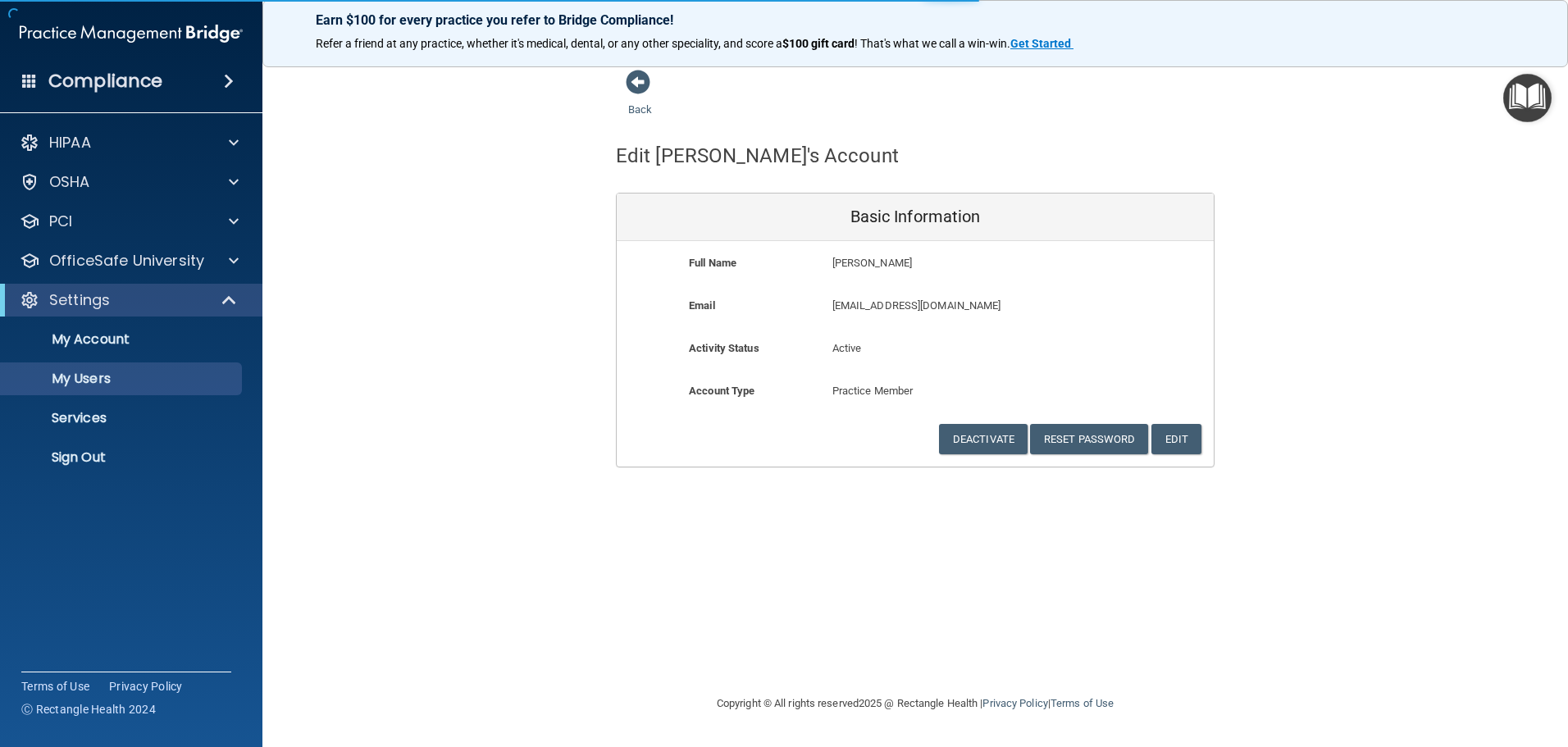
select select "20"
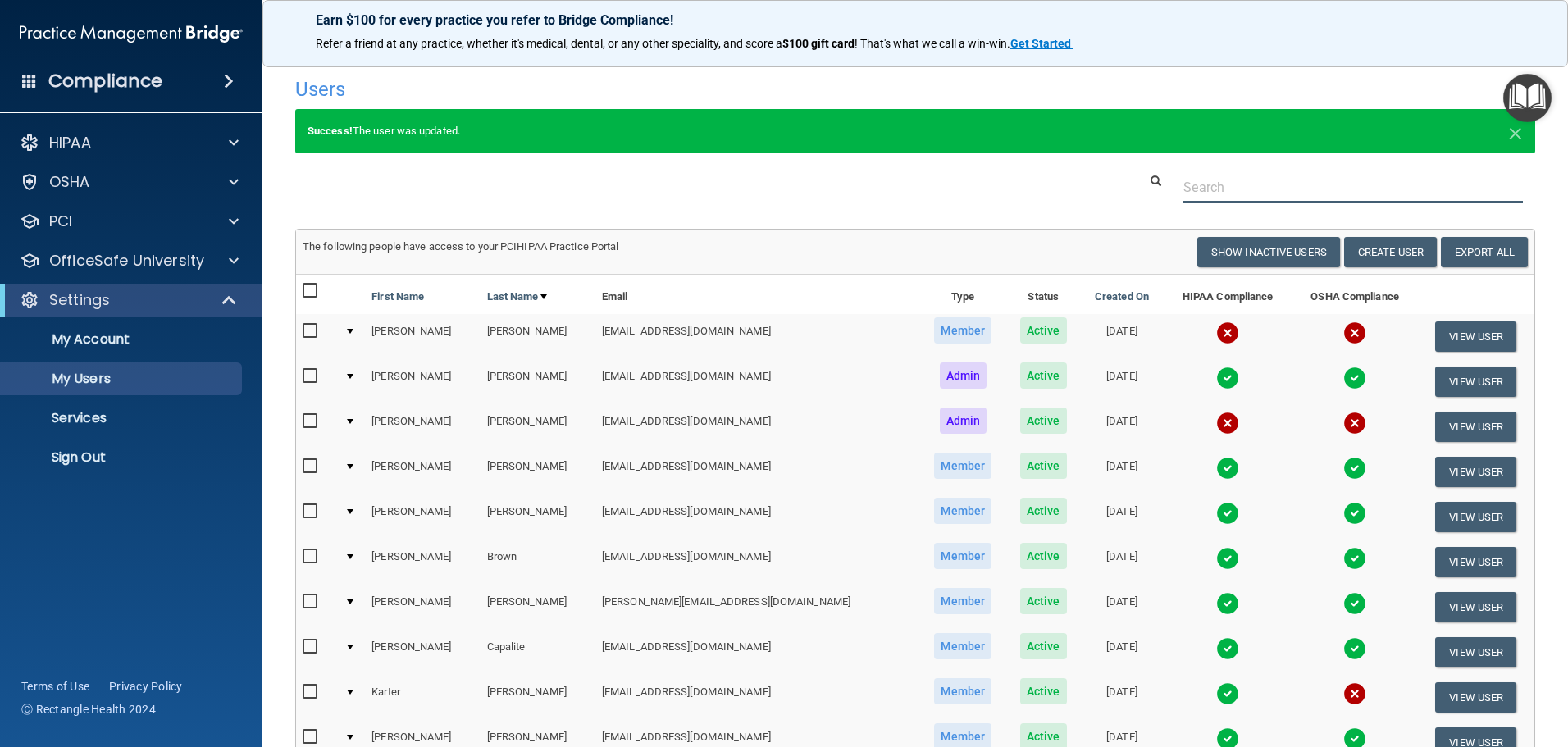
click at [1213, 189] on input "text" at bounding box center [1353, 187] width 340 height 31
type input "angela darrow"
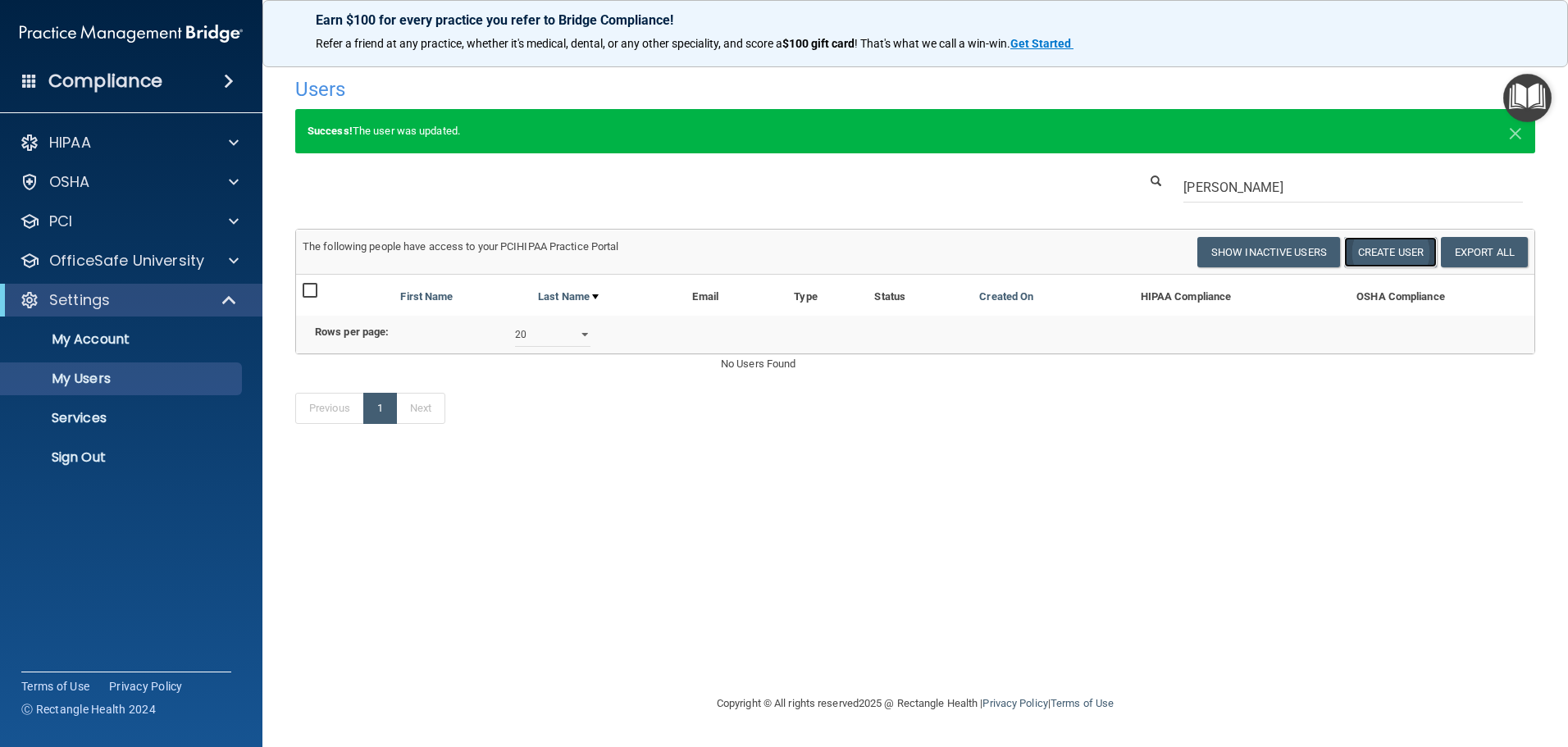
click at [1404, 253] on button "Create User" at bounding box center [1390, 251] width 93 height 31
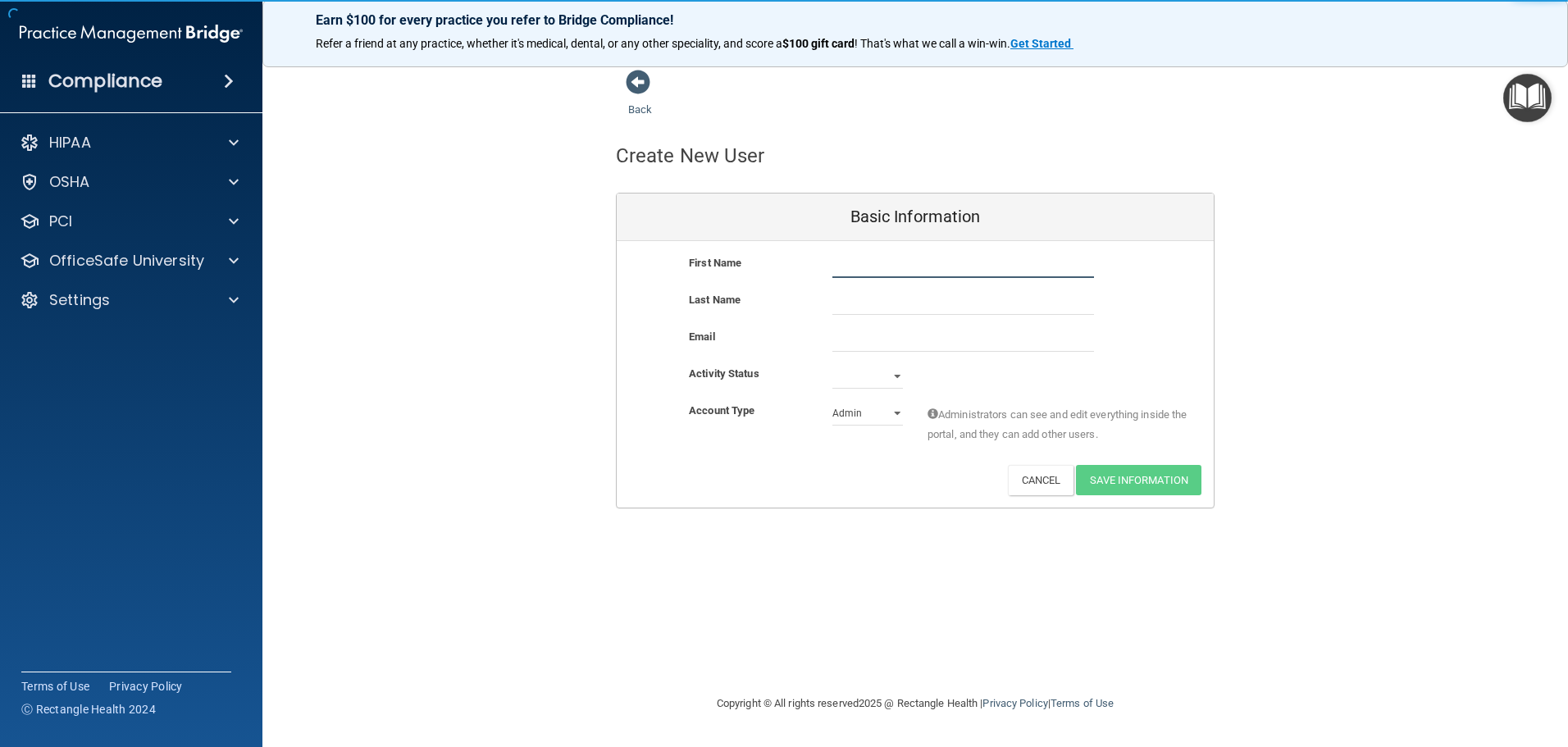
click at [866, 273] on input "text" at bounding box center [963, 265] width 262 height 25
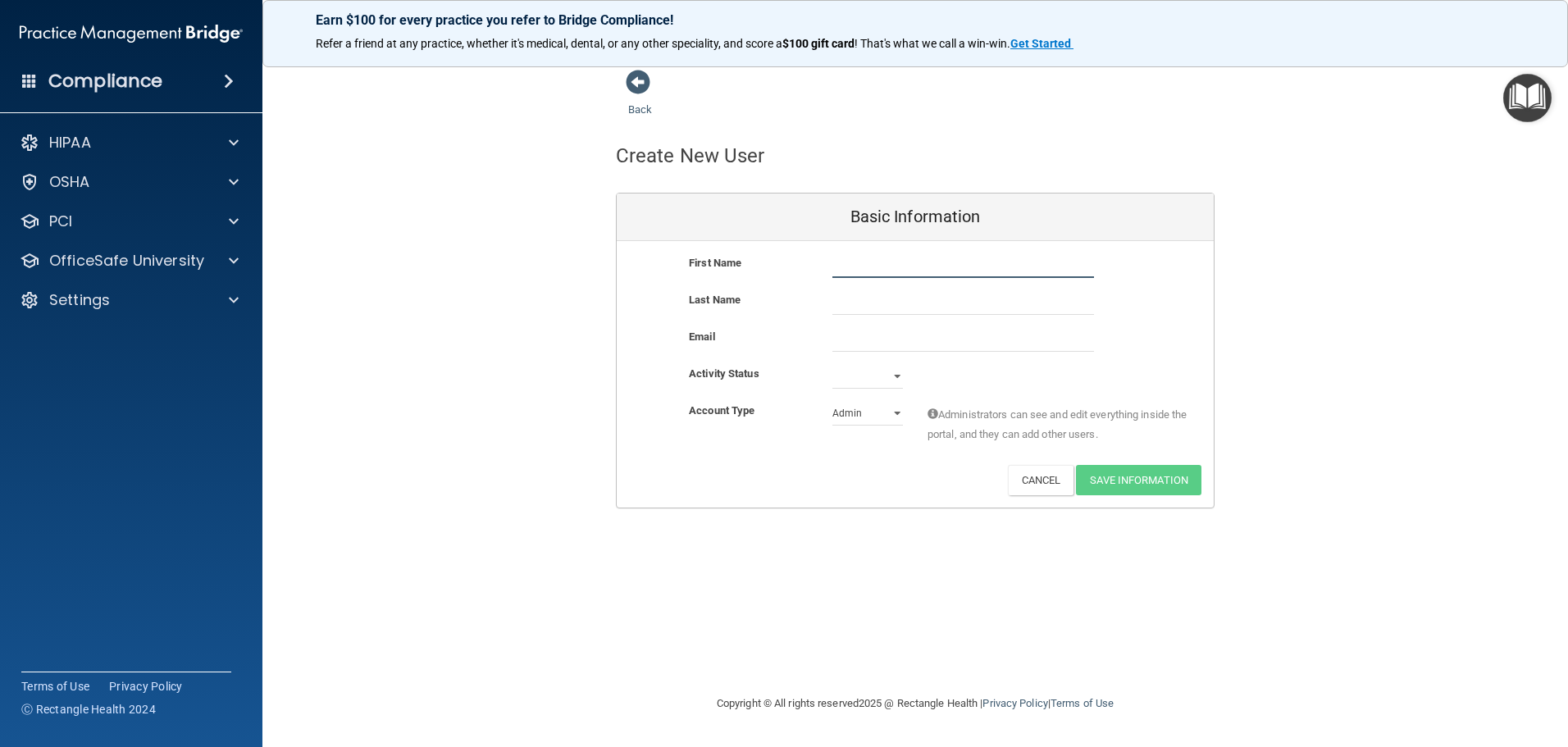
type input "a"
type input "[PERSON_NAME]"
type input "d"
type input "[PERSON_NAME]"
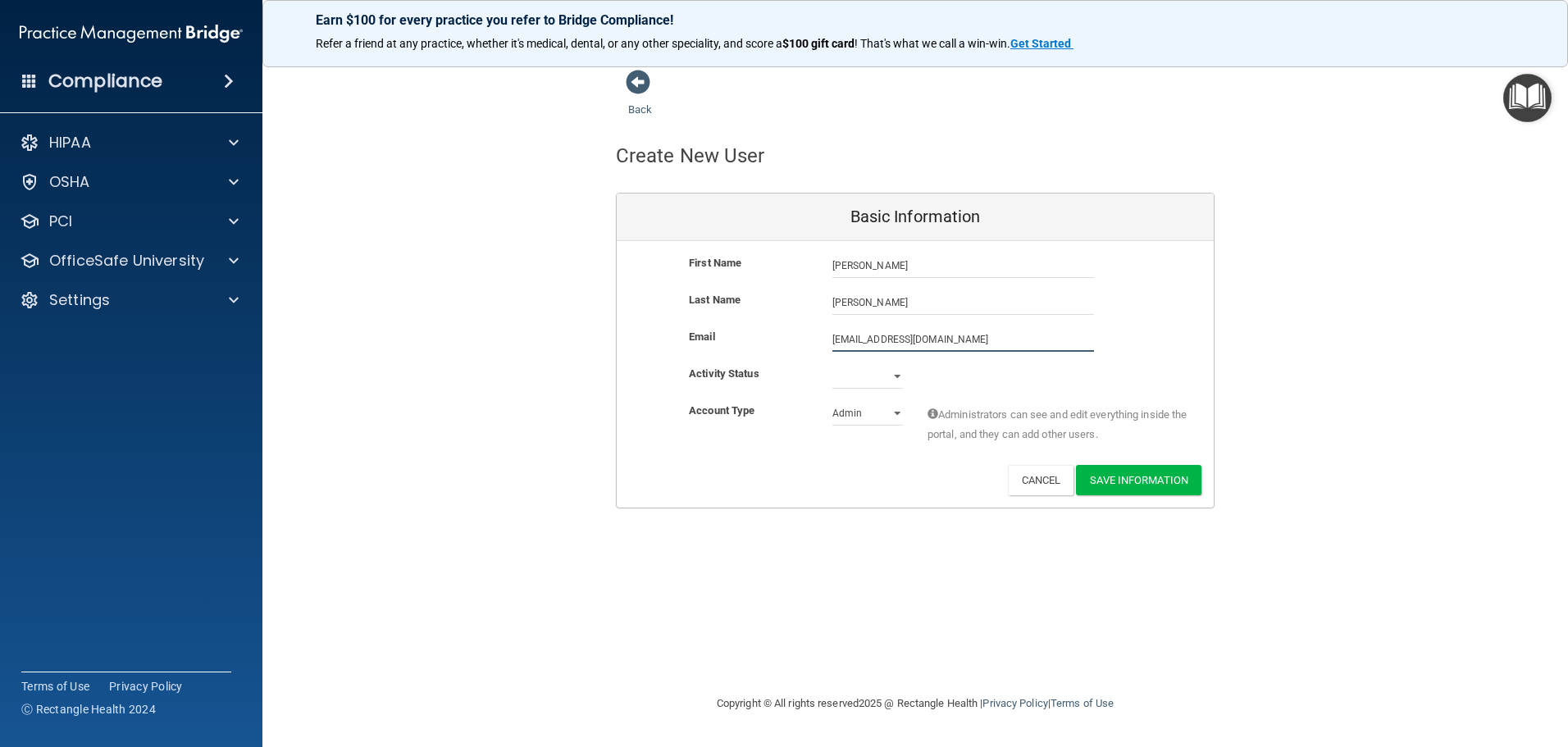
type input "djgirl5330@gmail.com"
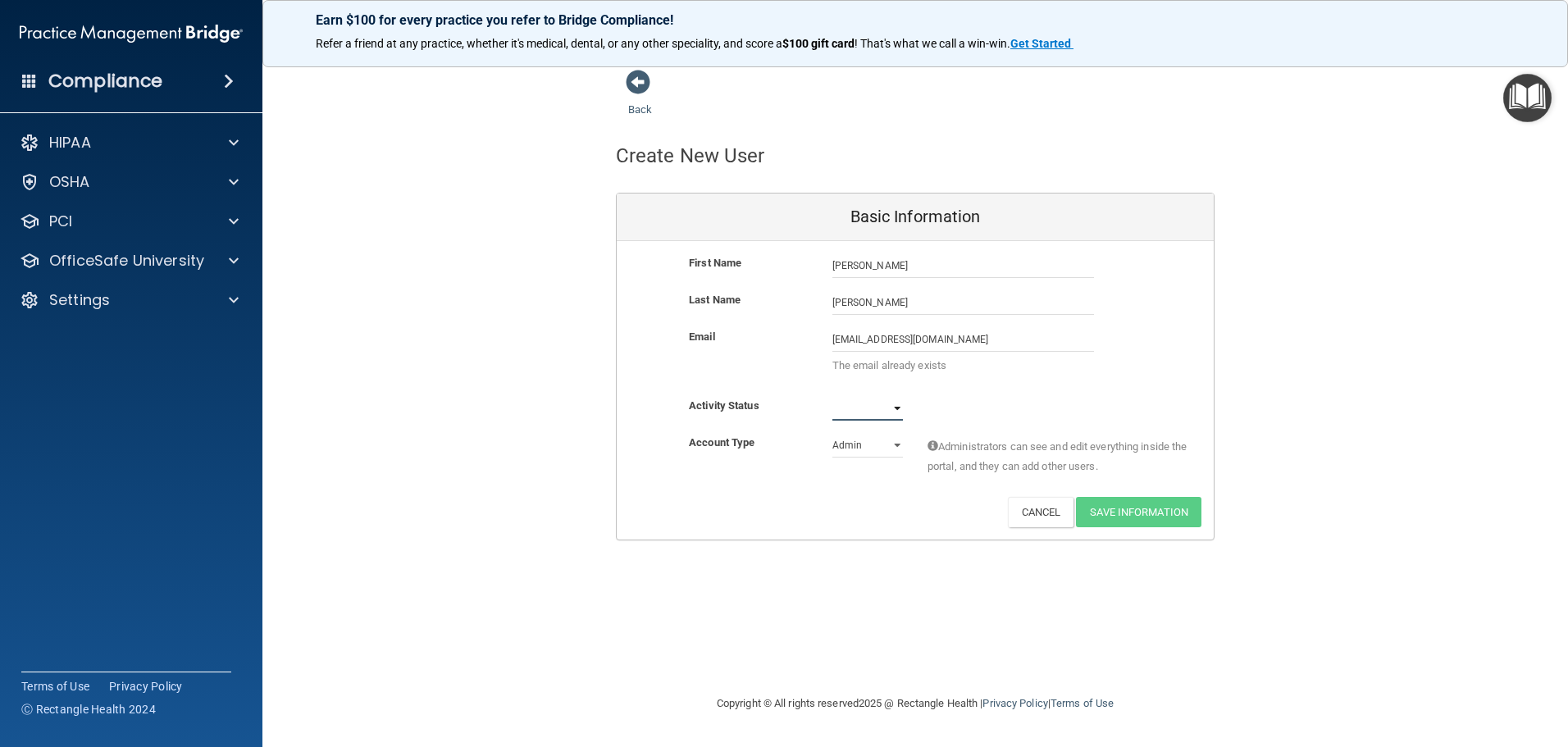
click at [892, 408] on select "Active Inactive" at bounding box center [868, 408] width 71 height 25
drag, startPoint x: 1306, startPoint y: 612, endPoint x: 1273, endPoint y: 603, distance: 34.2
click at [1306, 612] on div "Back Create New User Basic Information First Name Angela Darrow Angela Last Nam…" at bounding box center [915, 373] width 1240 height 609
click at [1034, 514] on button "Cancel" at bounding box center [1041, 512] width 67 height 31
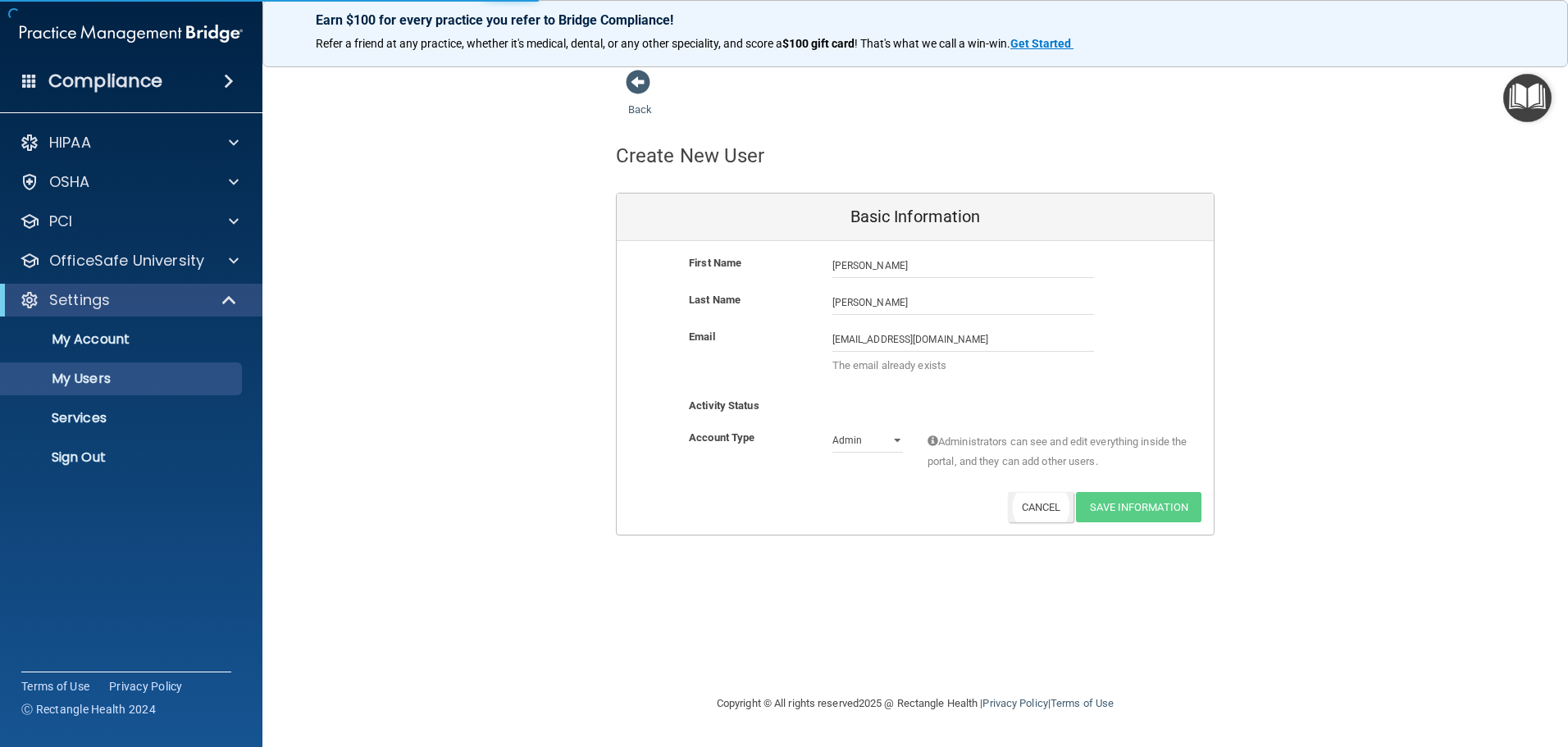
select select "20"
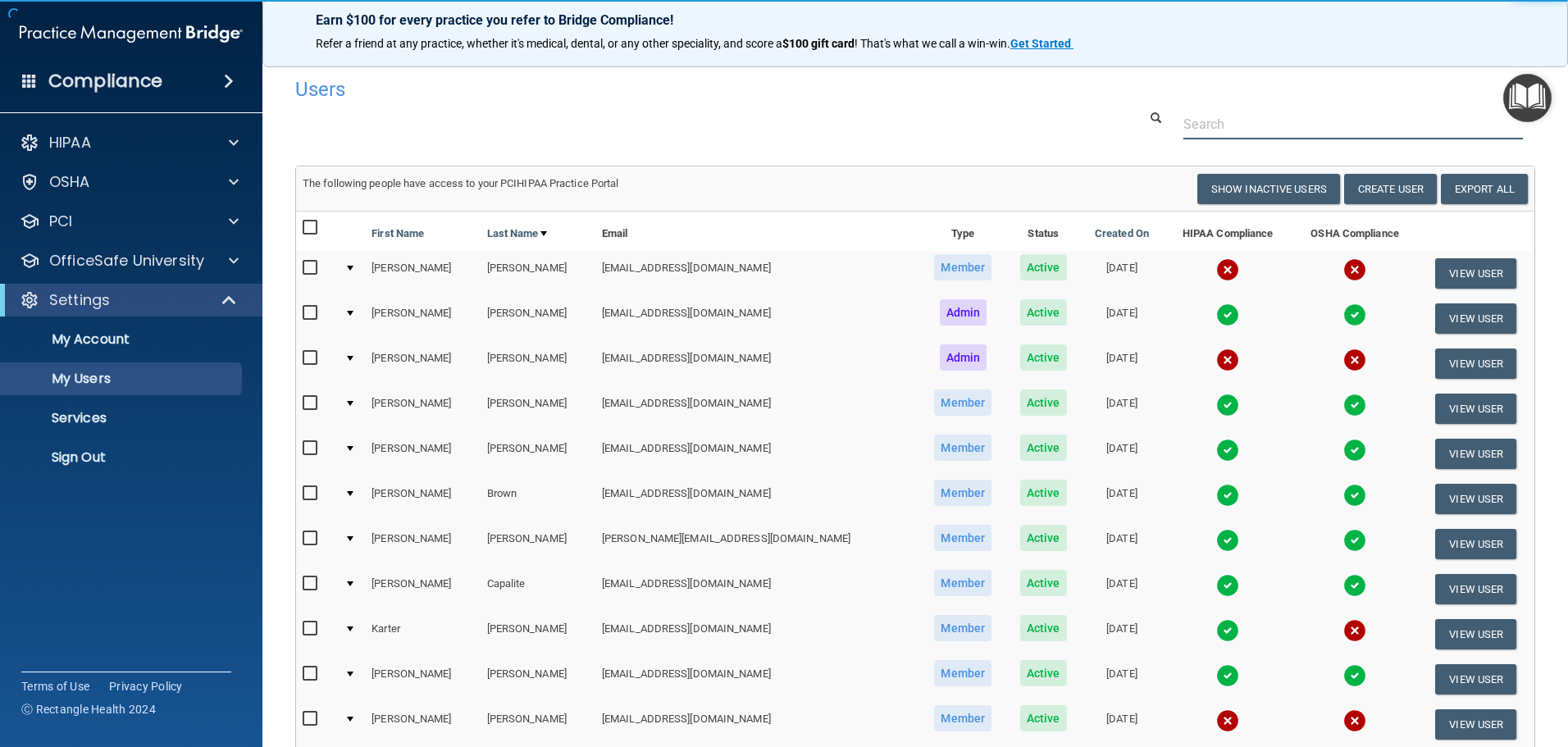
click at [1211, 123] on input "text" at bounding box center [1353, 124] width 340 height 31
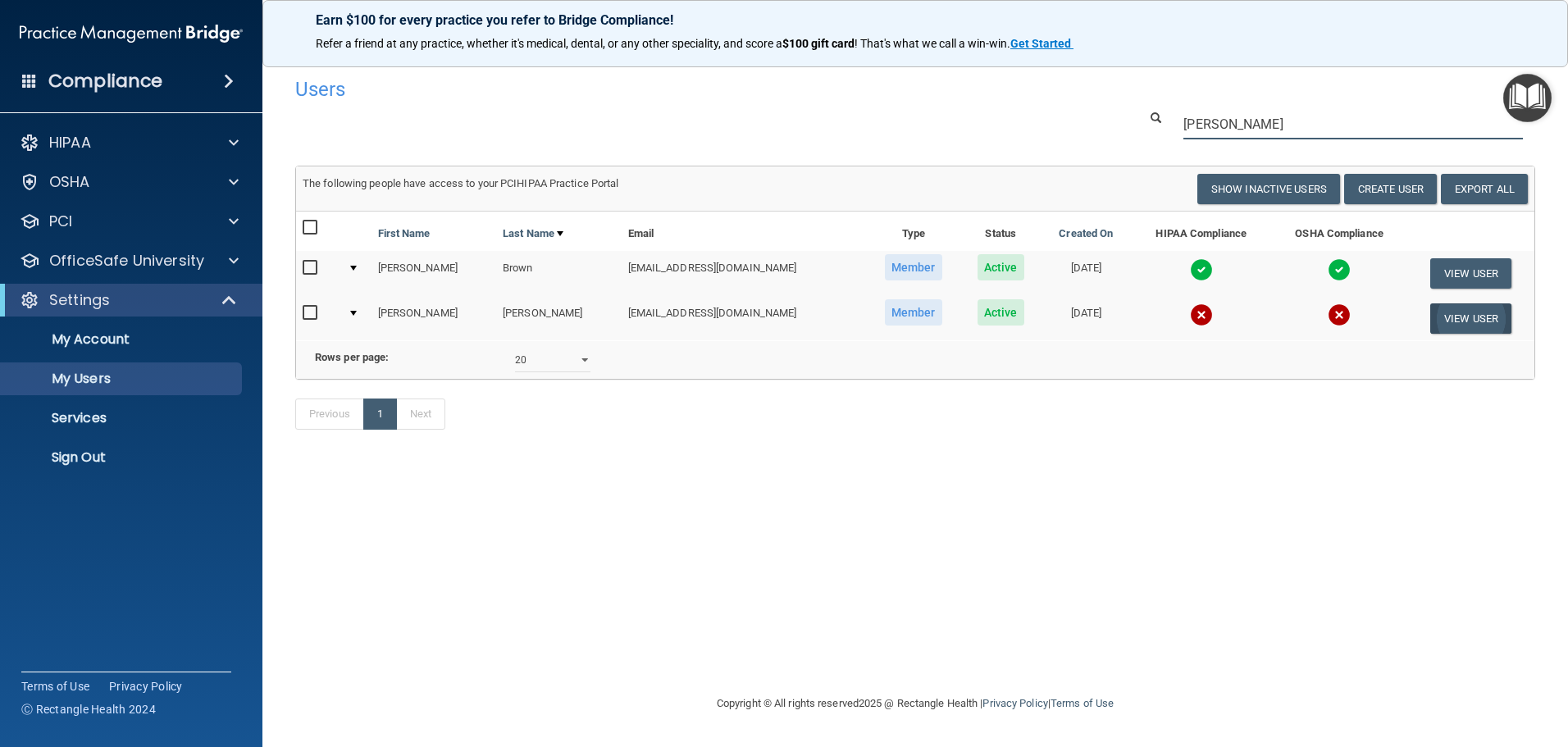
type input "angela"
click at [1459, 318] on button "View User" at bounding box center [1470, 318] width 81 height 31
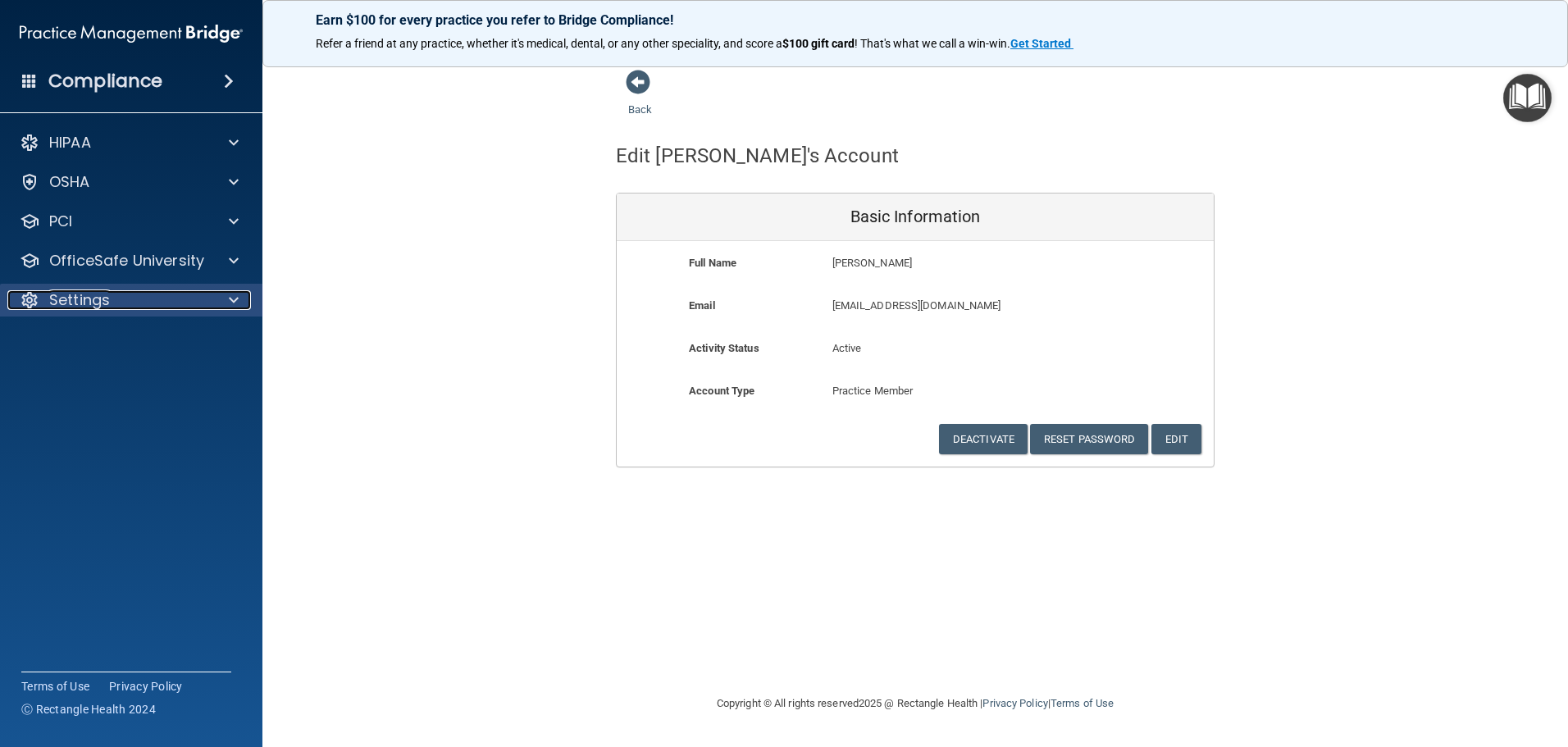
click at [232, 293] on span at bounding box center [234, 300] width 10 height 19
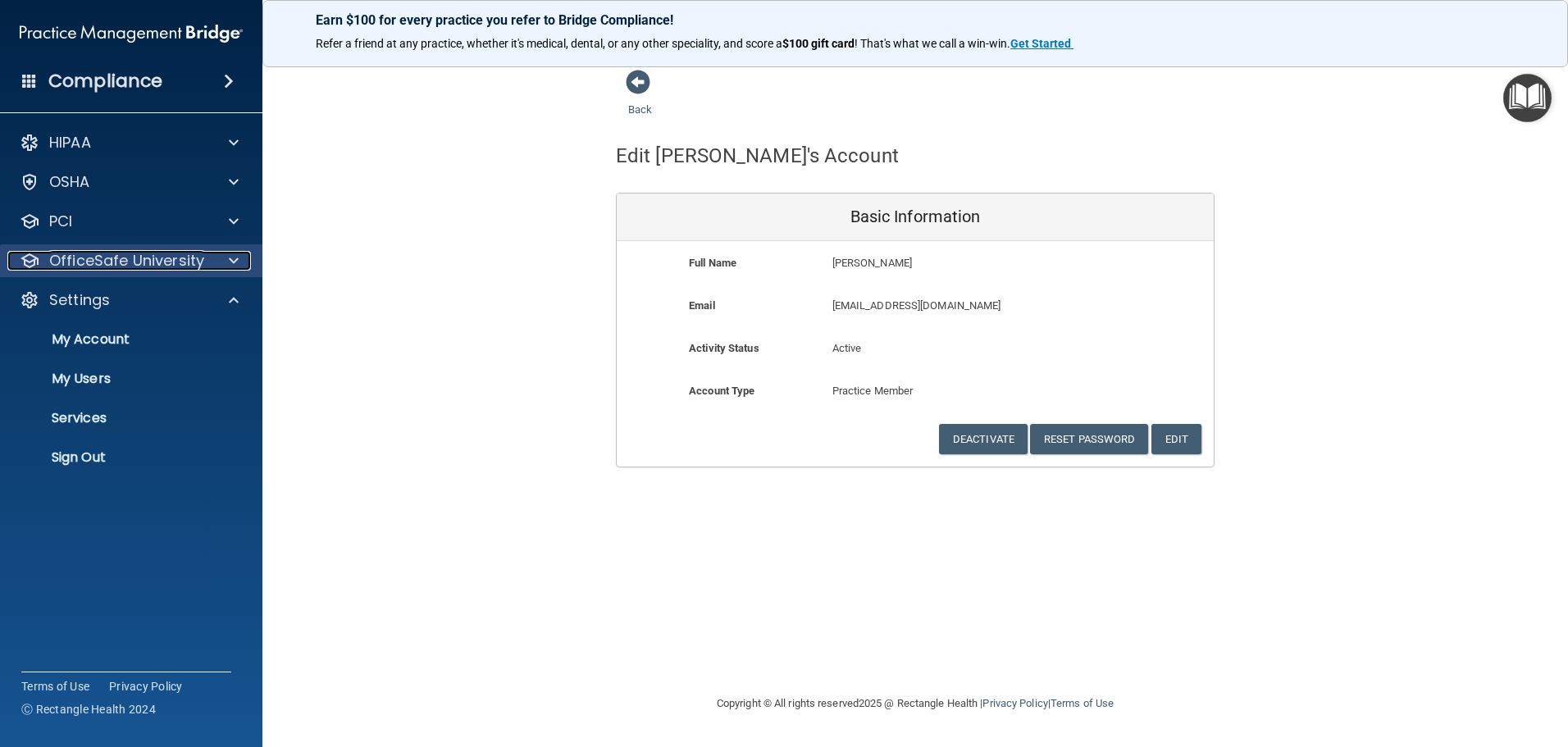
click at [229, 255] on span at bounding box center [234, 260] width 10 height 19
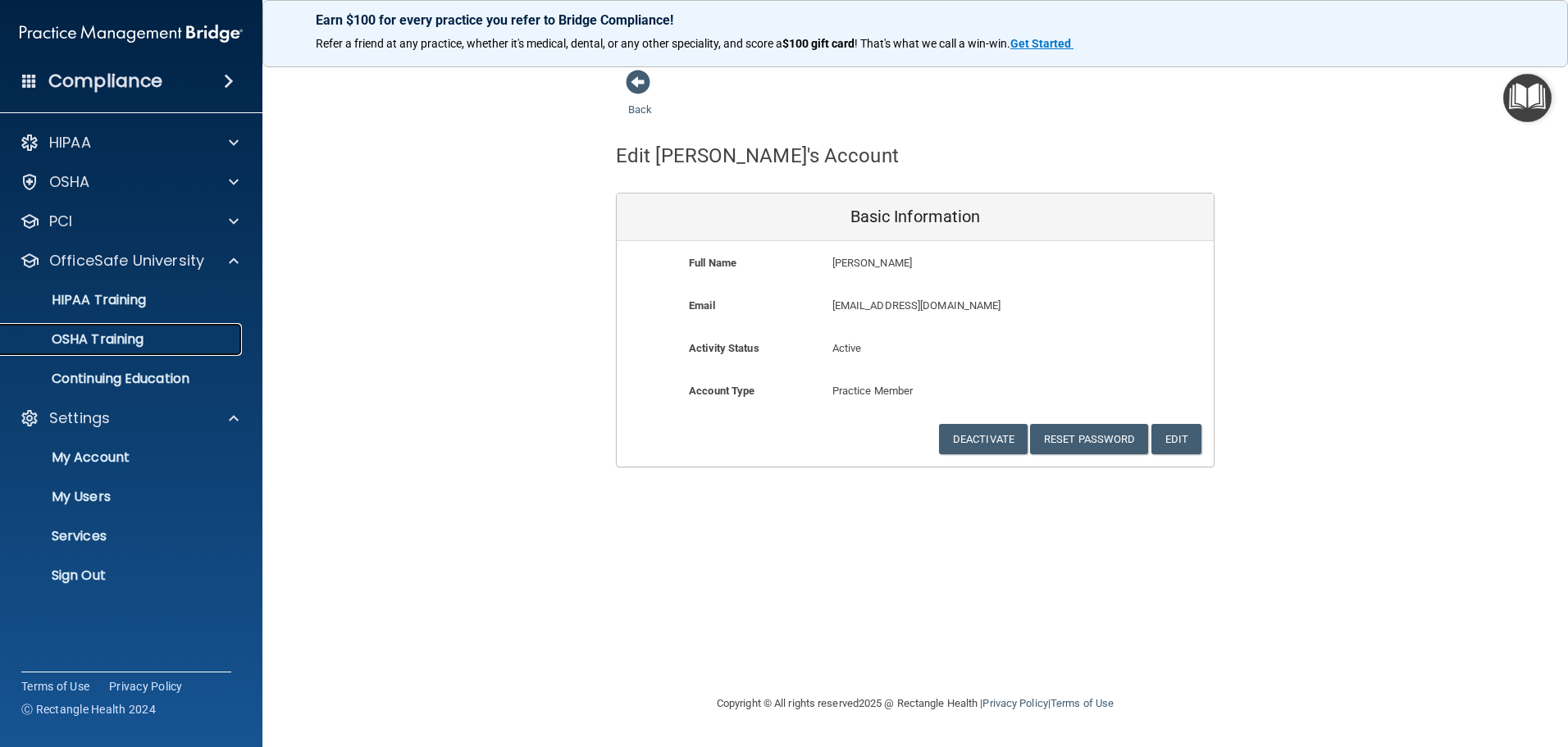
click at [109, 331] on p "OSHA Training" at bounding box center [76, 340] width 133 height 17
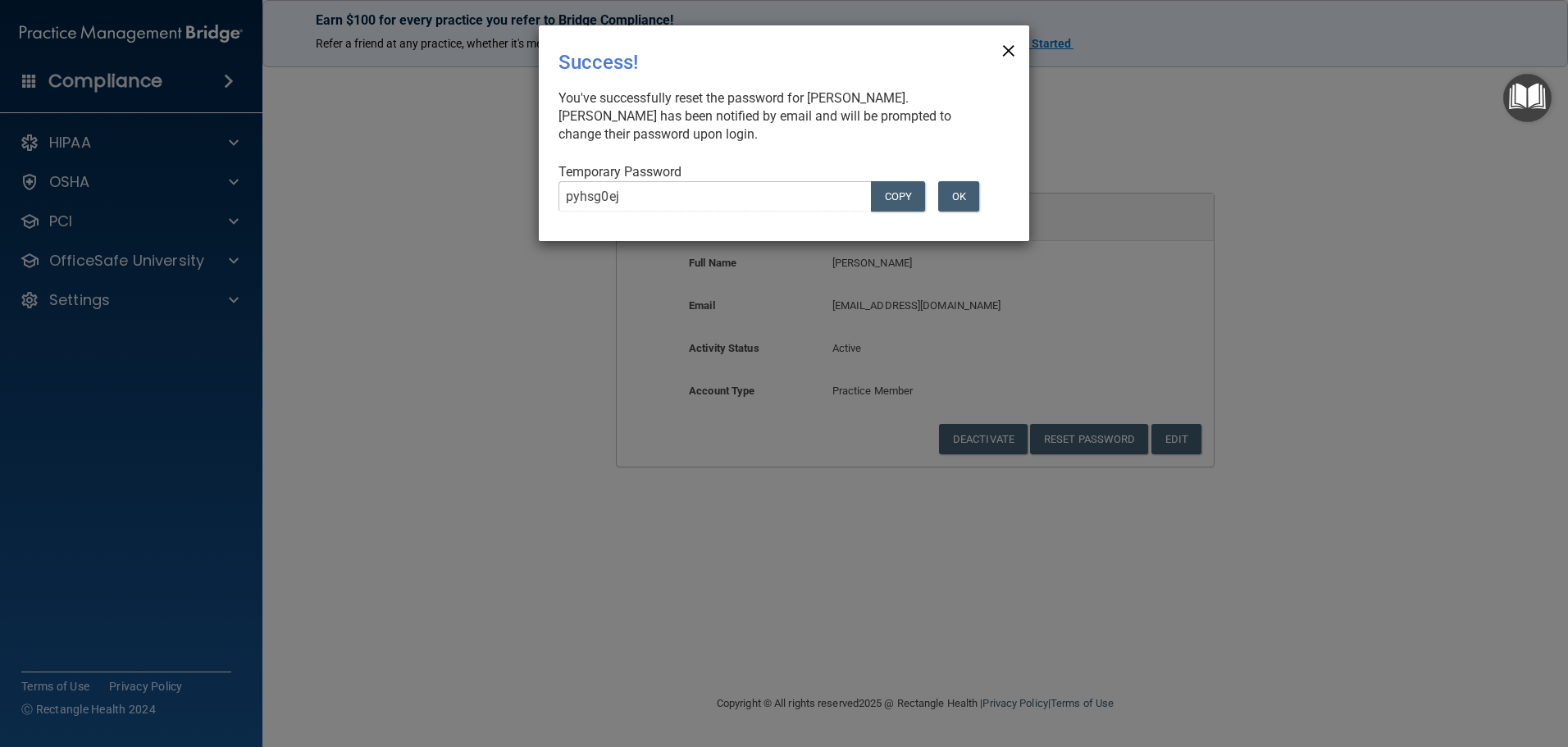
click at [1009, 46] on span "×" at bounding box center [1009, 47] width 15 height 32
